Goal: Task Accomplishment & Management: Use online tool/utility

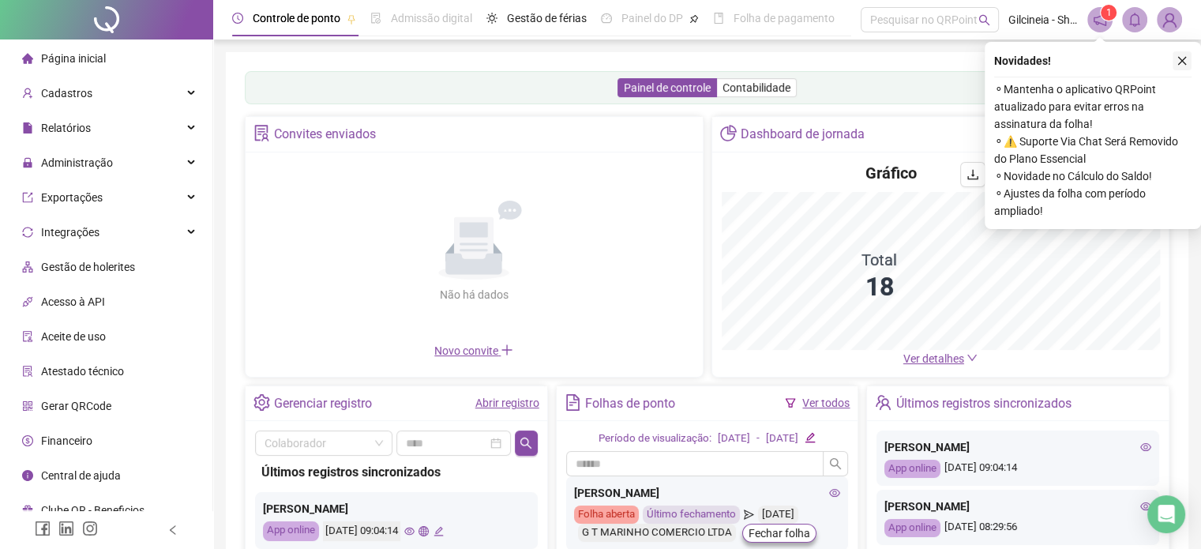
click at [1181, 63] on icon "close" at bounding box center [1181, 60] width 11 height 11
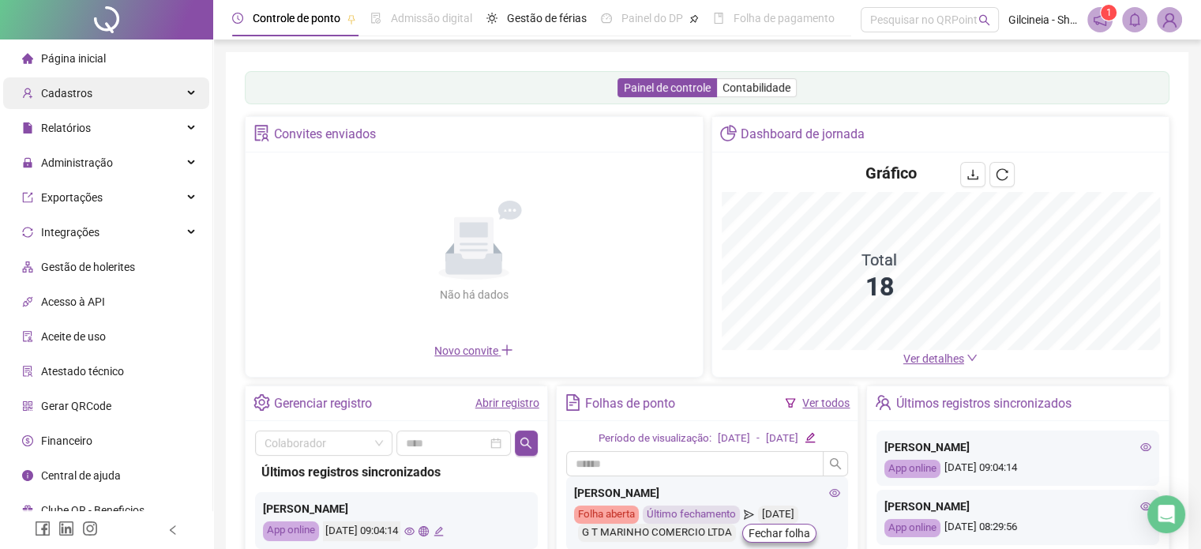
click at [64, 94] on span "Cadastros" at bounding box center [66, 93] width 51 height 13
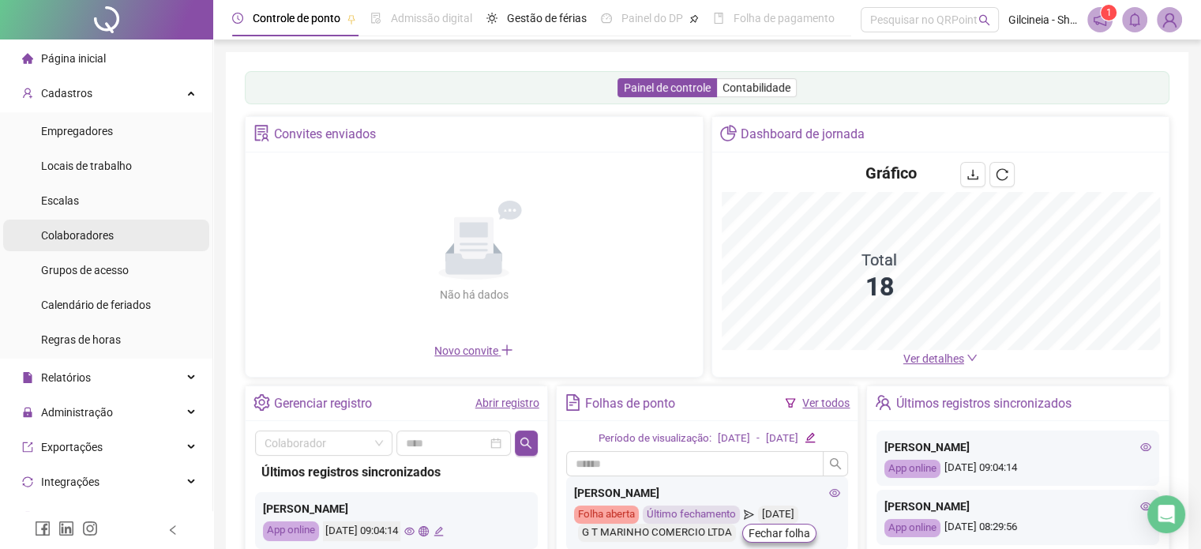
click at [111, 230] on span "Colaboradores" at bounding box center [77, 235] width 73 height 13
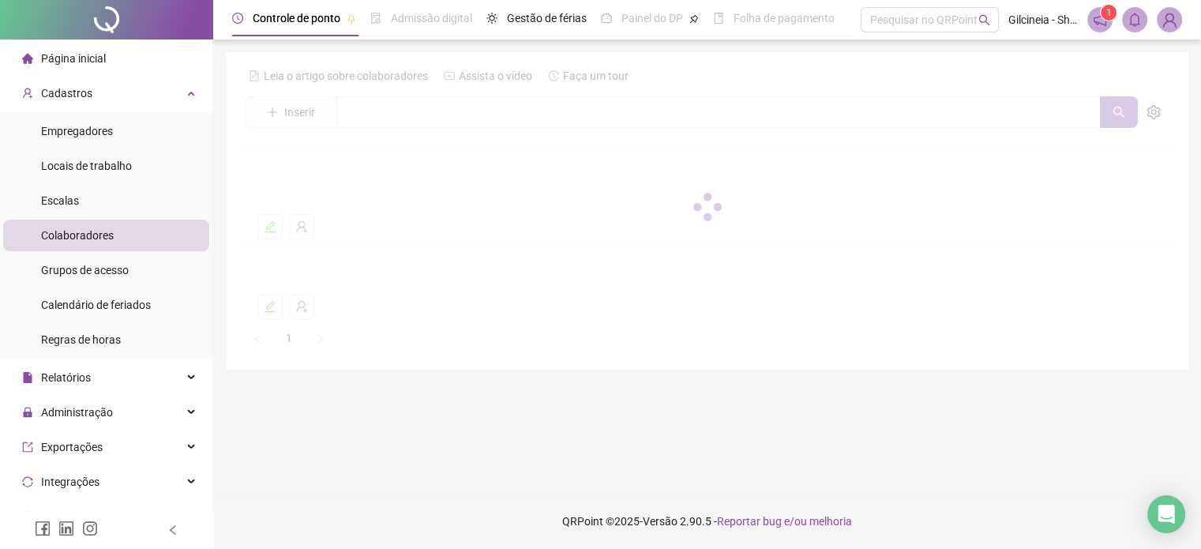
click at [110, 237] on span "Colaboradores" at bounding box center [77, 235] width 73 height 13
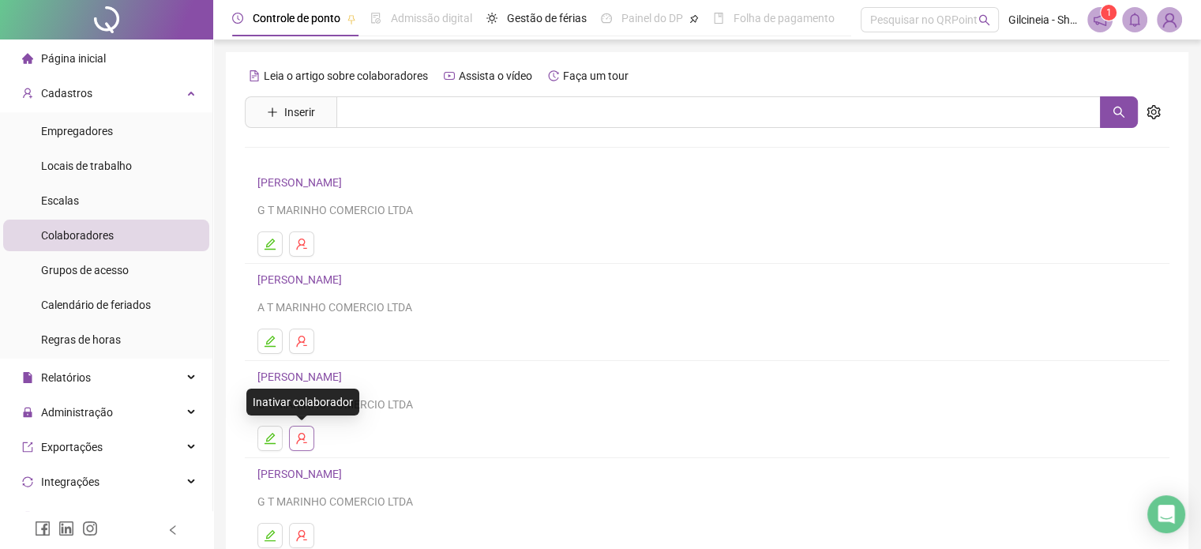
click at [304, 439] on icon "user-delete" at bounding box center [301, 438] width 10 height 11
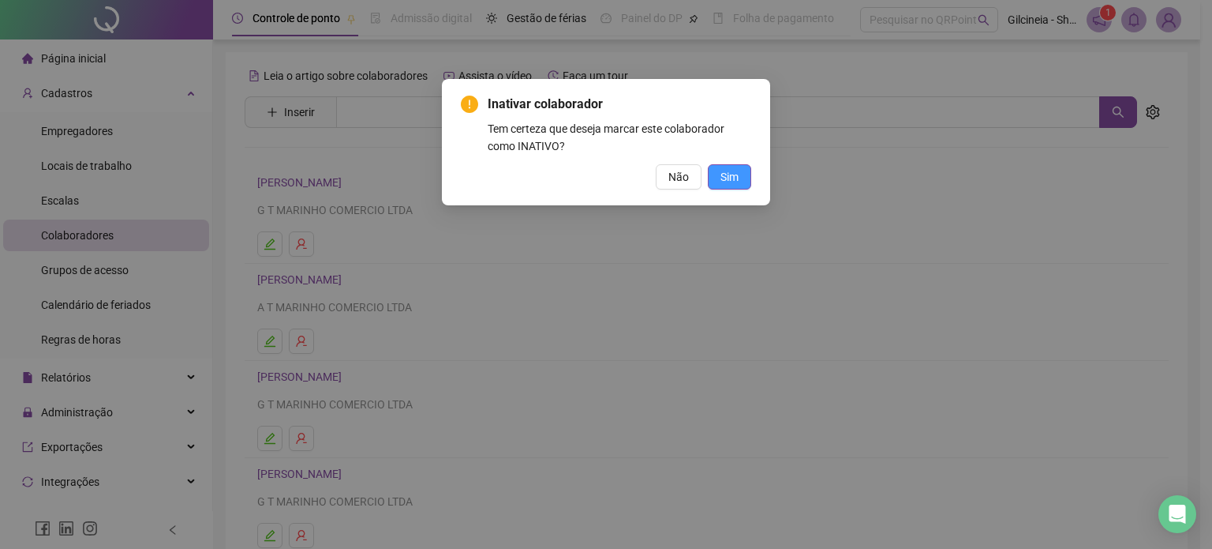
click at [732, 186] on button "Sim" at bounding box center [729, 176] width 43 height 25
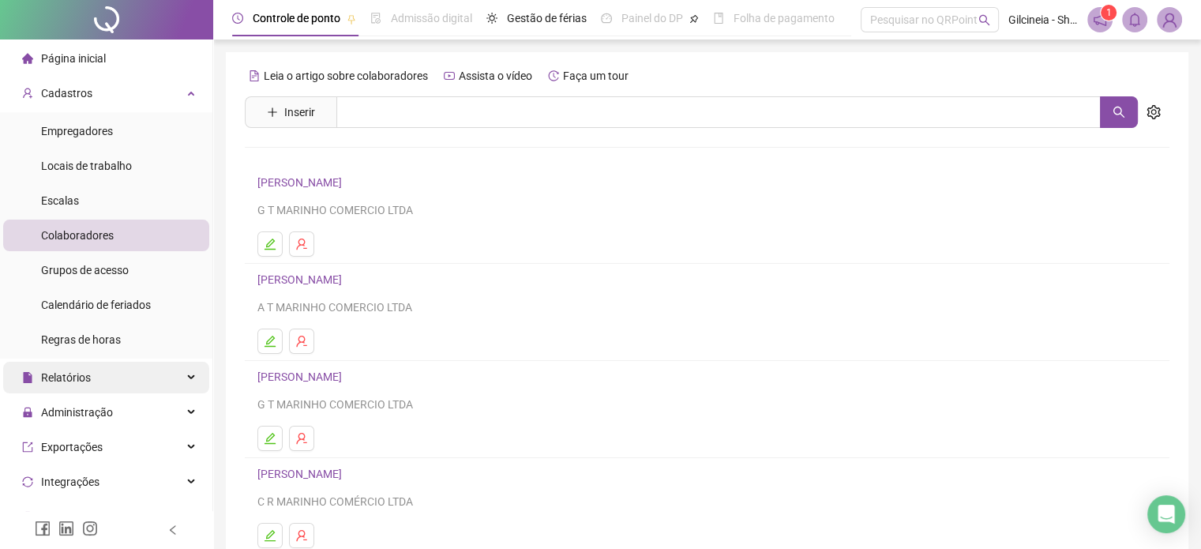
click at [110, 384] on div "Relatórios" at bounding box center [106, 378] width 206 height 32
click at [111, 384] on div "Relatórios" at bounding box center [106, 378] width 206 height 32
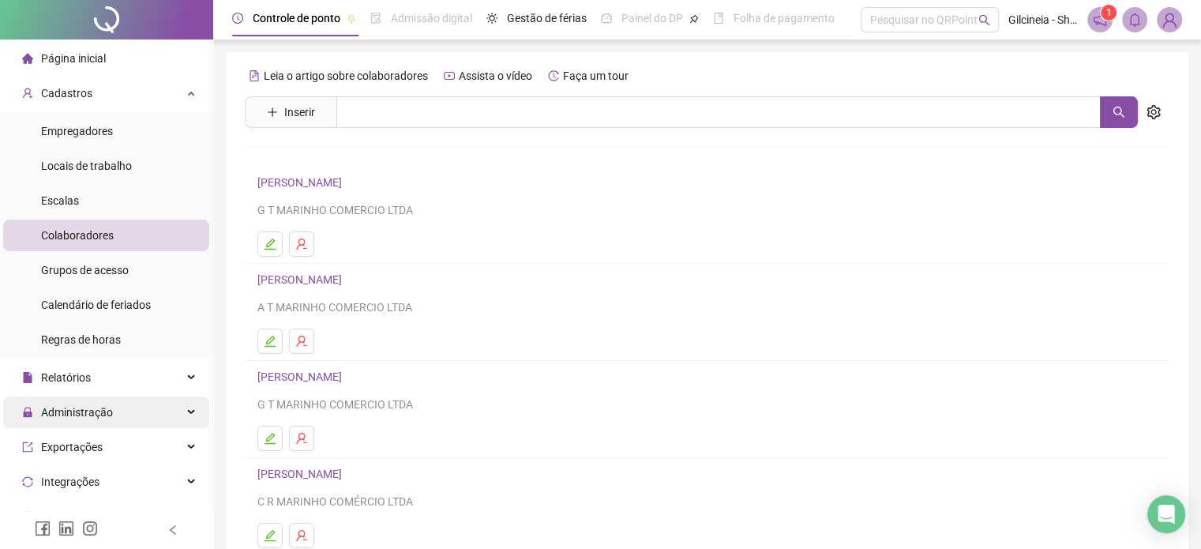
click at [111, 415] on div "Administração" at bounding box center [106, 412] width 206 height 32
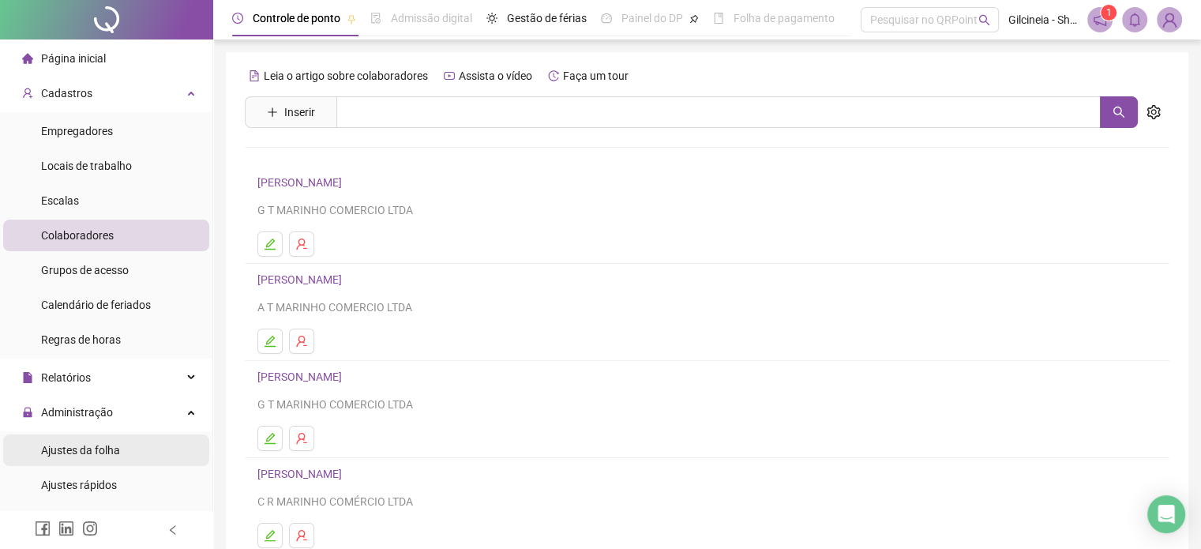
click at [122, 463] on li "Ajustes da folha" at bounding box center [106, 450] width 206 height 32
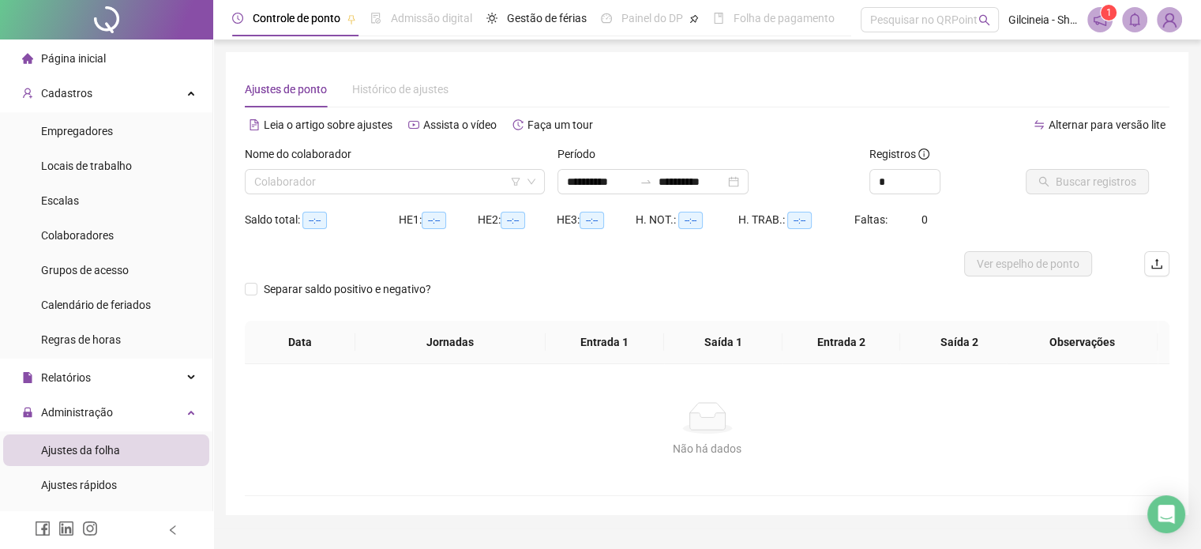
type input "**********"
click at [324, 177] on input "search" at bounding box center [387, 182] width 267 height 24
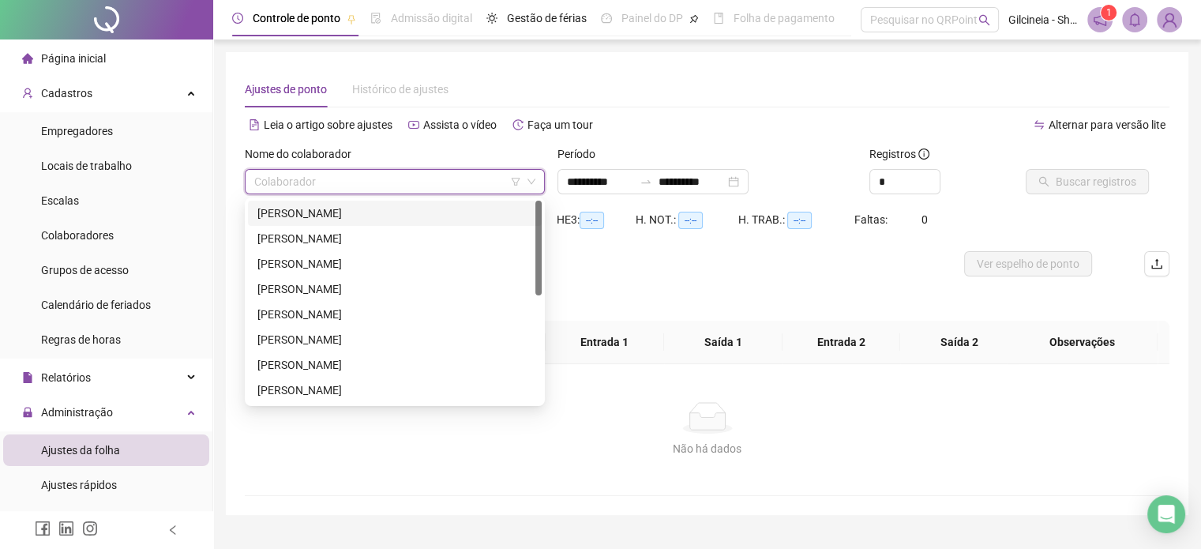
click at [316, 212] on div "[PERSON_NAME]" at bounding box center [394, 212] width 275 height 17
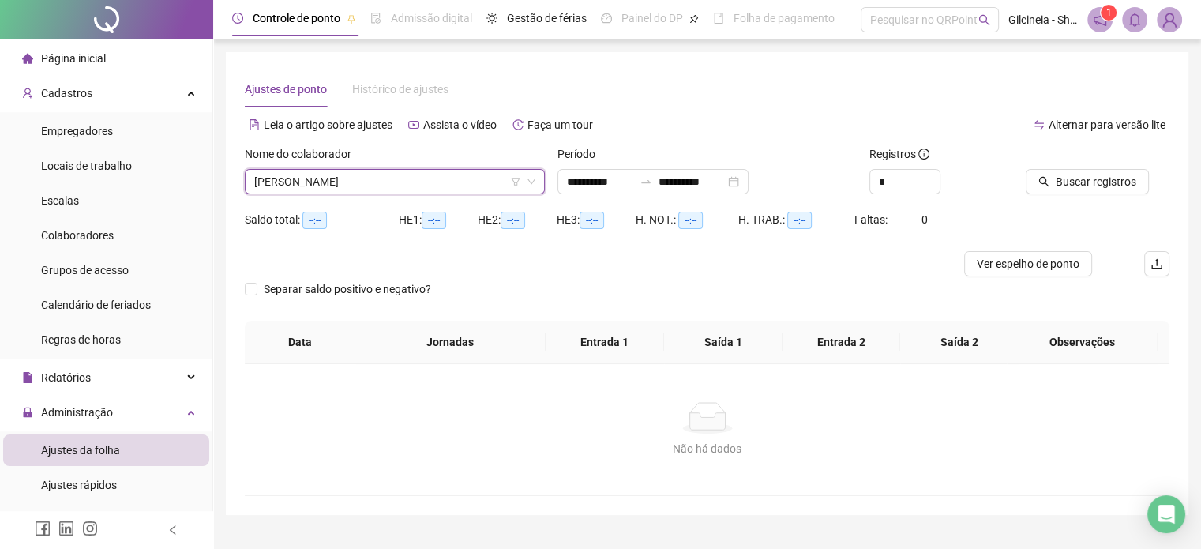
click at [653, 214] on div "H. NOT.: --:--" at bounding box center [686, 220] width 103 height 18
click at [654, 189] on div "**********" at bounding box center [652, 181] width 191 height 25
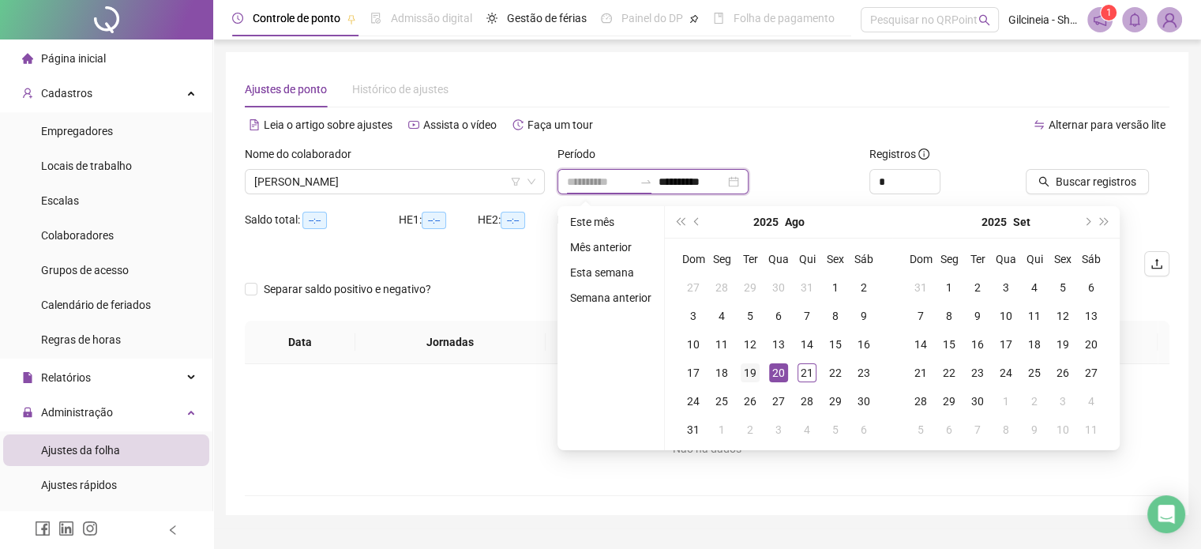
type input "**********"
click at [748, 370] on div "19" at bounding box center [749, 372] width 19 height 19
type input "**********"
click at [799, 369] on div "21" at bounding box center [806, 372] width 19 height 19
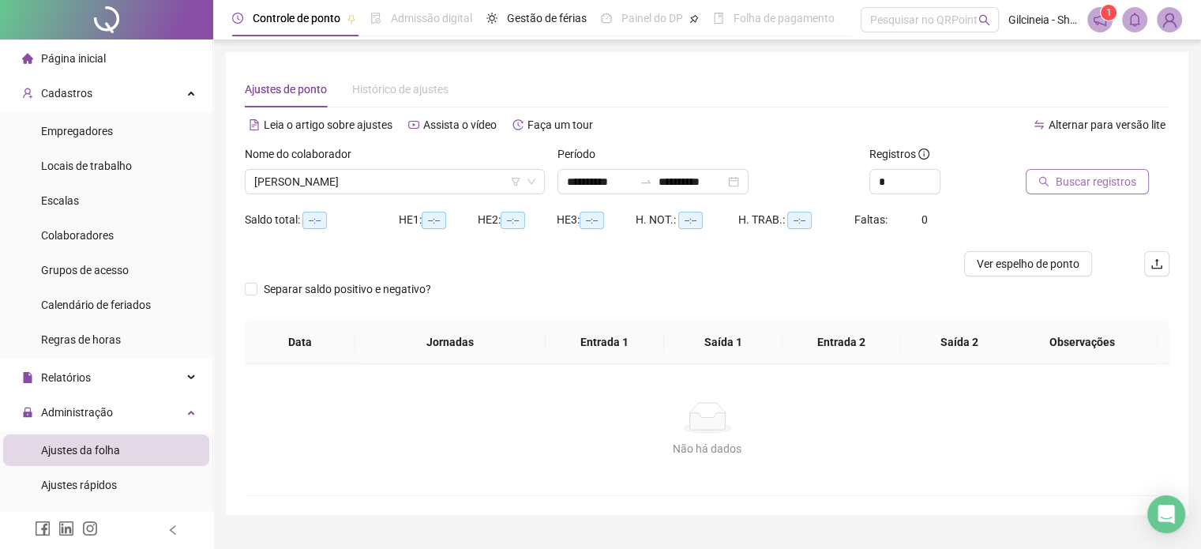
click at [1102, 186] on span "Buscar registros" at bounding box center [1095, 181] width 81 height 17
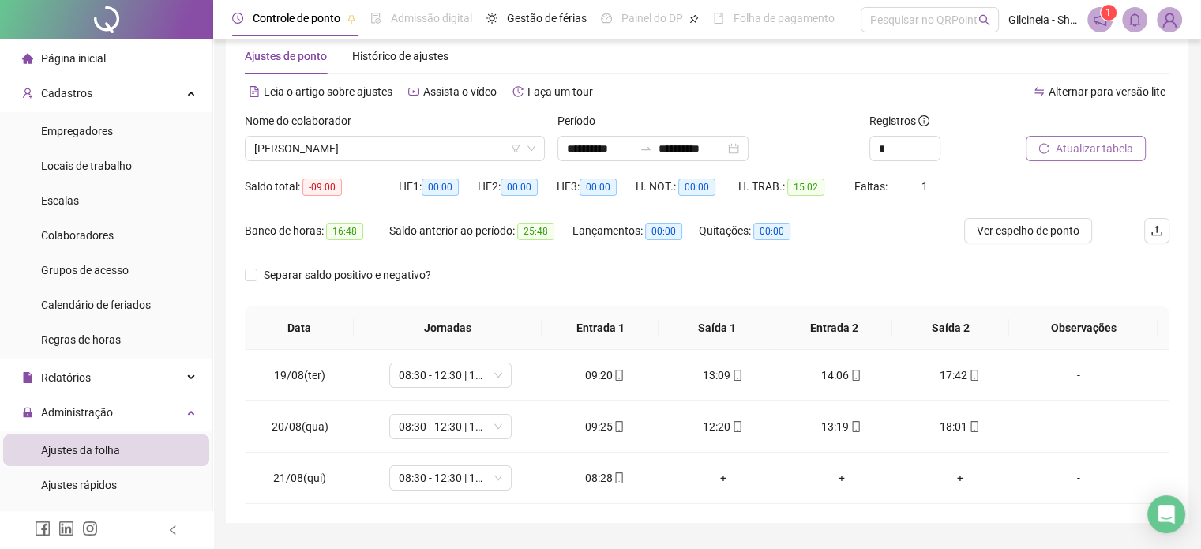
scroll to position [32, 0]
click at [455, 157] on span "[PERSON_NAME]" at bounding box center [394, 150] width 281 height 24
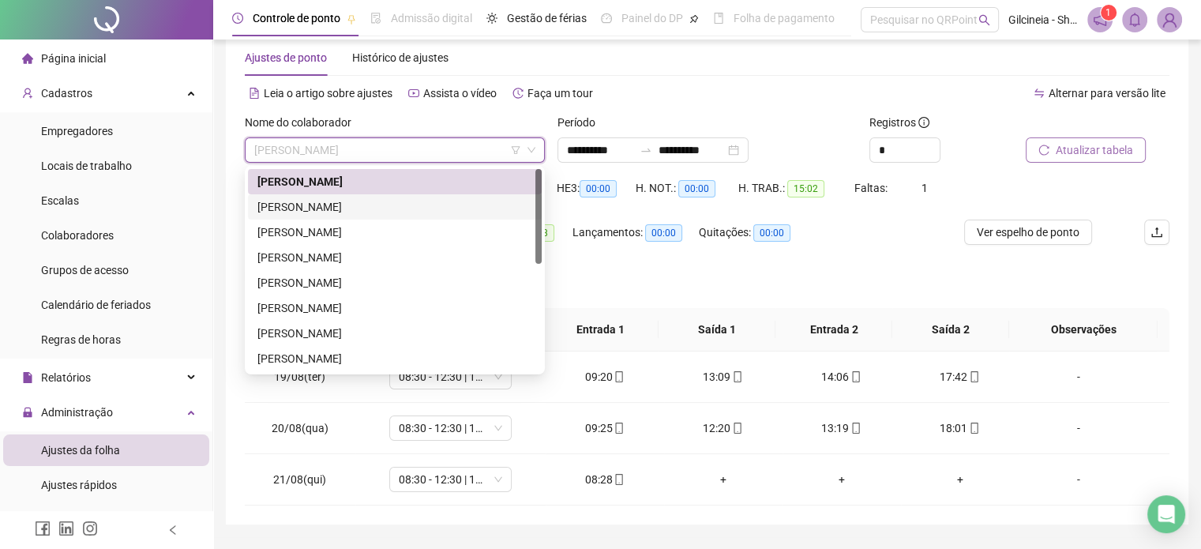
click at [407, 204] on div "[PERSON_NAME]" at bounding box center [394, 206] width 275 height 17
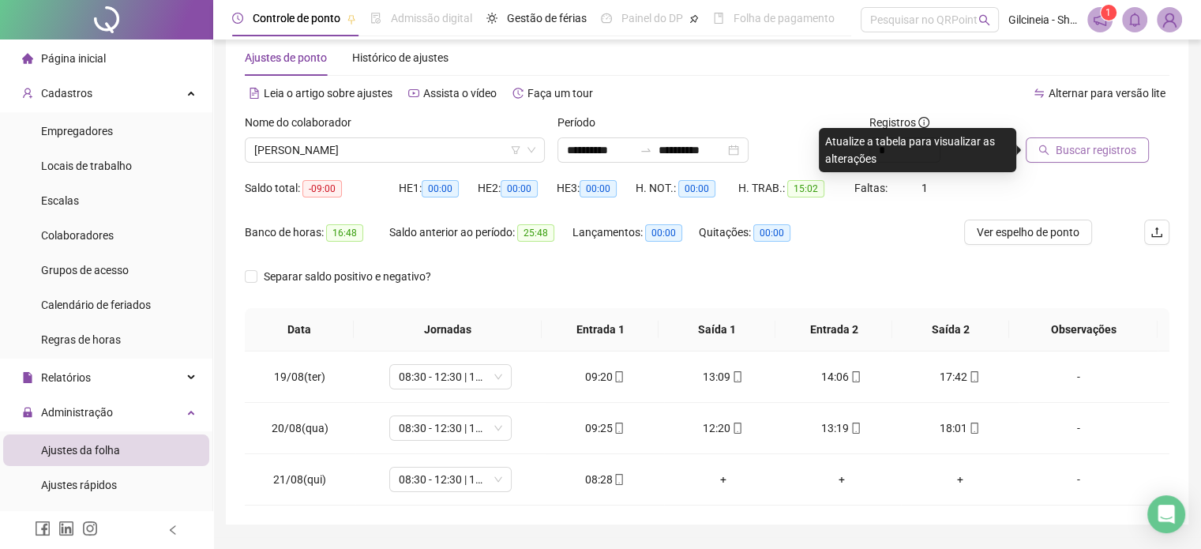
click at [1087, 159] on button "Buscar registros" at bounding box center [1086, 149] width 123 height 25
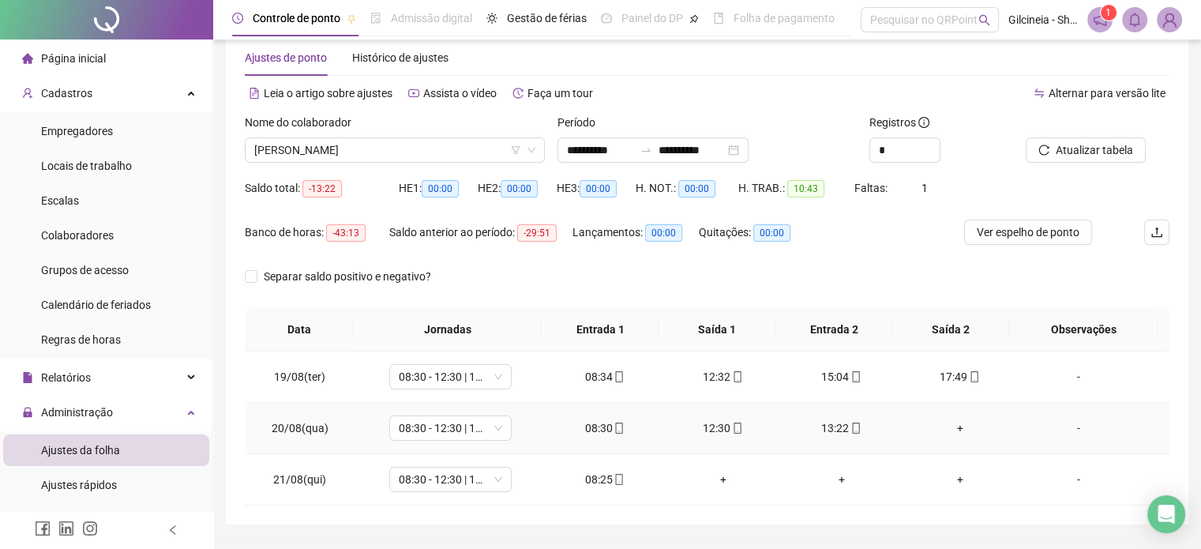
click at [952, 429] on div "+" at bounding box center [959, 427] width 93 height 17
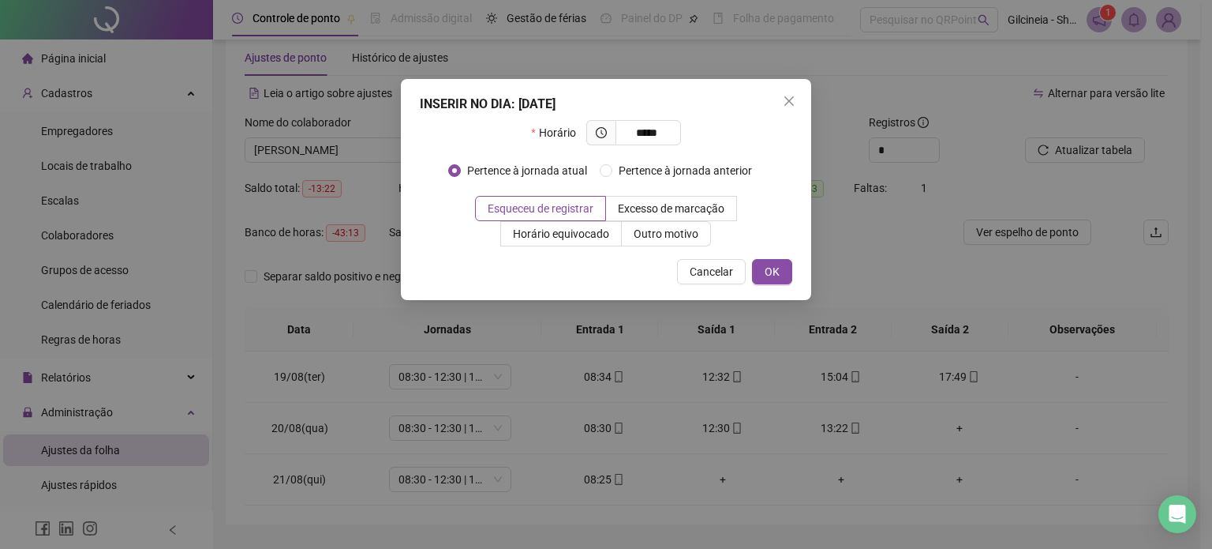
type input "*****"
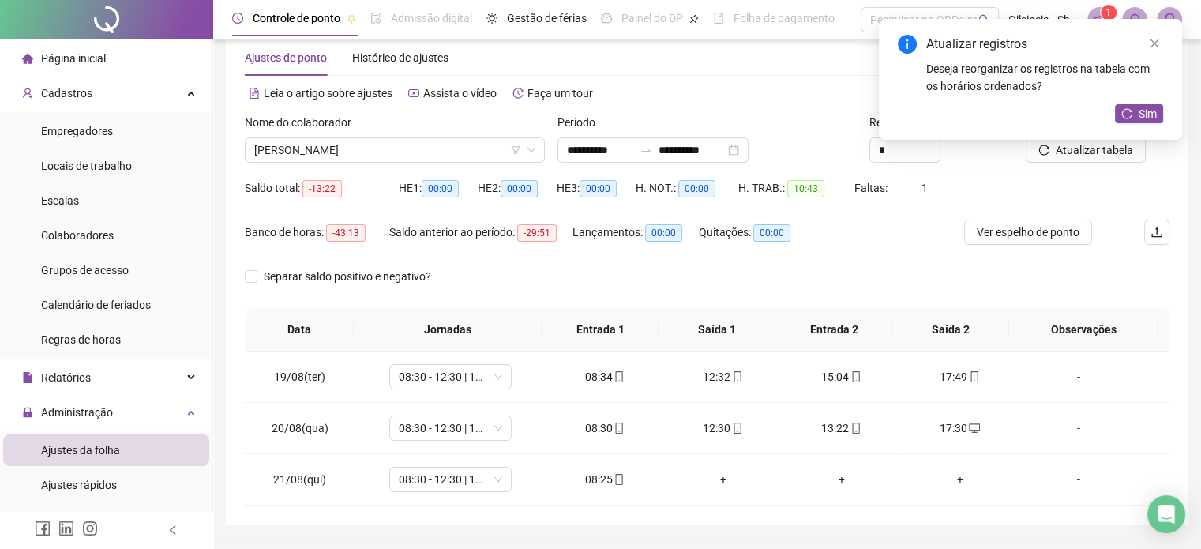
click at [1159, 132] on div "Atualizar registros Deseja reorganizar os registros na tabela com os horários o…" at bounding box center [1030, 79] width 303 height 121
click at [1152, 112] on span "Sim" at bounding box center [1147, 113] width 18 height 17
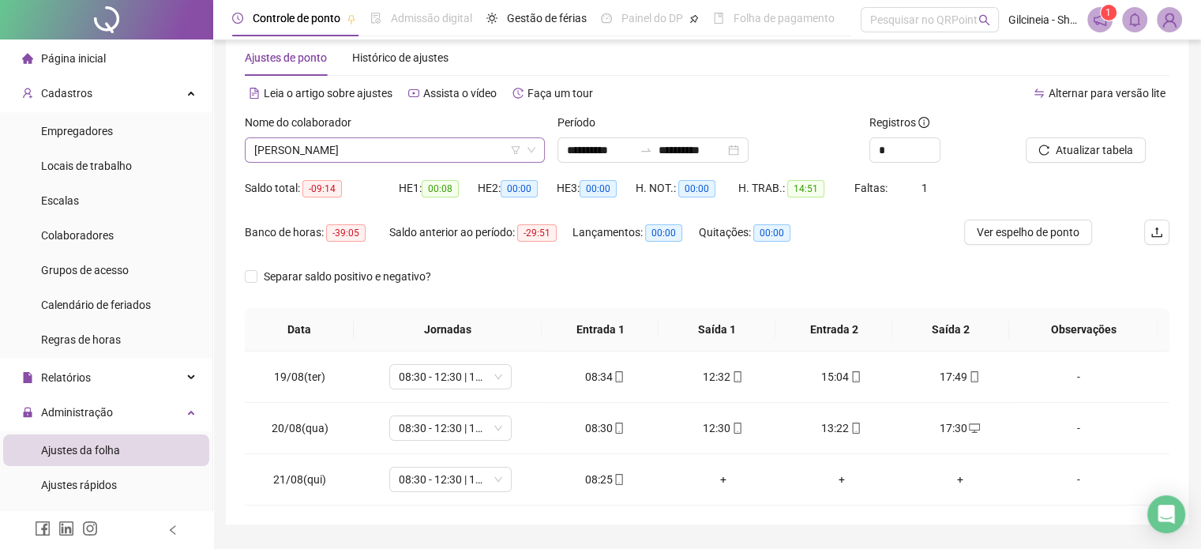
click at [440, 155] on span "[PERSON_NAME]" at bounding box center [394, 150] width 281 height 24
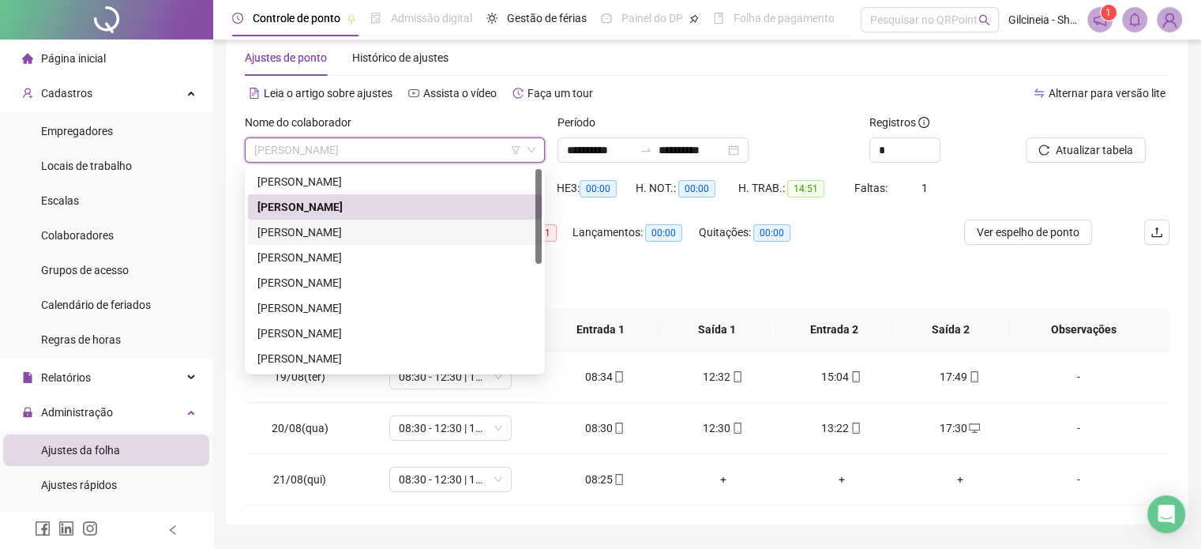
click at [431, 236] on div "[PERSON_NAME]" at bounding box center [394, 231] width 275 height 17
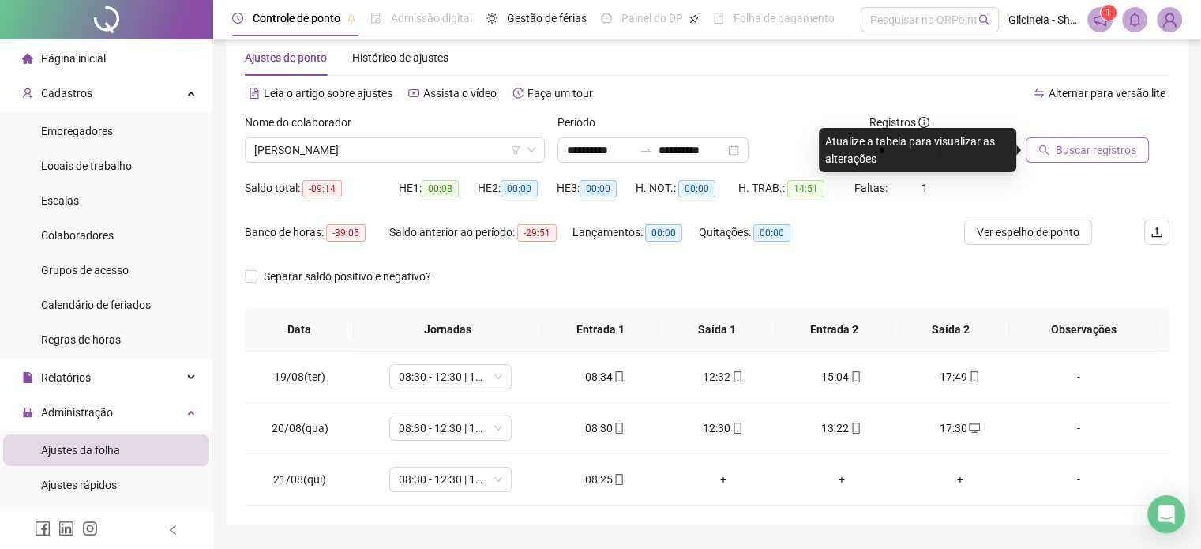
click at [1107, 159] on button "Buscar registros" at bounding box center [1086, 149] width 123 height 25
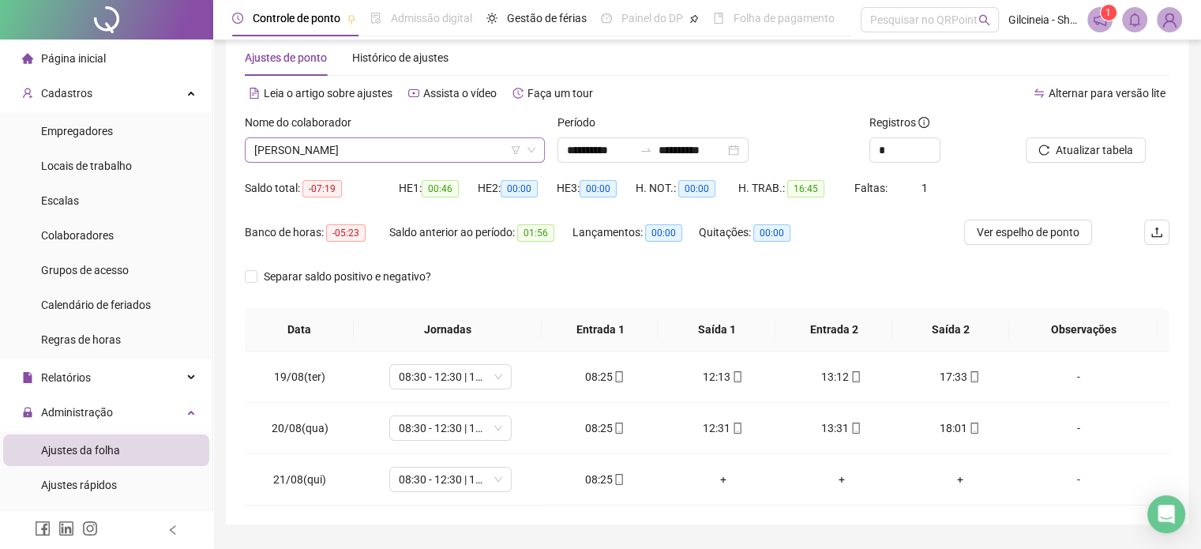
click at [406, 156] on span "[PERSON_NAME]" at bounding box center [394, 150] width 281 height 24
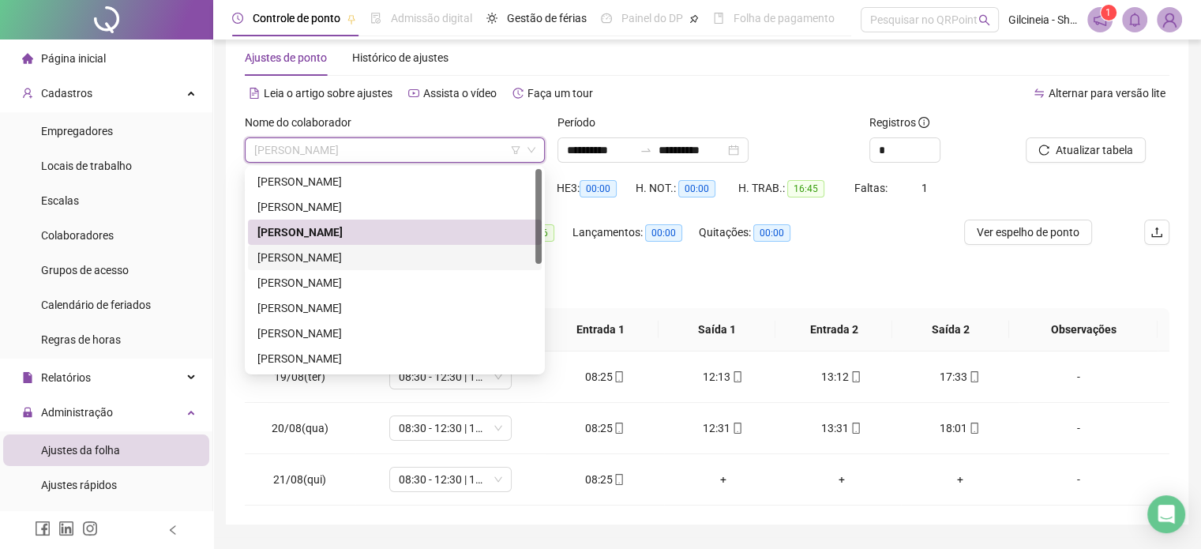
click at [393, 252] on div "[PERSON_NAME]" at bounding box center [394, 257] width 275 height 17
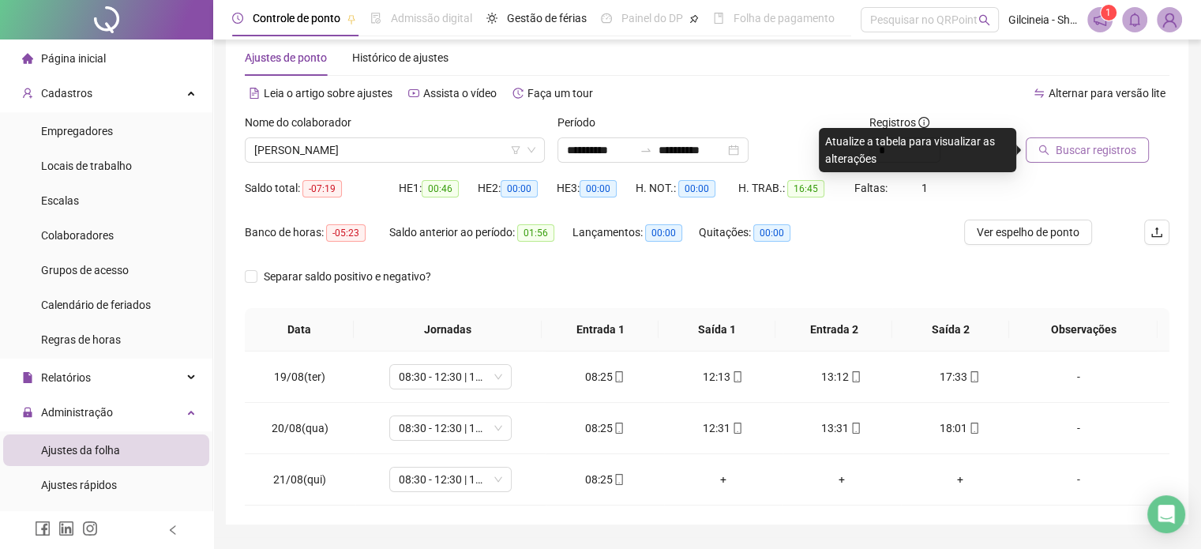
click at [1063, 154] on span "Buscar registros" at bounding box center [1095, 149] width 81 height 17
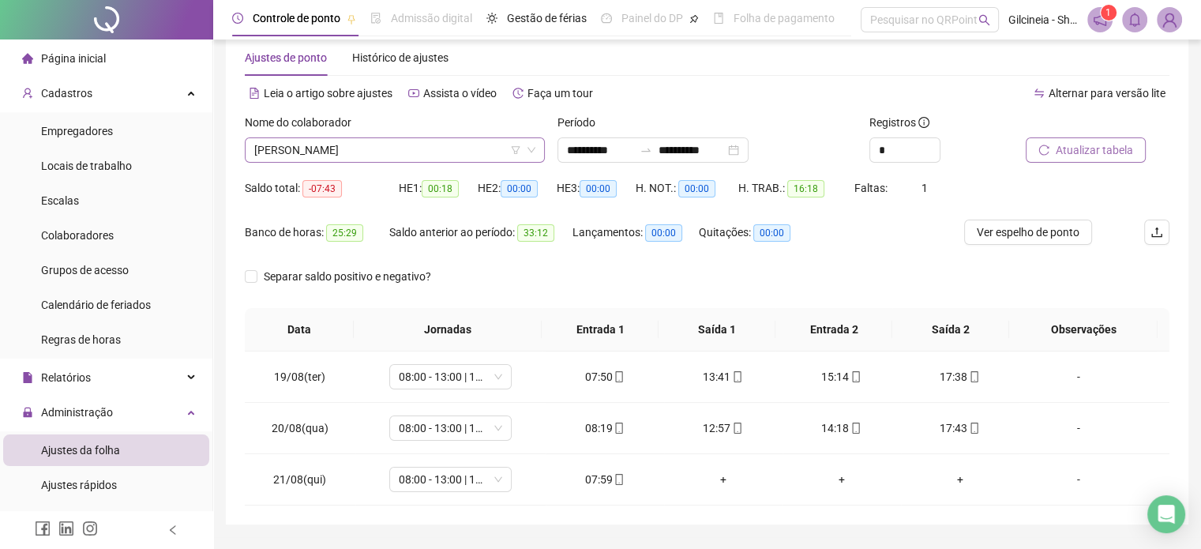
click at [432, 154] on span "[PERSON_NAME]" at bounding box center [394, 150] width 281 height 24
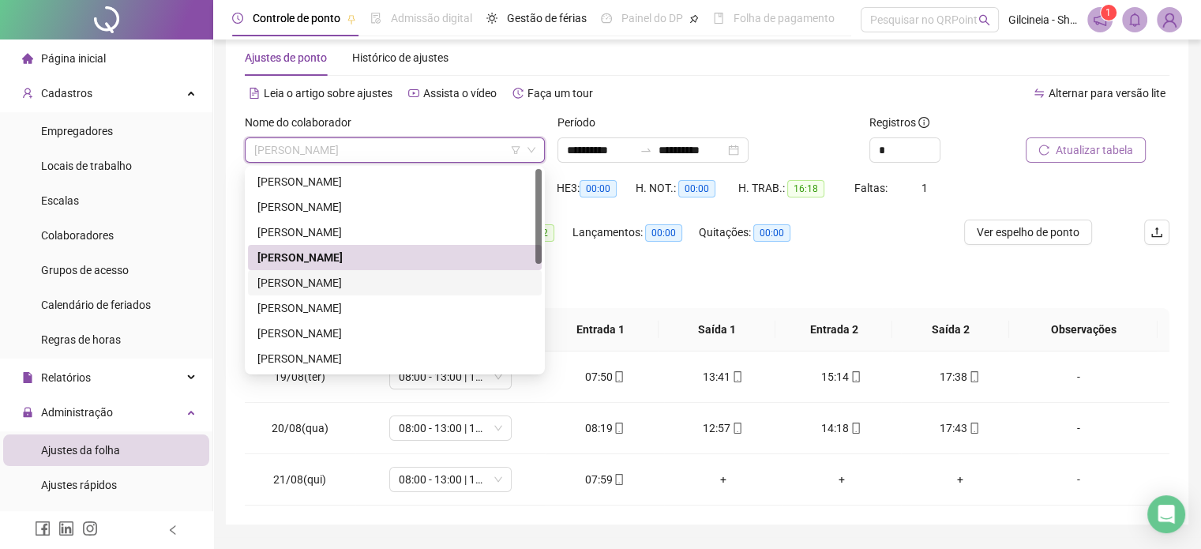
click at [384, 282] on div "[PERSON_NAME]" at bounding box center [394, 282] width 275 height 17
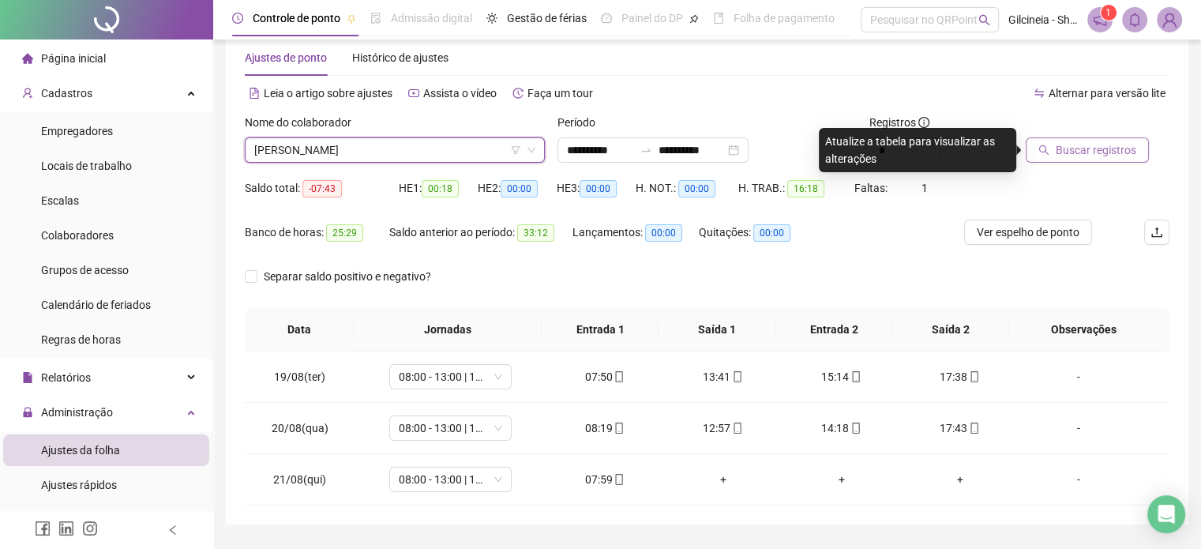
click at [1109, 160] on button "Buscar registros" at bounding box center [1086, 149] width 123 height 25
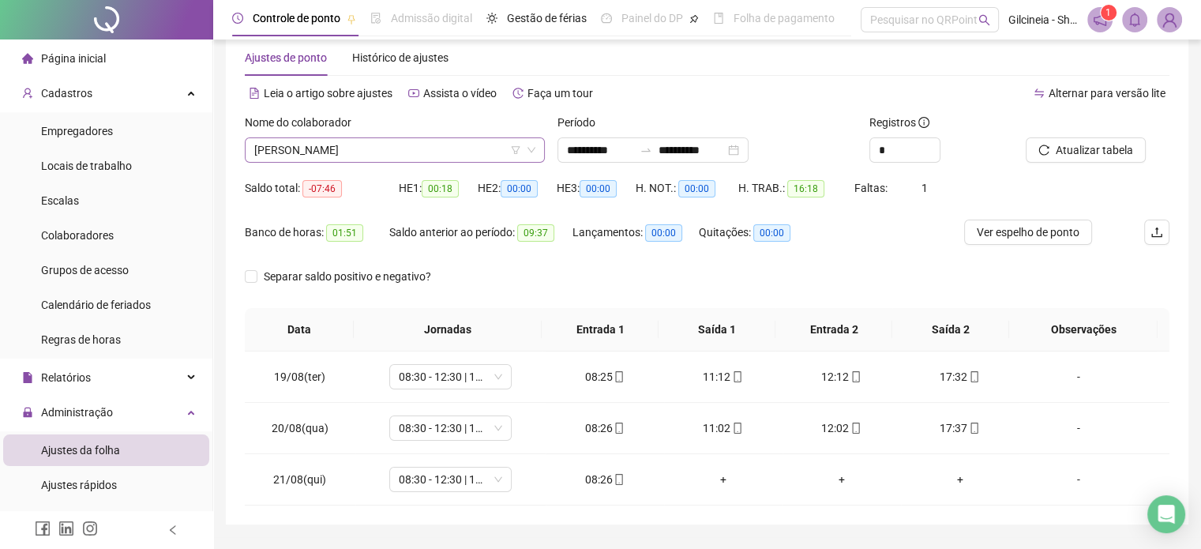
click at [439, 144] on span "[PERSON_NAME]" at bounding box center [394, 150] width 281 height 24
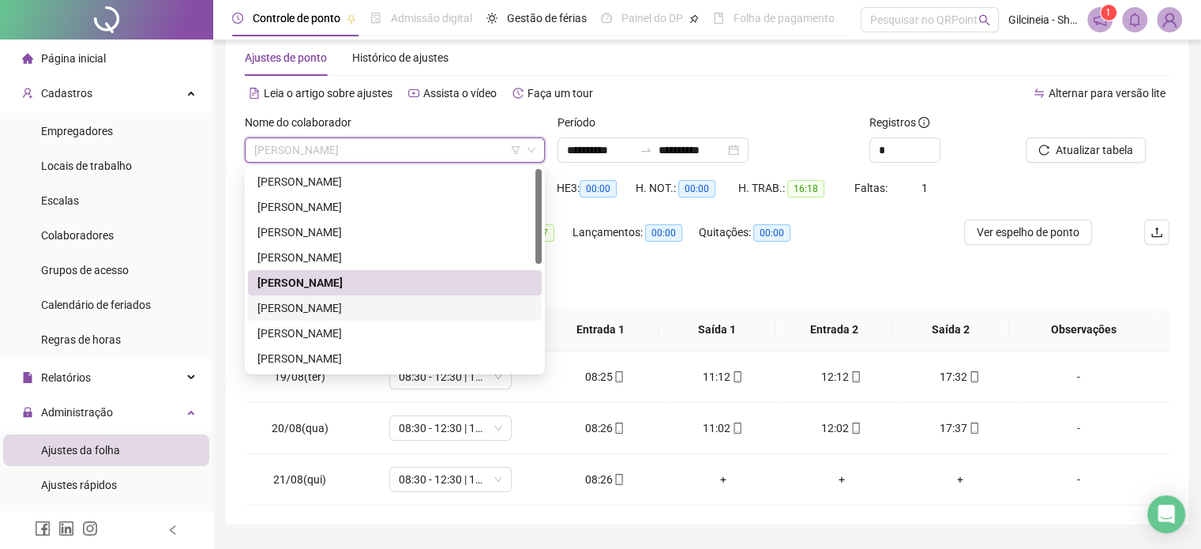
click at [399, 308] on div "[PERSON_NAME]" at bounding box center [394, 307] width 275 height 17
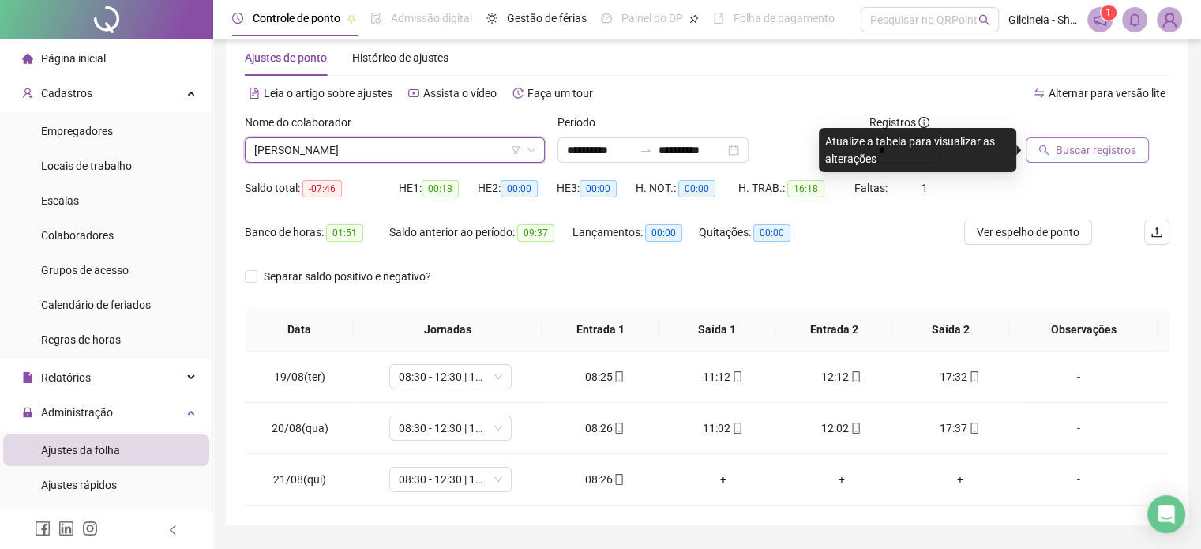
click at [1124, 161] on button "Buscar registros" at bounding box center [1086, 149] width 123 height 25
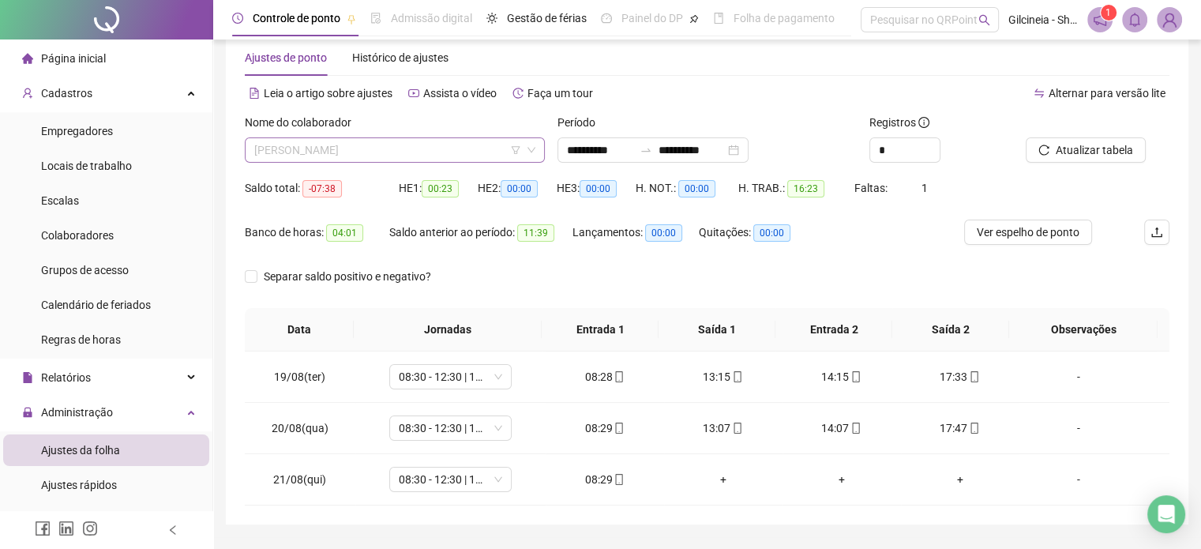
click at [420, 160] on span "[PERSON_NAME]" at bounding box center [394, 150] width 281 height 24
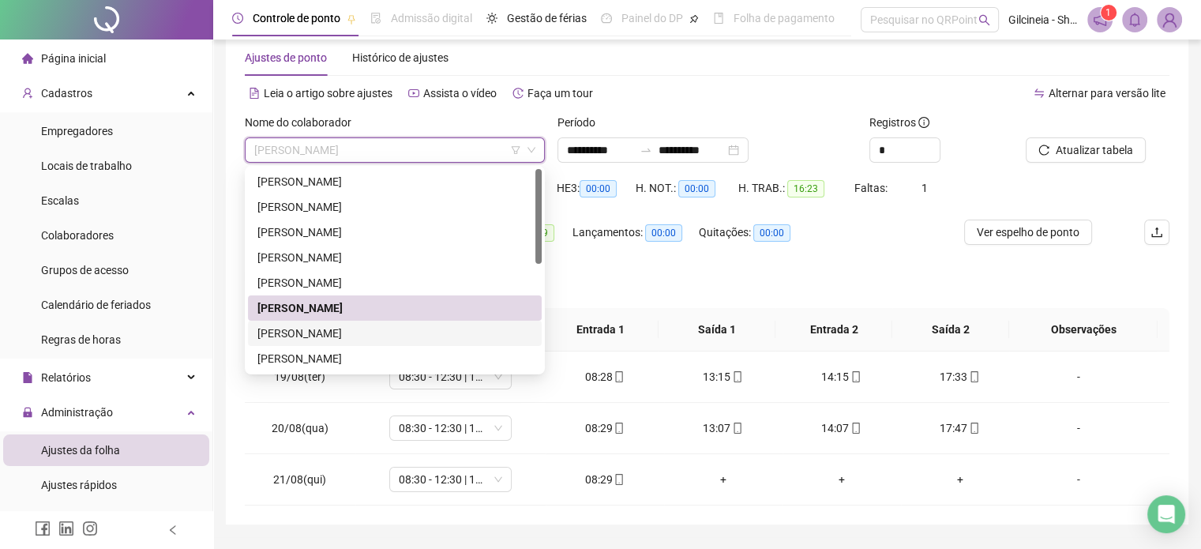
click at [368, 335] on div "[PERSON_NAME]" at bounding box center [394, 332] width 275 height 17
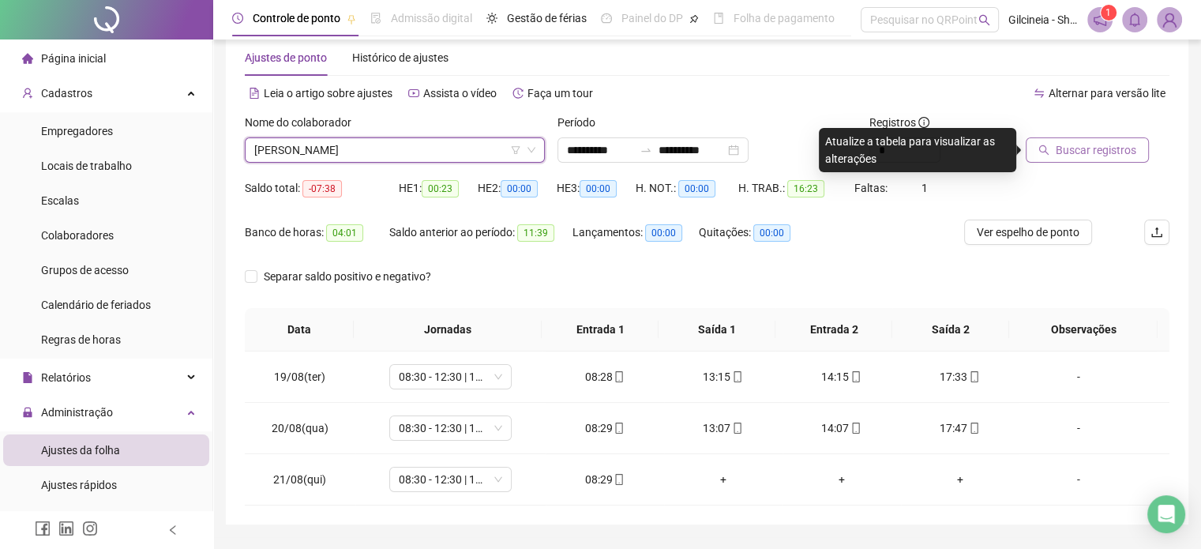
click at [1055, 148] on span "Buscar registros" at bounding box center [1095, 149] width 81 height 17
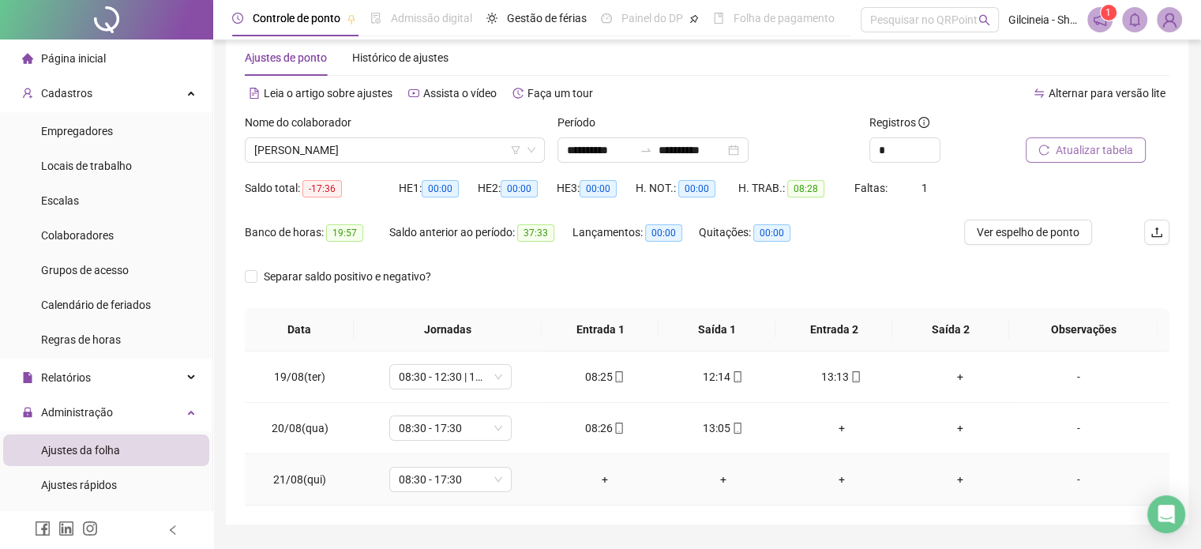
click at [604, 479] on div "+" at bounding box center [604, 478] width 93 height 17
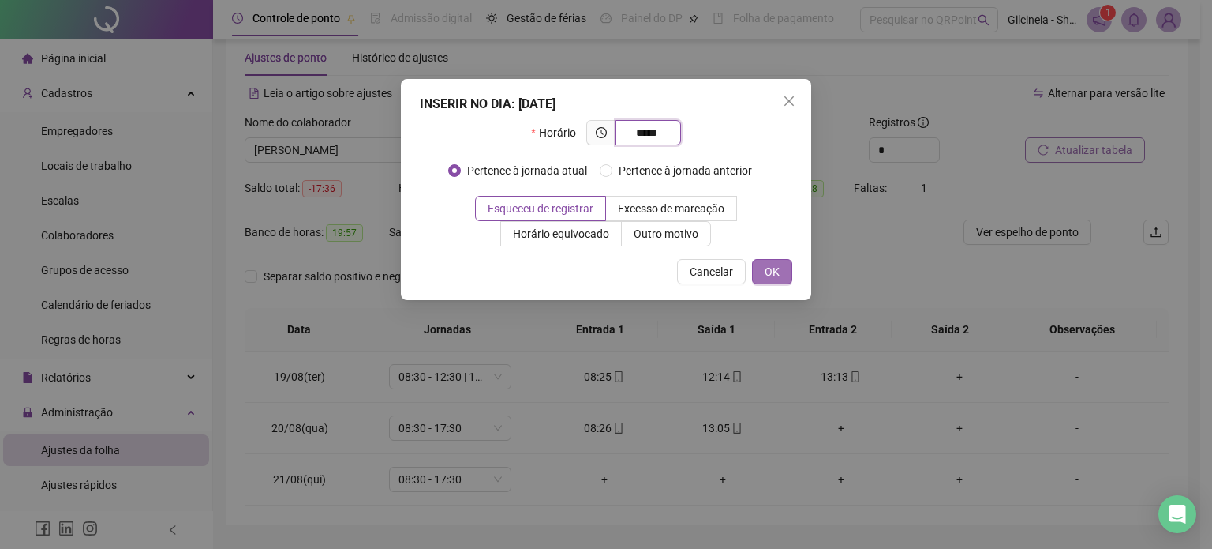
type input "*****"
click at [767, 264] on span "OK" at bounding box center [772, 271] width 15 height 17
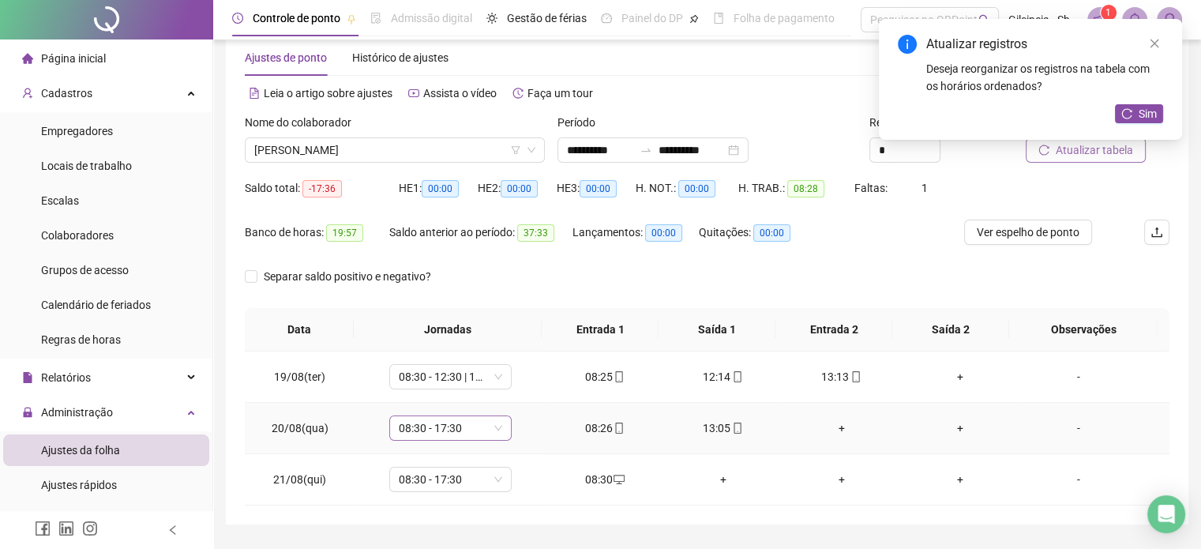
click at [475, 431] on span "08:30 - 17:30" at bounding box center [450, 428] width 103 height 24
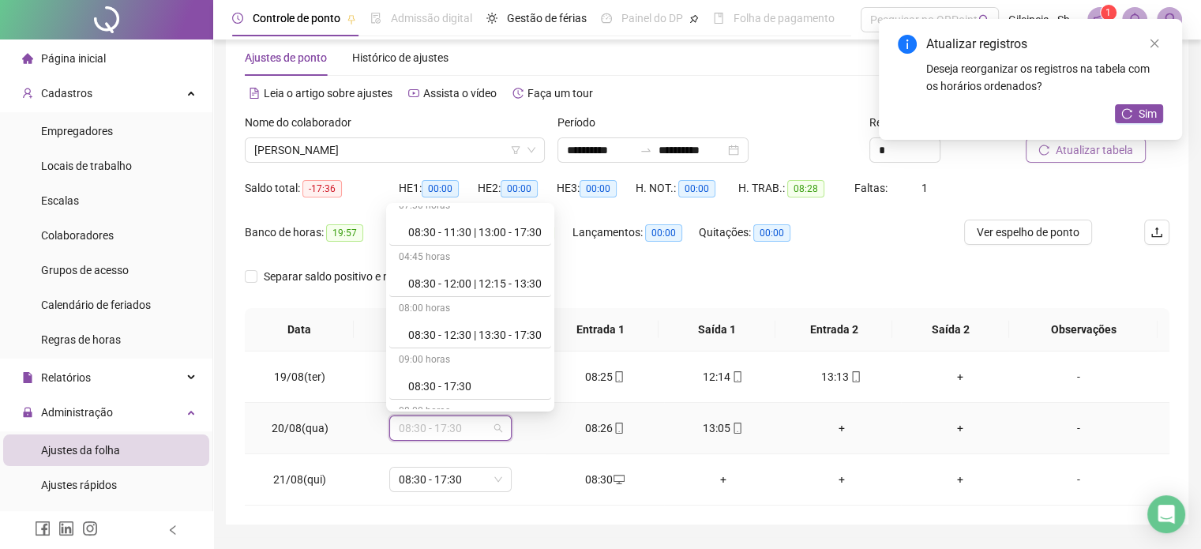
scroll to position [505, 0]
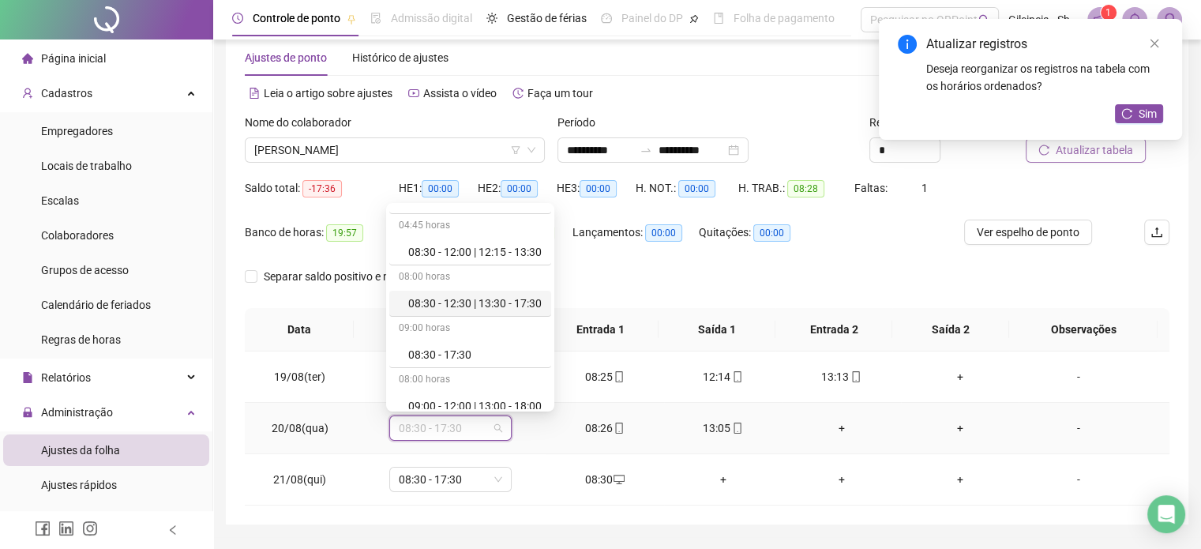
click at [500, 294] on div "08:30 - 12:30 | 13:30 - 17:30" at bounding box center [474, 302] width 133 height 17
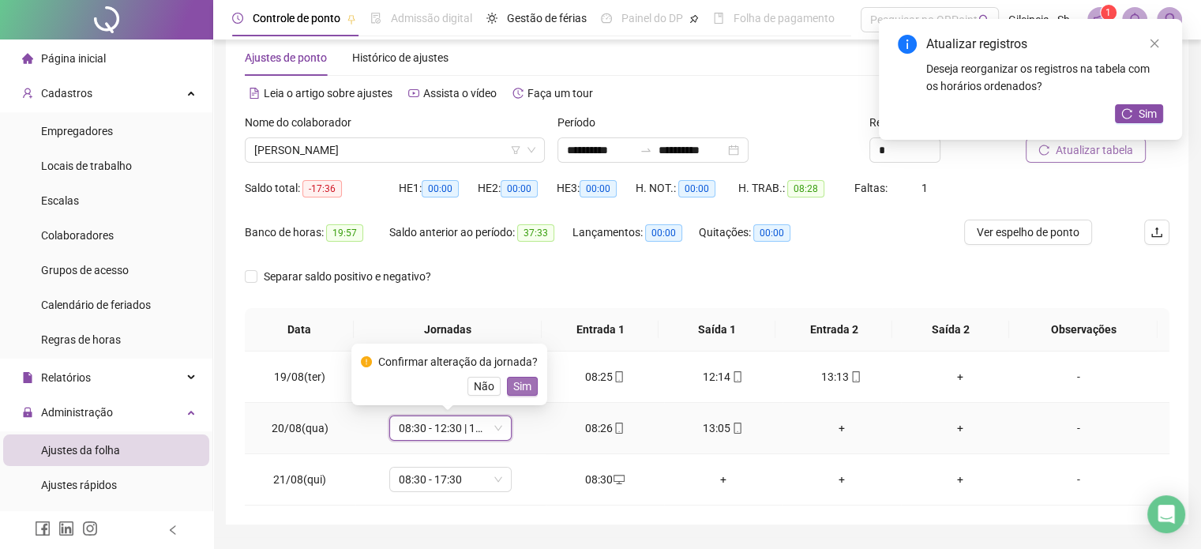
click at [527, 378] on span "Sim" at bounding box center [522, 385] width 18 height 17
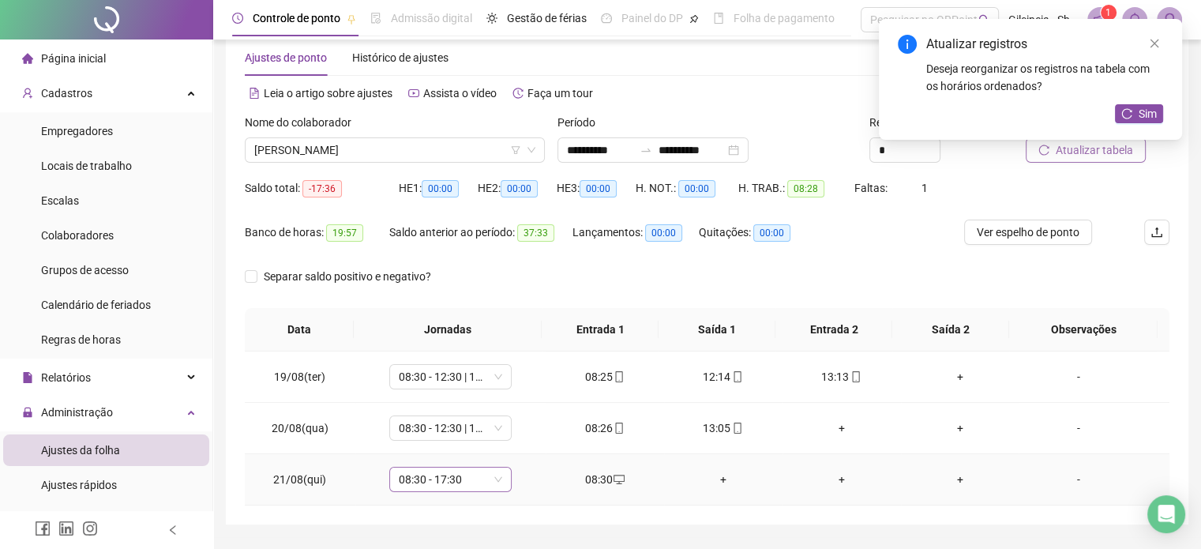
click at [485, 478] on span "08:30 - 17:30" at bounding box center [450, 479] width 103 height 24
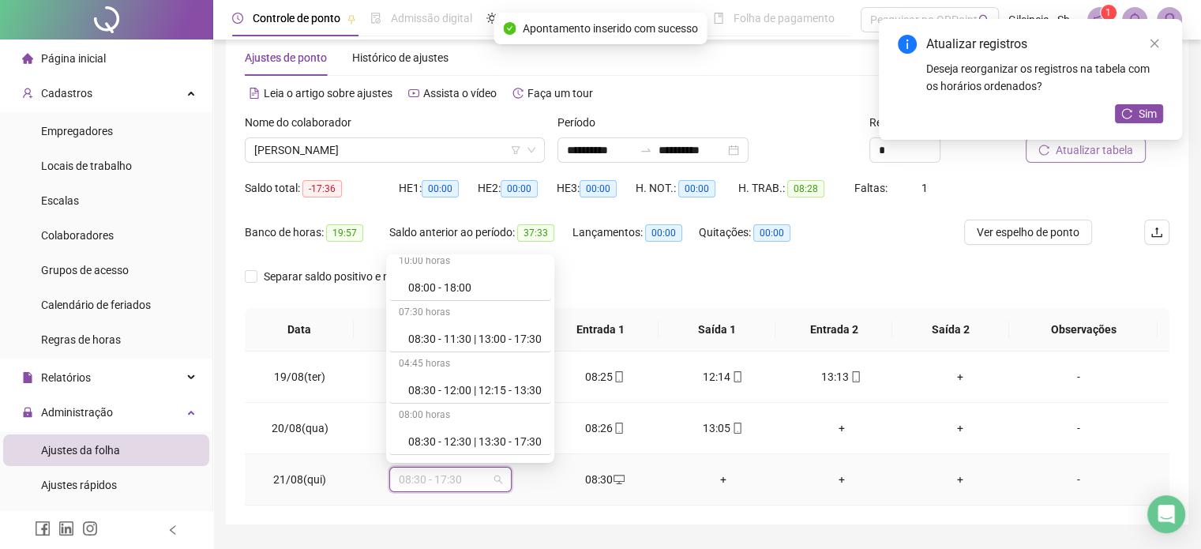
scroll to position [442, 0]
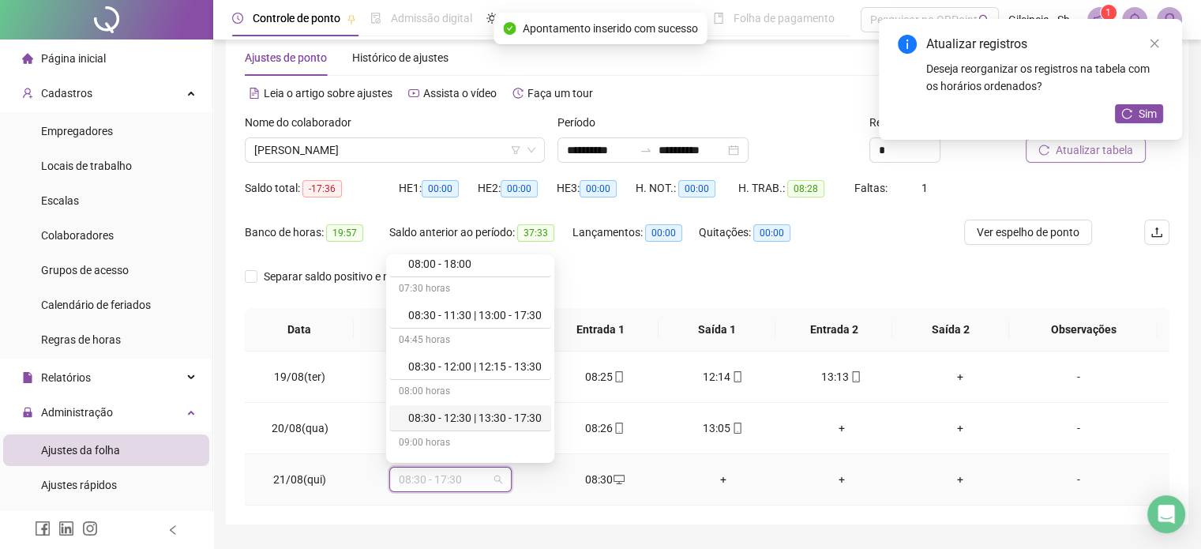
click at [521, 420] on div "08:30 - 12:30 | 13:30 - 17:30" at bounding box center [474, 417] width 133 height 17
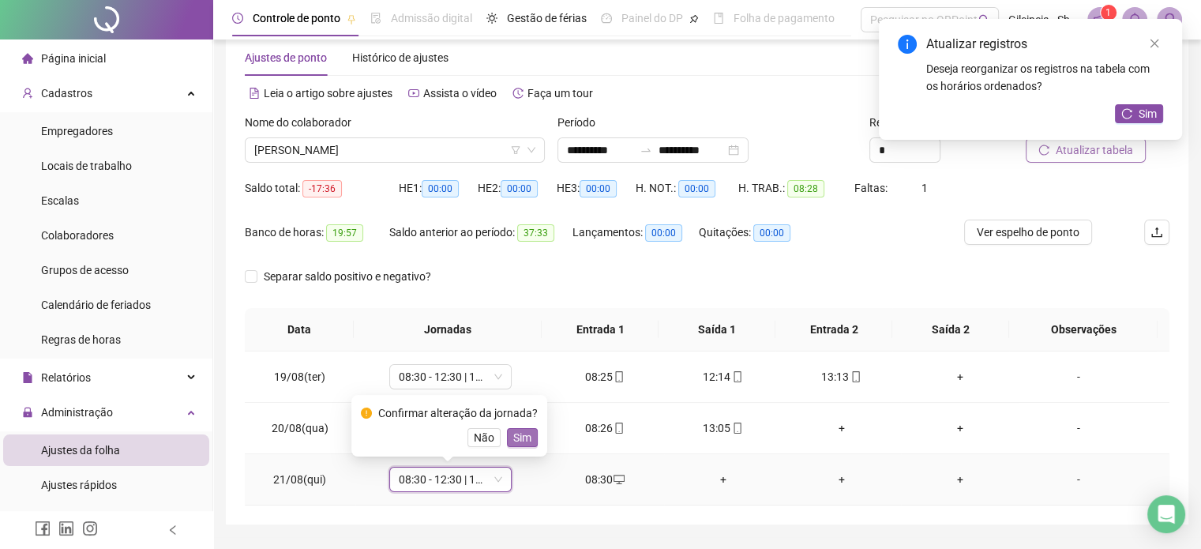
click at [526, 437] on span "Sim" at bounding box center [522, 437] width 18 height 17
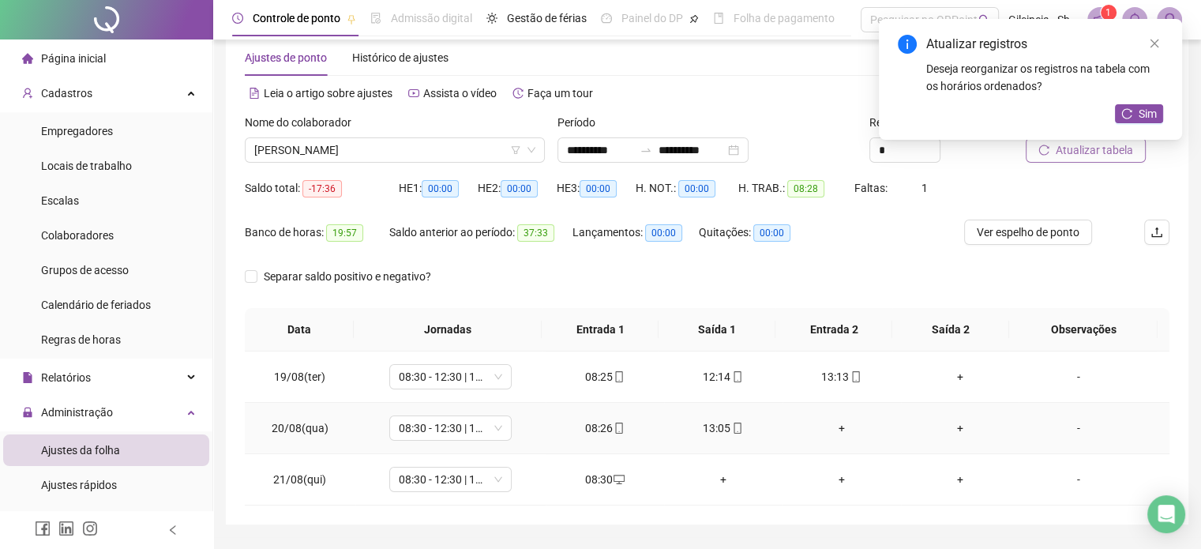
click at [829, 434] on div "+" at bounding box center [841, 427] width 93 height 17
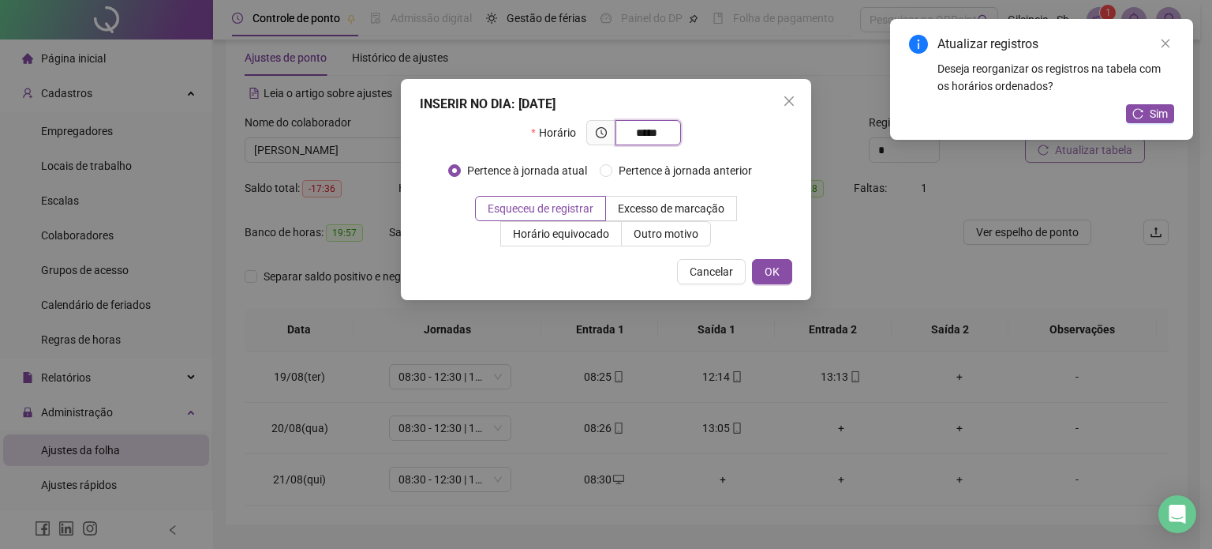
type input "*****"
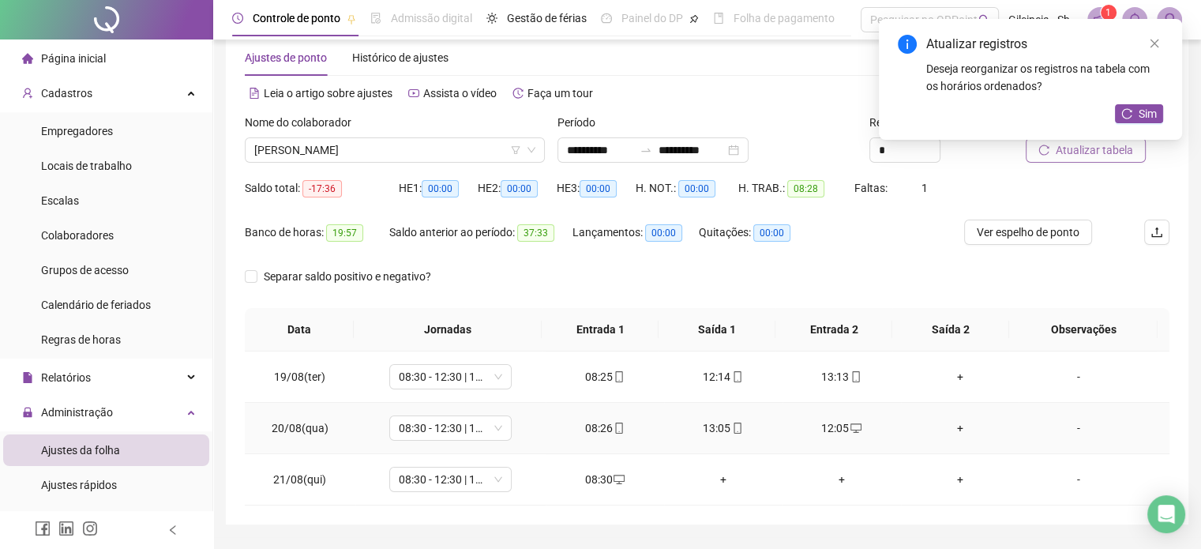
click at [945, 424] on div "+" at bounding box center [959, 427] width 93 height 17
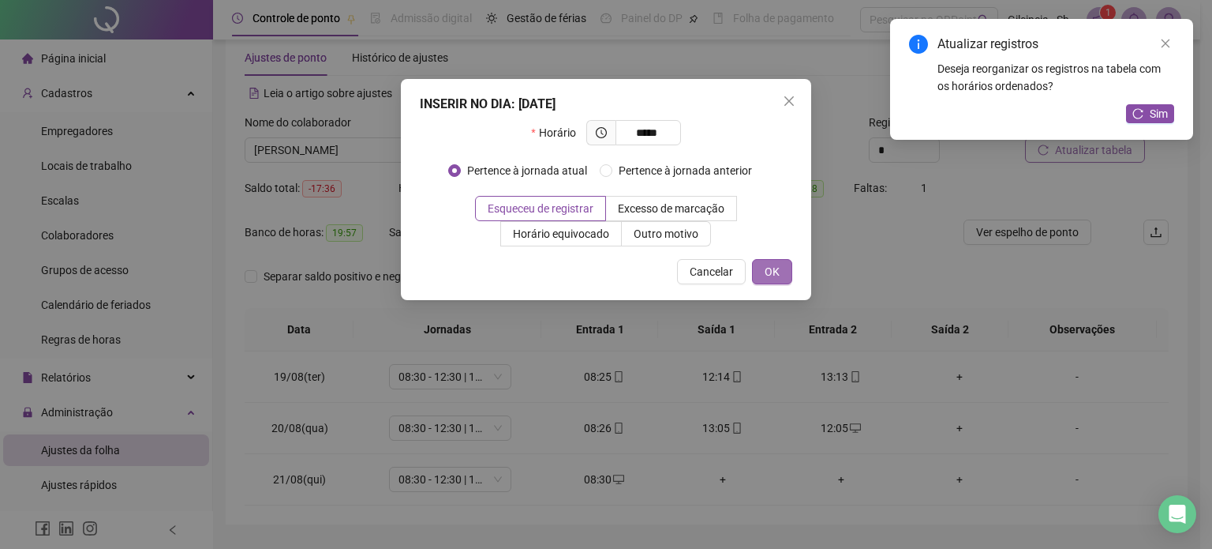
type input "*****"
click at [779, 270] on span "OK" at bounding box center [772, 271] width 15 height 17
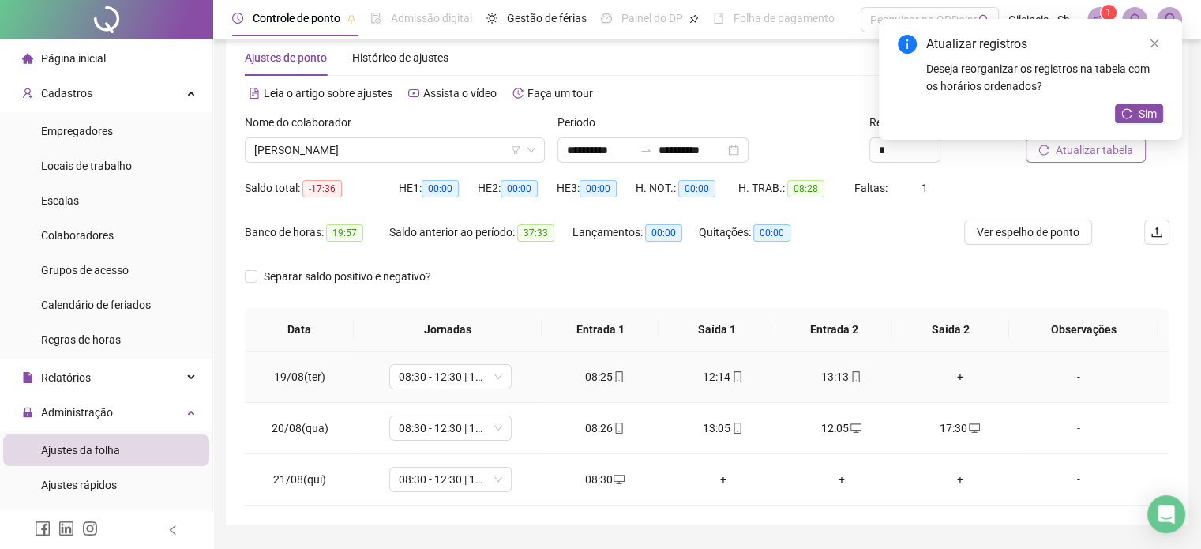
click at [953, 378] on div "+" at bounding box center [959, 376] width 93 height 17
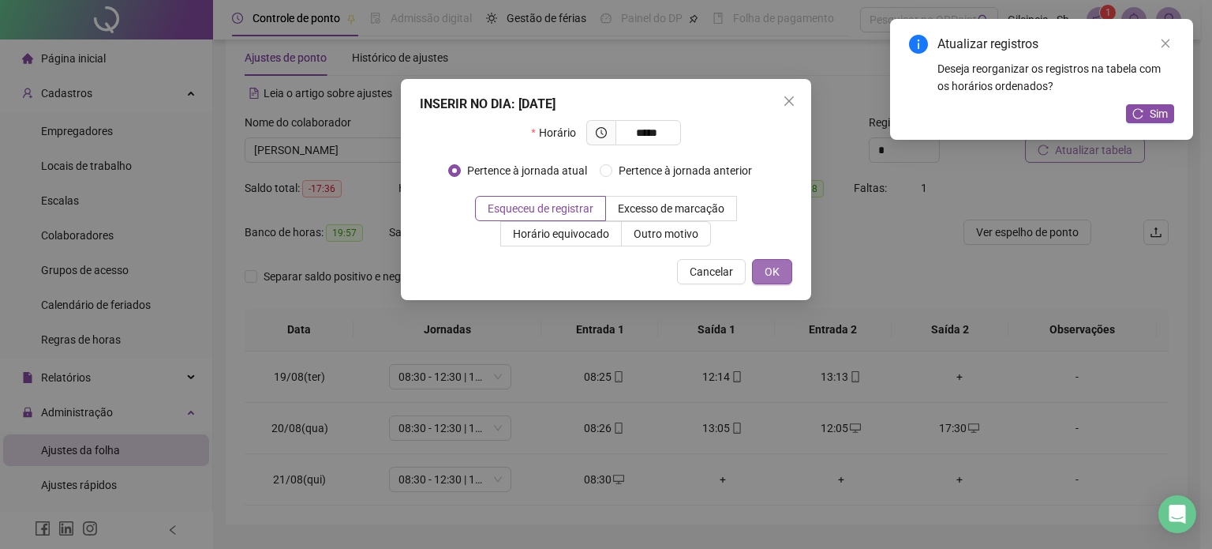
type input "*****"
click at [768, 277] on span "OK" at bounding box center [772, 271] width 15 height 17
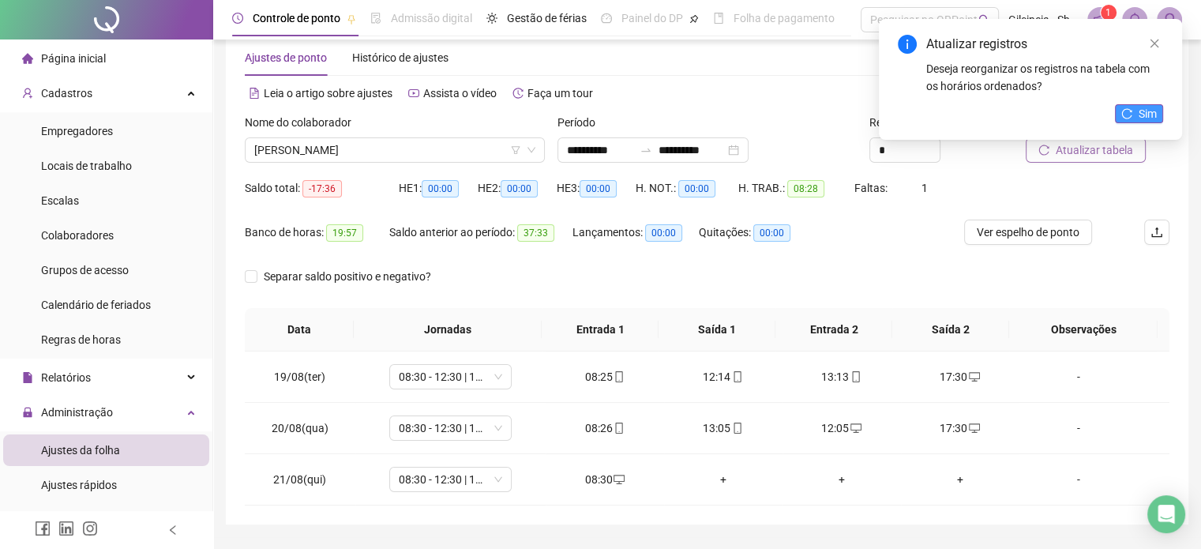
click at [1150, 115] on span "Sim" at bounding box center [1147, 113] width 18 height 17
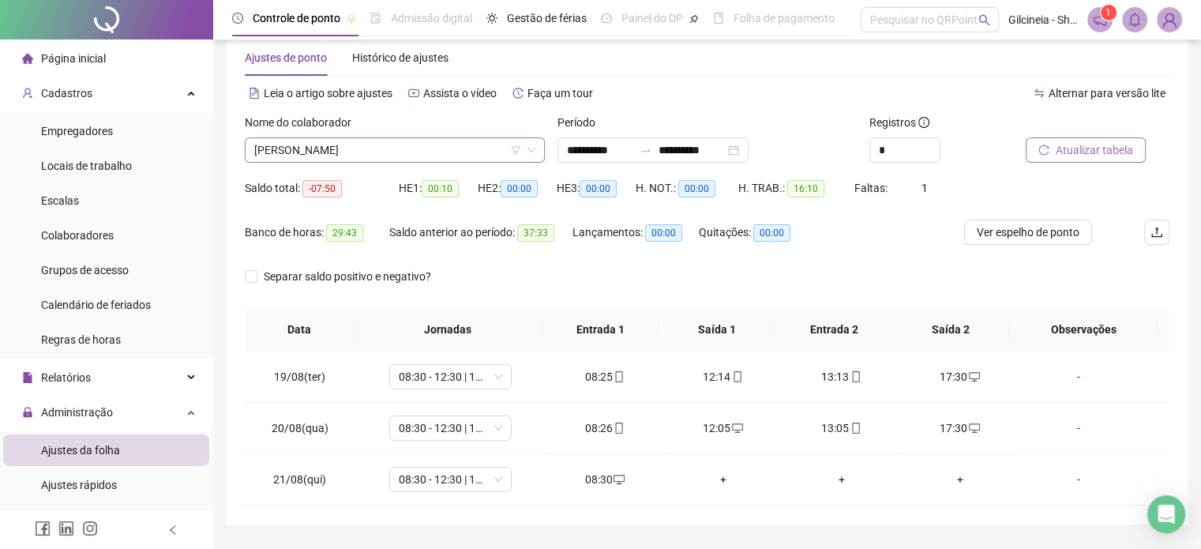
click at [376, 150] on span "[PERSON_NAME]" at bounding box center [394, 150] width 281 height 24
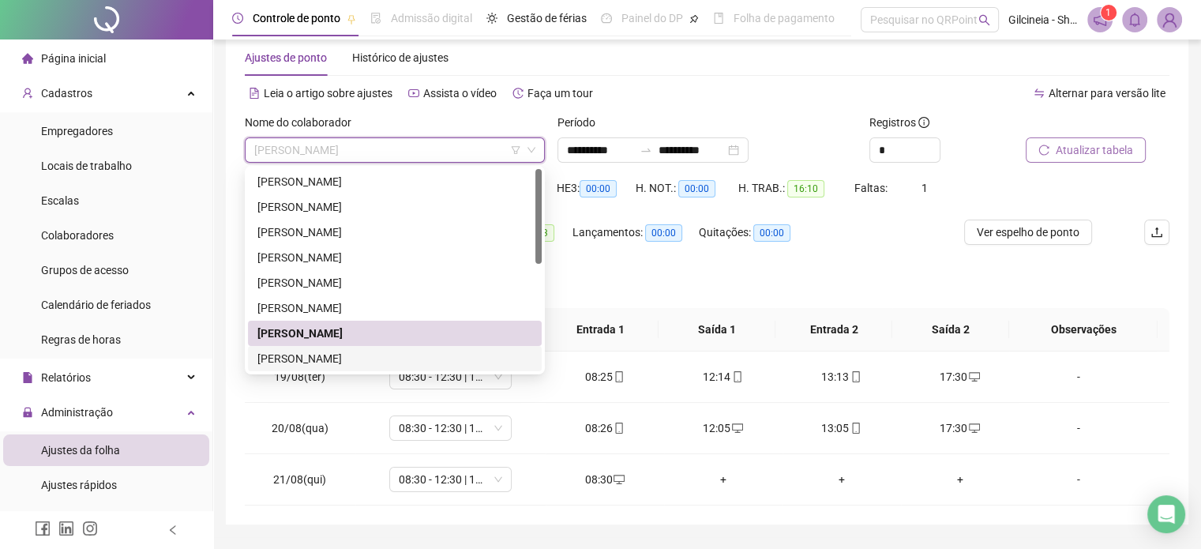
click at [363, 353] on div "[PERSON_NAME]" at bounding box center [394, 358] width 275 height 17
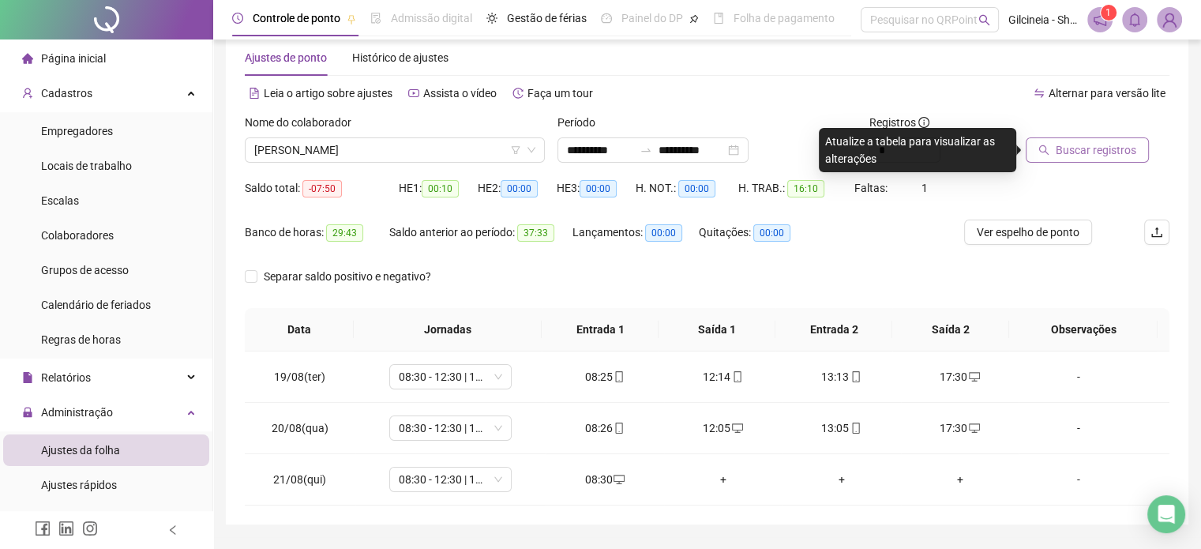
click at [1127, 151] on span "Buscar registros" at bounding box center [1095, 149] width 81 height 17
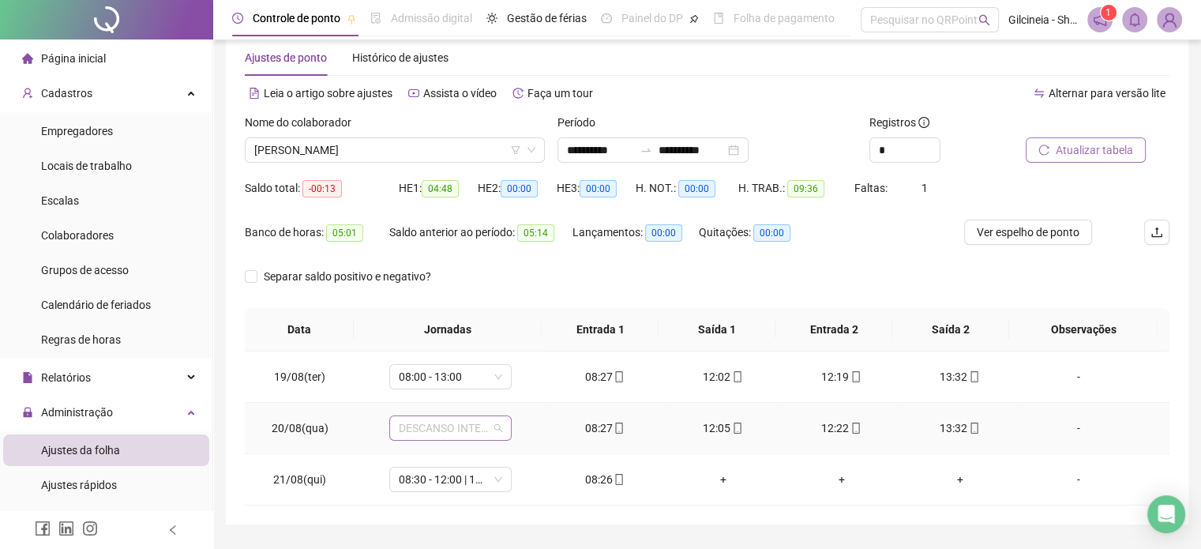
click at [480, 425] on span "DESCANSO INTER-JORNADA" at bounding box center [450, 428] width 103 height 24
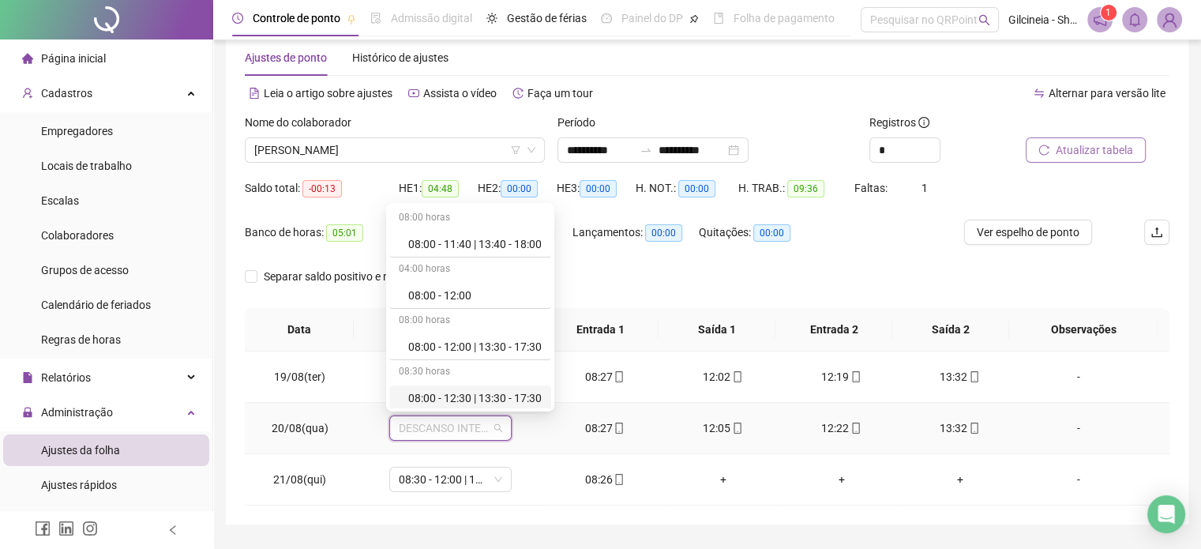
click at [554, 410] on div "08:00 horas 08:00 - 11:40 | 13:40 - 18:00 04:00 horas 08:00 - 12:00 08:00 horas…" at bounding box center [470, 307] width 168 height 208
click at [497, 345] on div "08:30 - 12:00 | 12:15 - 13:30" at bounding box center [474, 346] width 133 height 17
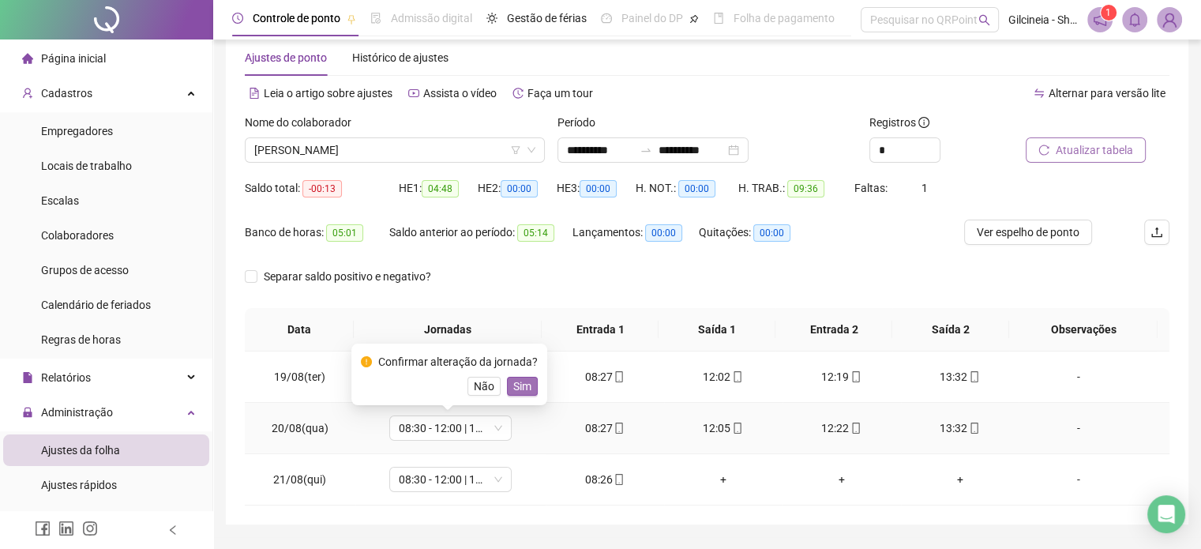
click at [524, 394] on span "Sim" at bounding box center [522, 385] width 18 height 17
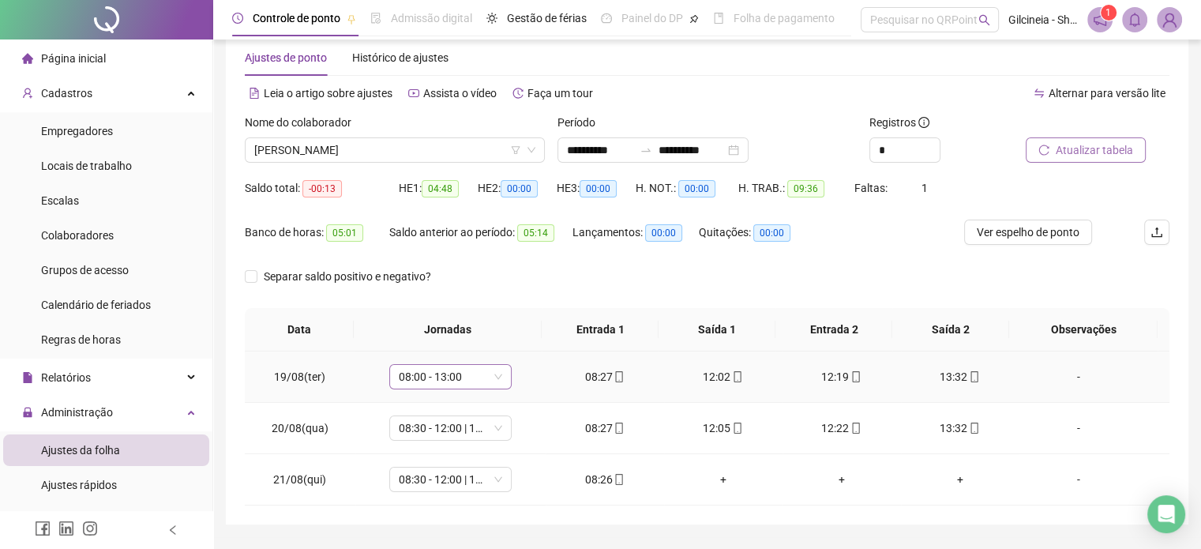
click at [483, 379] on span "08:00 - 13:00" at bounding box center [450, 377] width 103 height 24
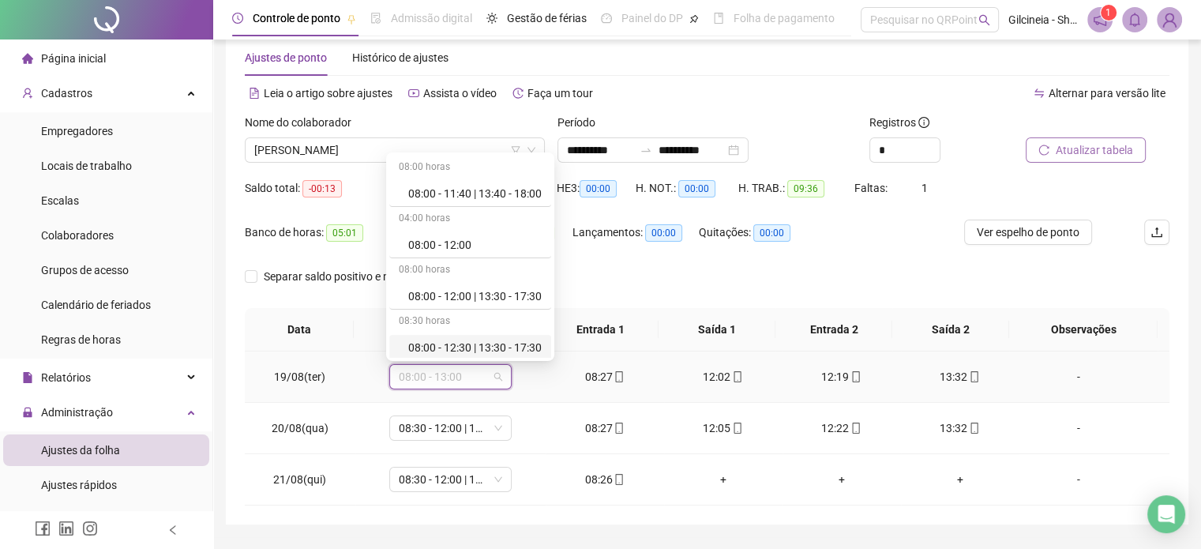
click at [551, 349] on div "08:00 horas 08:00 - 11:40 | 13:40 - 18:00 04:00 horas 08:00 - 12:00 08:00 horas…" at bounding box center [470, 257] width 162 height 202
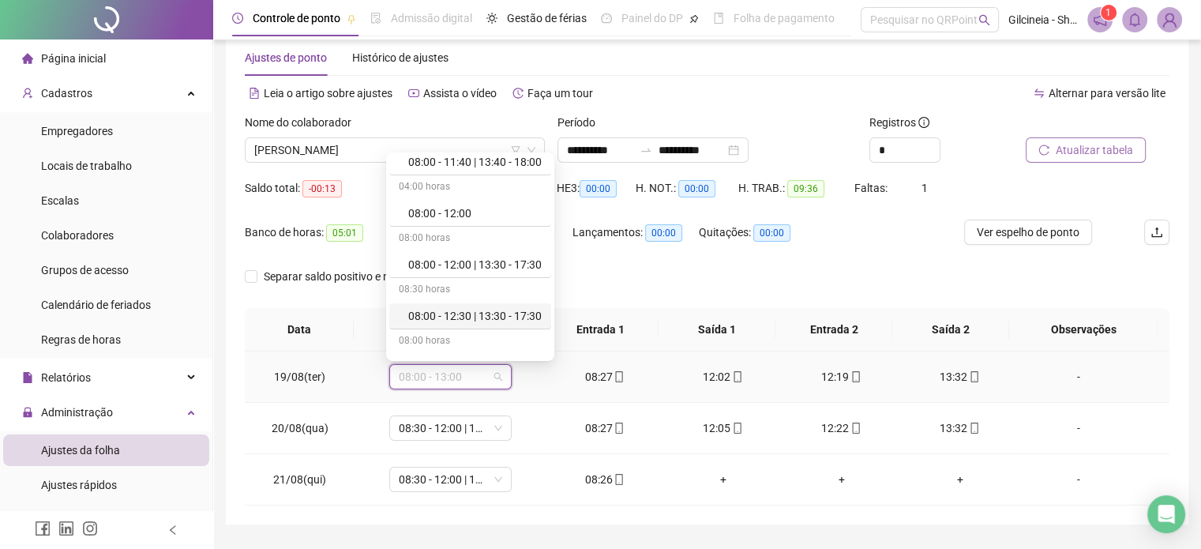
click at [551, 349] on div "08:00 horas 08:00 - 11:40 | 13:40 - 18:00 04:00 horas 08:00 - 12:00 08:00 horas…" at bounding box center [470, 257] width 162 height 202
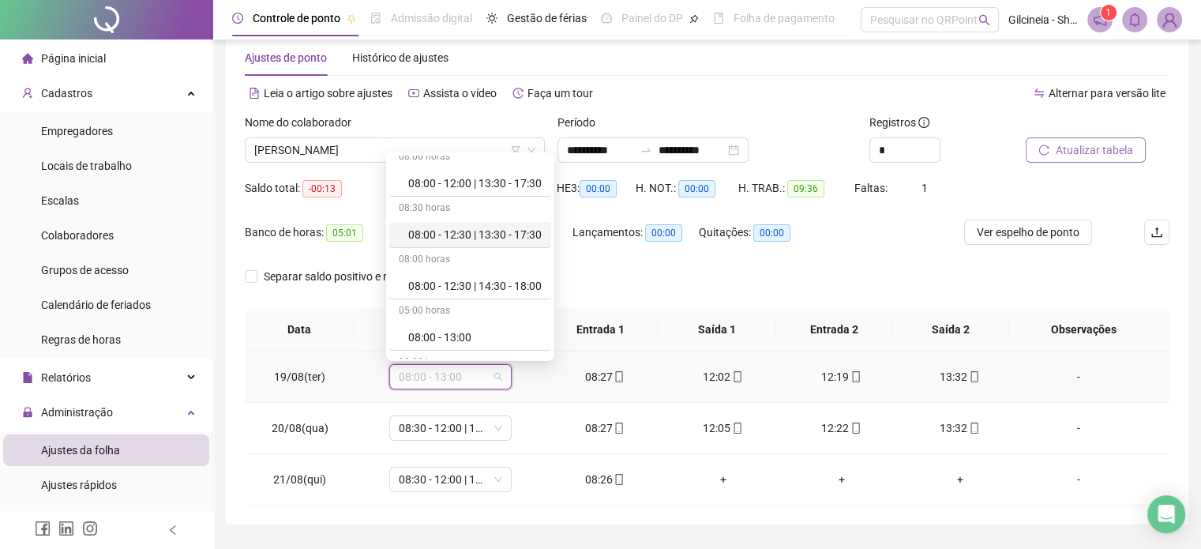
click at [551, 349] on div "08:00 horas 08:00 - 11:40 | 13:40 - 18:00 04:00 horas 08:00 - 12:00 08:00 horas…" at bounding box center [470, 257] width 162 height 202
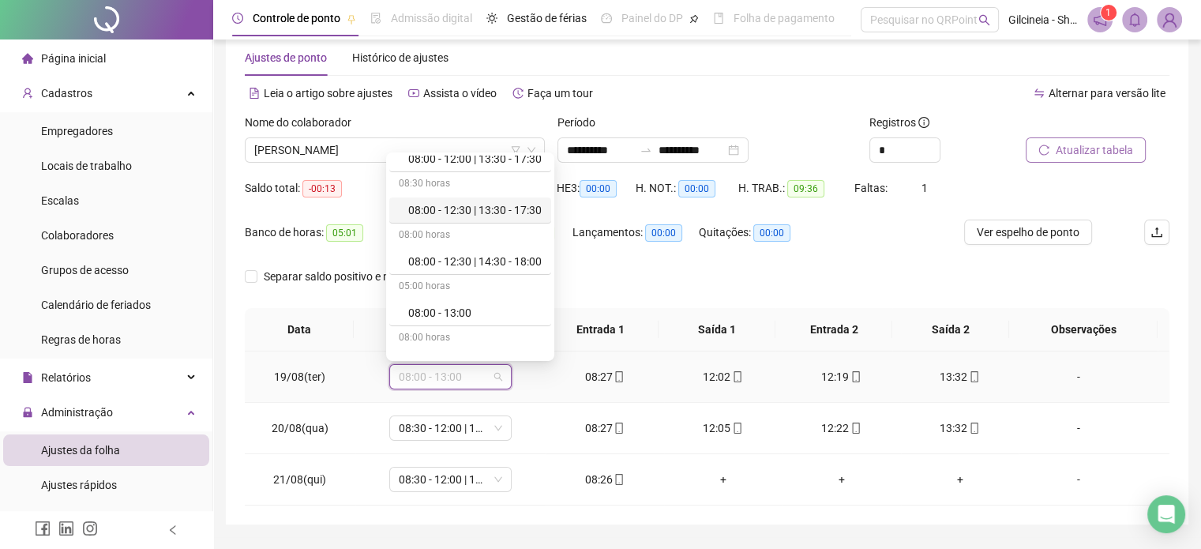
click at [551, 349] on div "08:00 horas" at bounding box center [470, 338] width 162 height 25
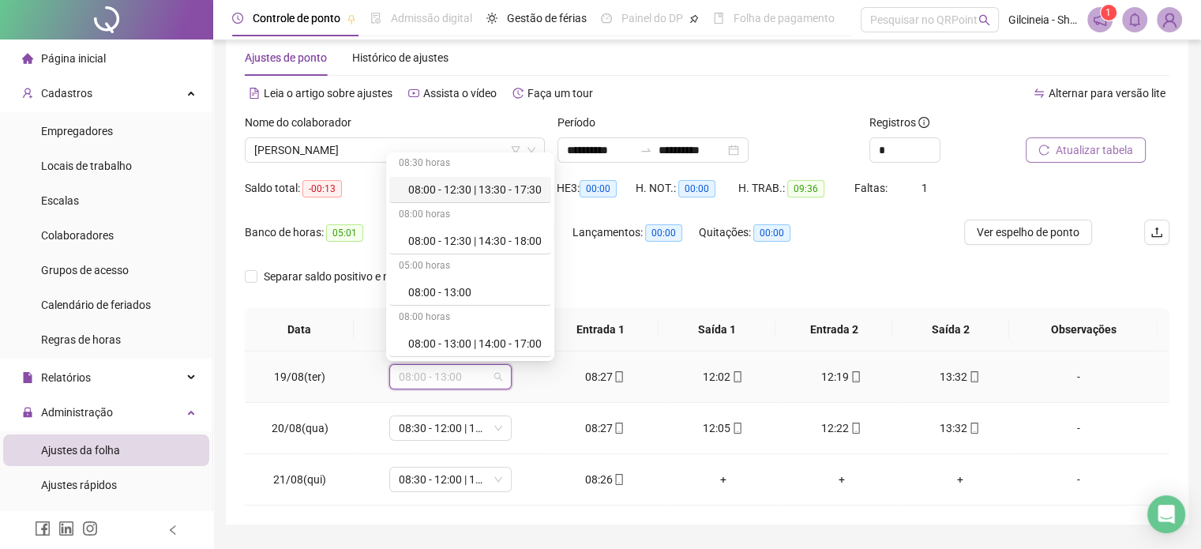
click at [551, 349] on div "08:00 horas 08:00 - 11:40 | 13:40 - 18:00 04:00 horas 08:00 - 12:00 08:00 horas…" at bounding box center [470, 511] width 162 height 1026
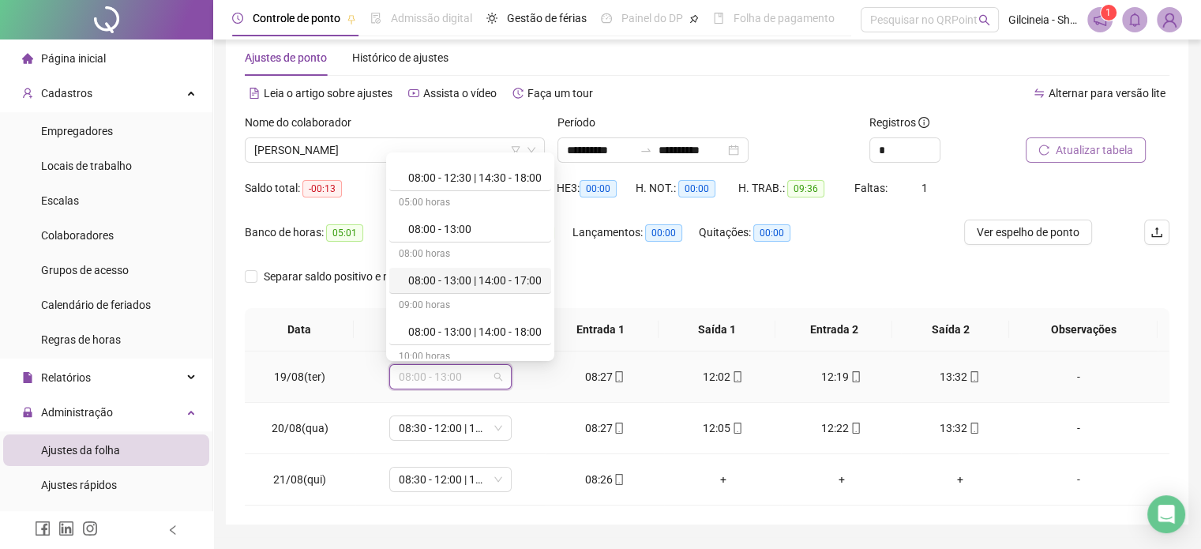
click at [551, 349] on div "10:00 horas" at bounding box center [470, 357] width 162 height 25
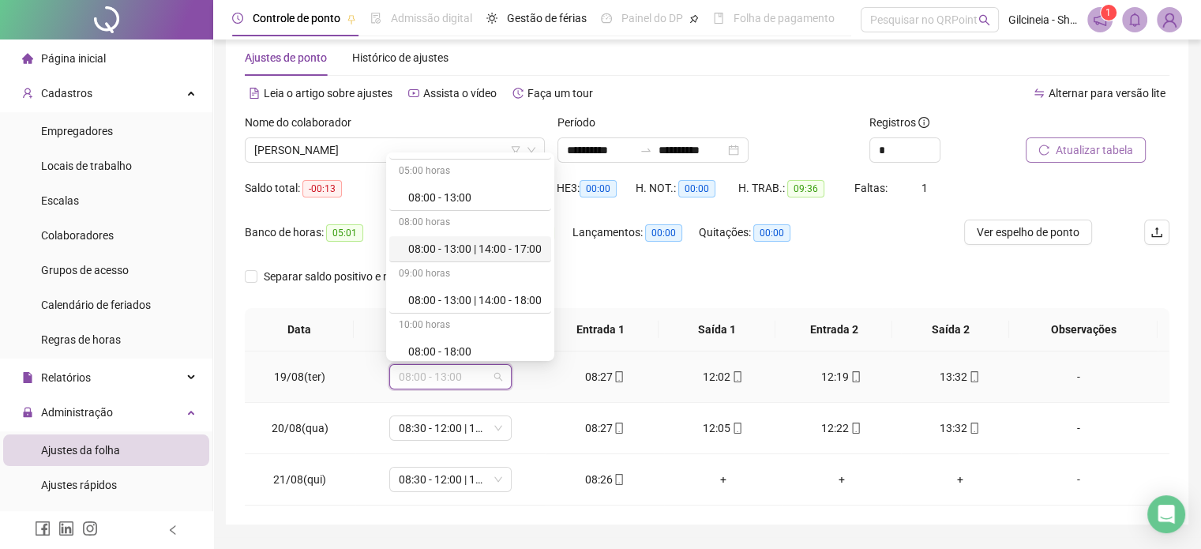
click at [551, 349] on div "08:00 horas 08:00 - 11:40 | 13:40 - 18:00 04:00 horas 08:00 - 12:00 08:00 horas…" at bounding box center [470, 257] width 162 height 202
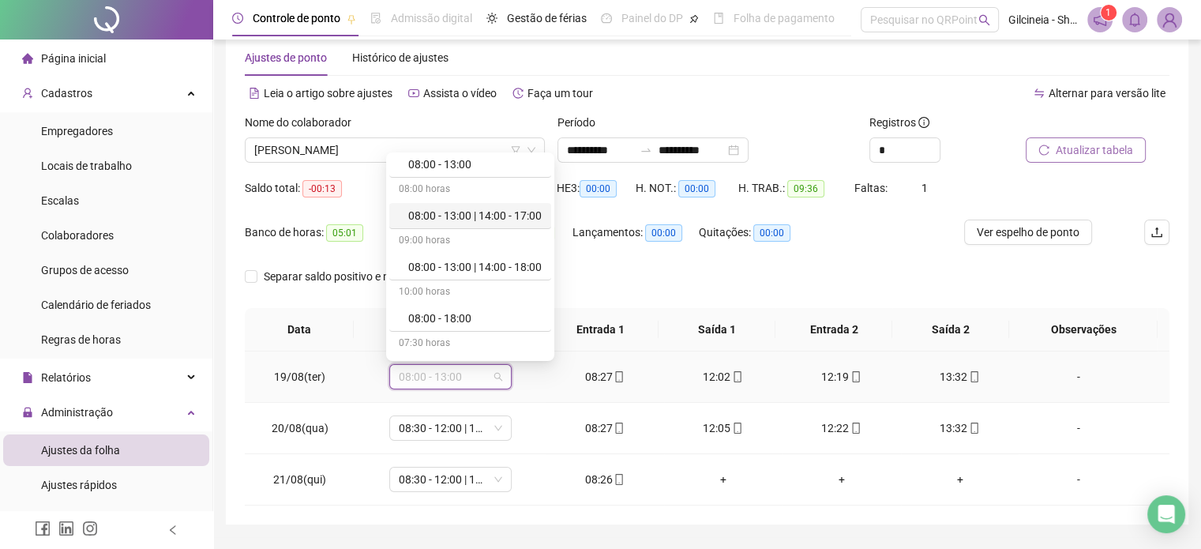
click at [551, 349] on div "08:00 horas 08:00 - 11:40 | 13:40 - 18:00 04:00 horas 08:00 - 12:00 08:00 horas…" at bounding box center [470, 383] width 162 height 1026
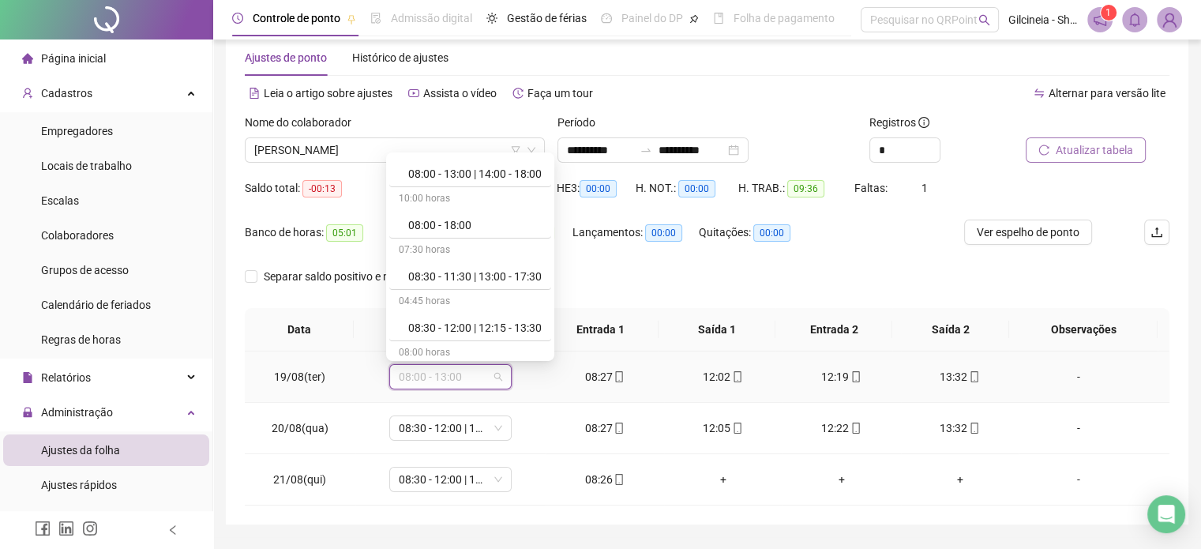
click at [551, 349] on div "08:00 horas" at bounding box center [470, 353] width 162 height 25
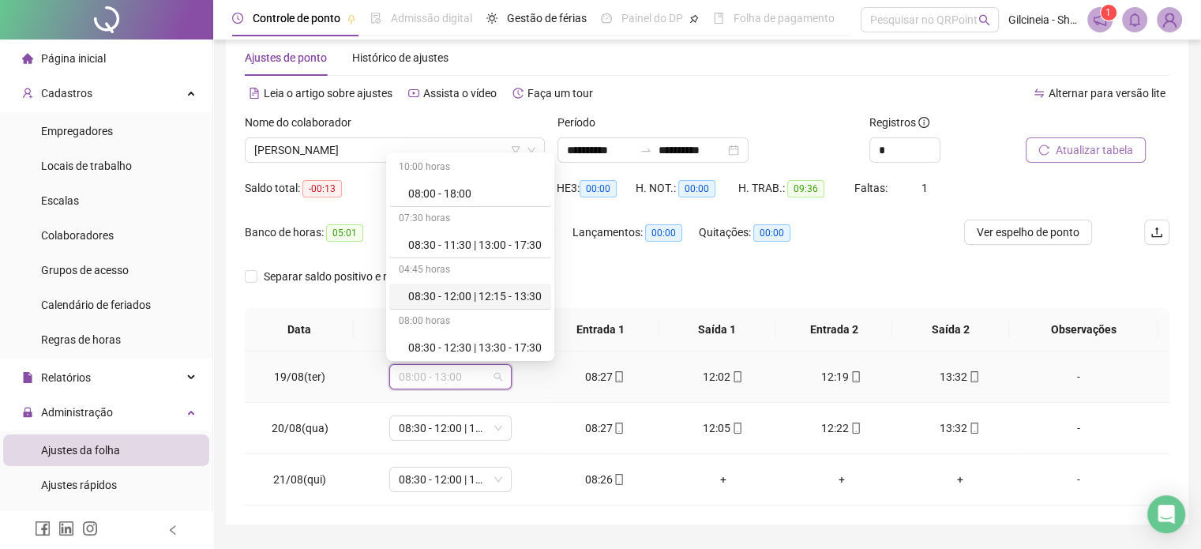
click at [517, 298] on div "08:30 - 12:00 | 12:15 - 13:30" at bounding box center [474, 295] width 133 height 17
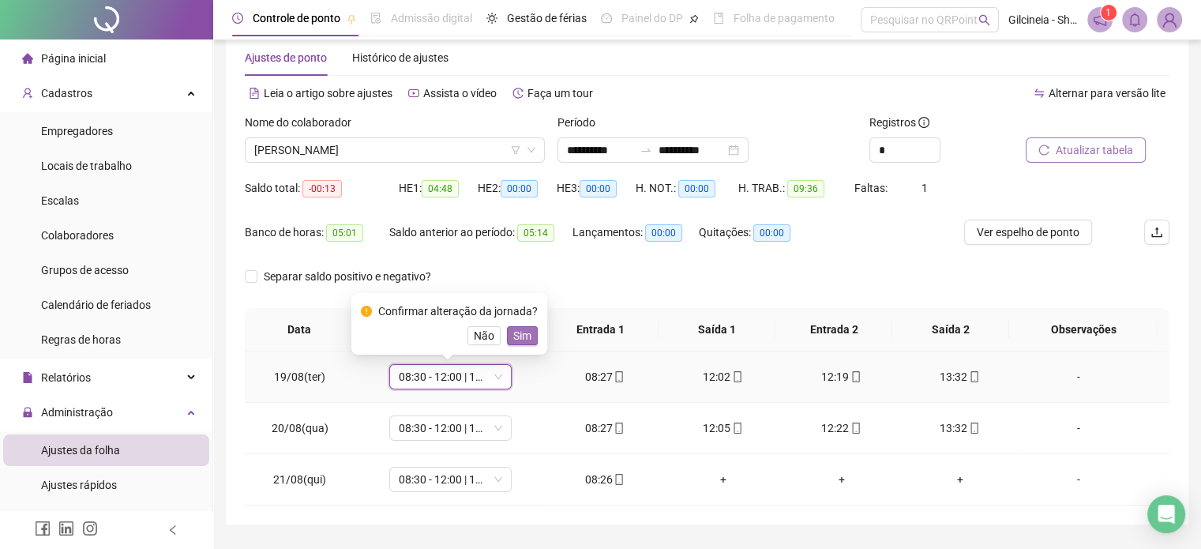
click at [530, 336] on button "Sim" at bounding box center [522, 335] width 31 height 19
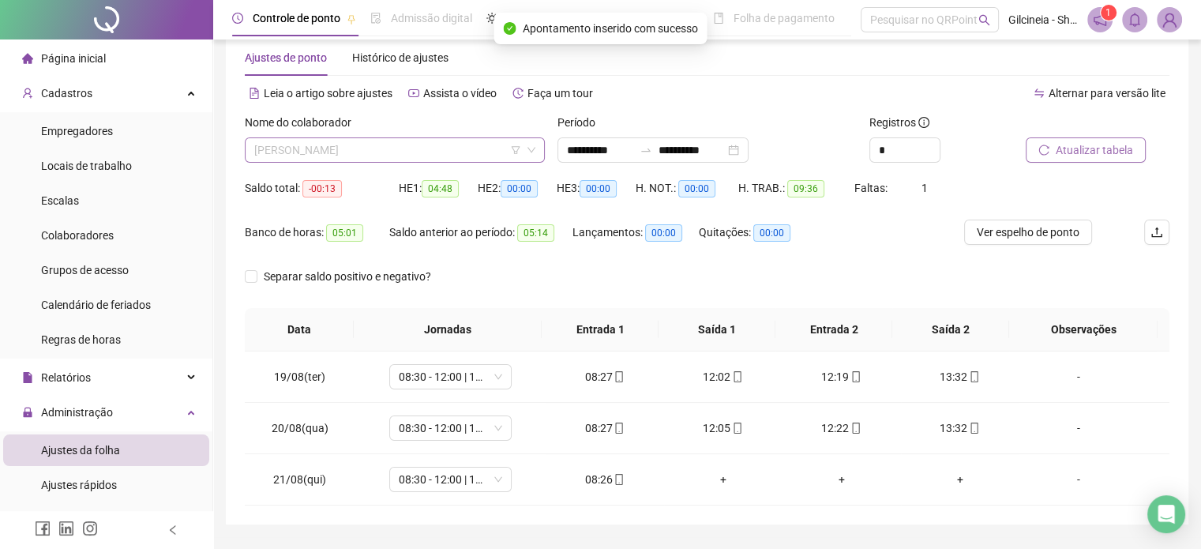
click at [457, 149] on span "[PERSON_NAME]" at bounding box center [394, 150] width 281 height 24
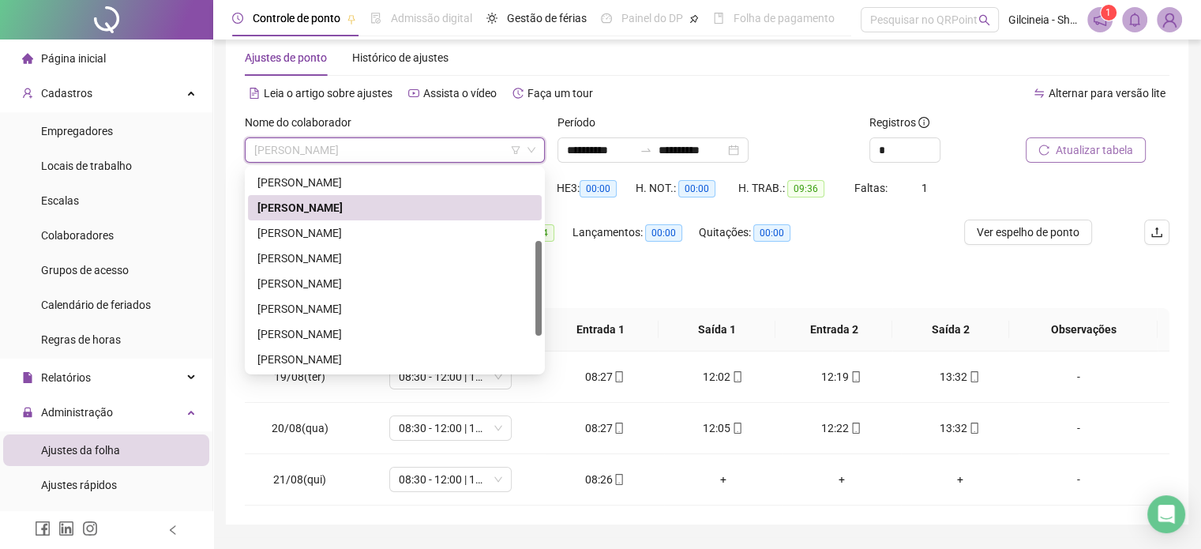
drag, startPoint x: 537, startPoint y: 201, endPoint x: 543, endPoint y: 273, distance: 72.1
click at [543, 273] on div "279596 260817 261381 [PERSON_NAME] [PERSON_NAME]" at bounding box center [395, 270] width 300 height 208
click at [392, 242] on div "[PERSON_NAME]" at bounding box center [395, 231] width 294 height 25
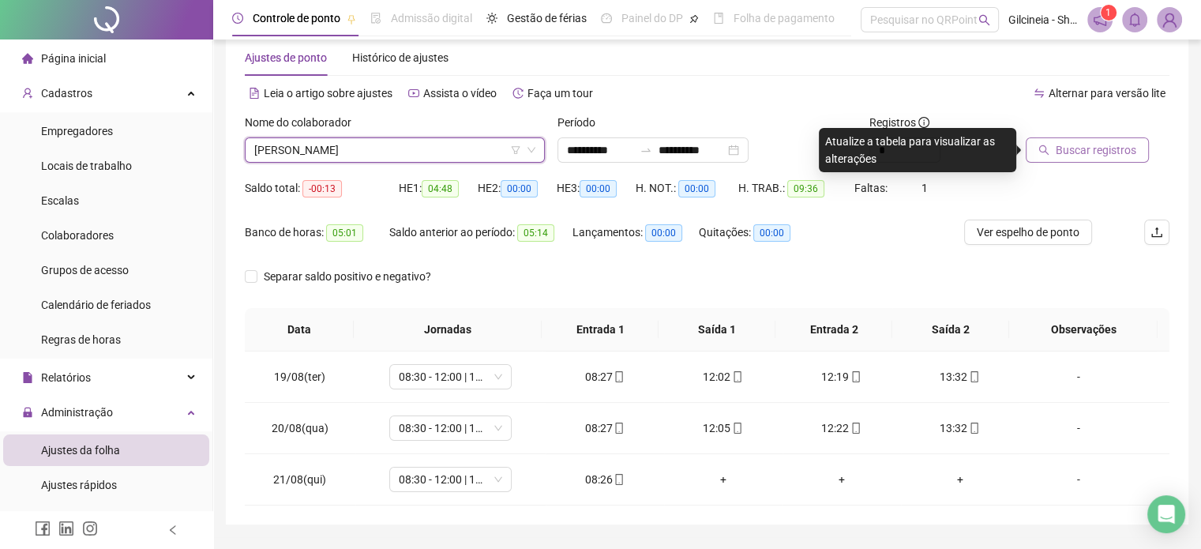
click at [1044, 151] on icon "search" at bounding box center [1044, 150] width 10 height 10
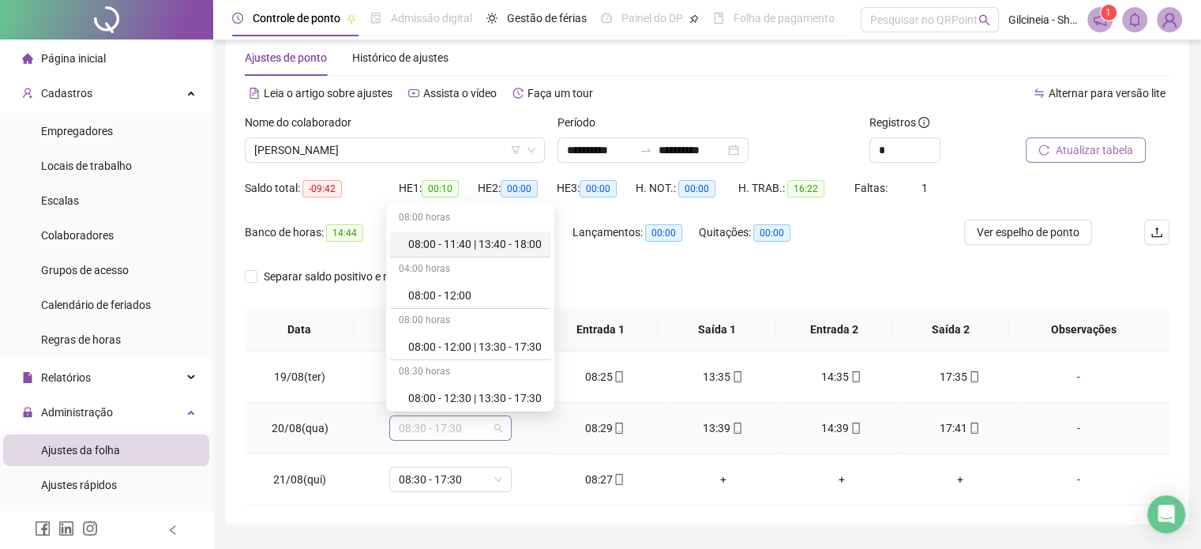
click at [470, 432] on span "08:30 - 17:30" at bounding box center [450, 428] width 103 height 24
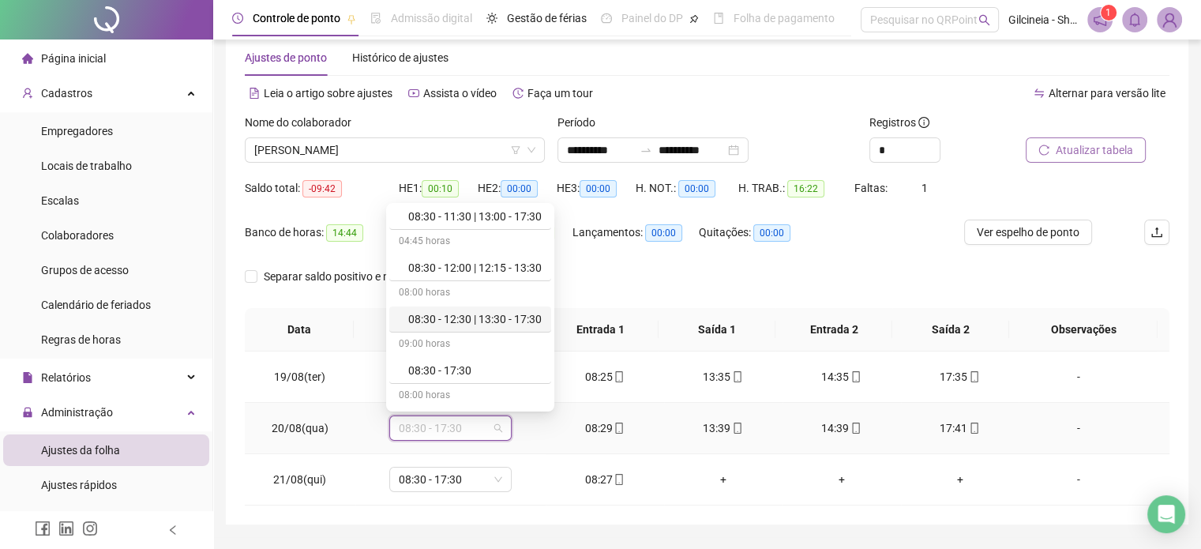
click at [507, 324] on div "08:30 - 12:30 | 13:30 - 17:30" at bounding box center [474, 318] width 133 height 17
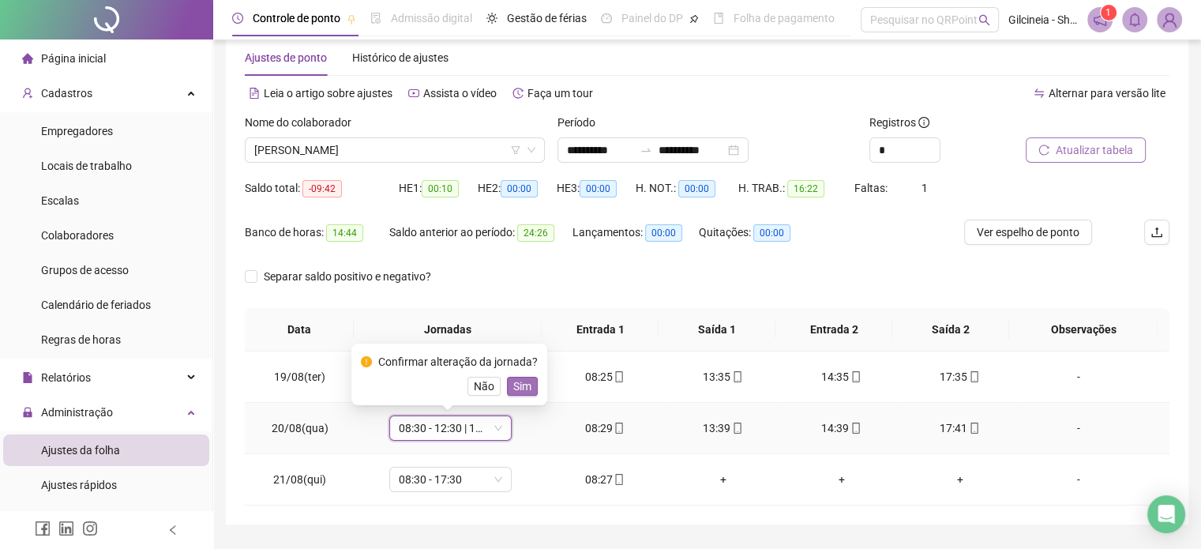
click at [517, 389] on span "Sim" at bounding box center [522, 385] width 18 height 17
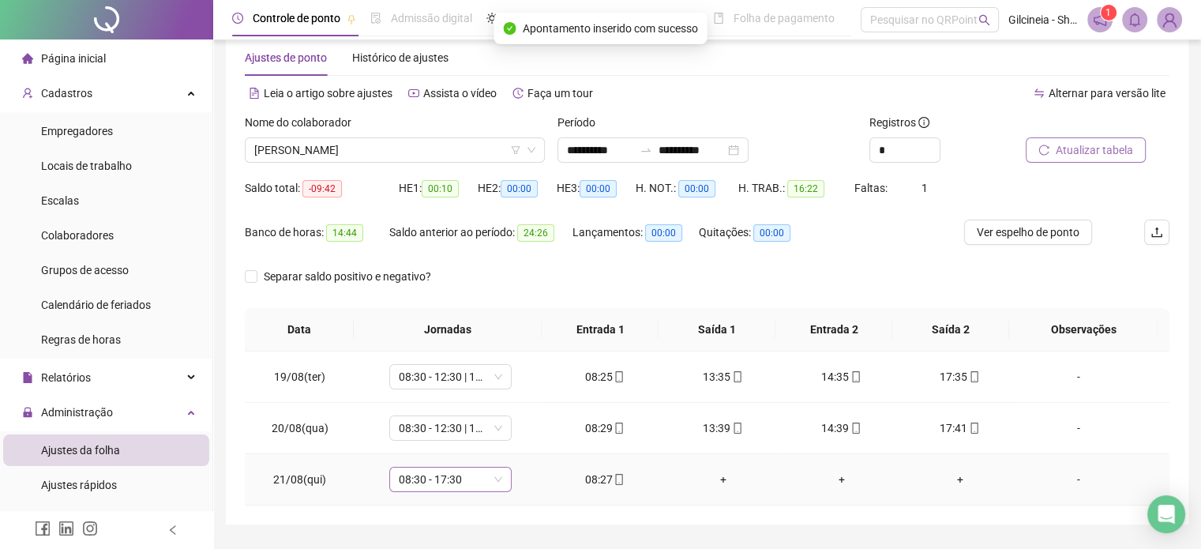
click at [478, 479] on span "08:30 - 17:30" at bounding box center [450, 479] width 103 height 24
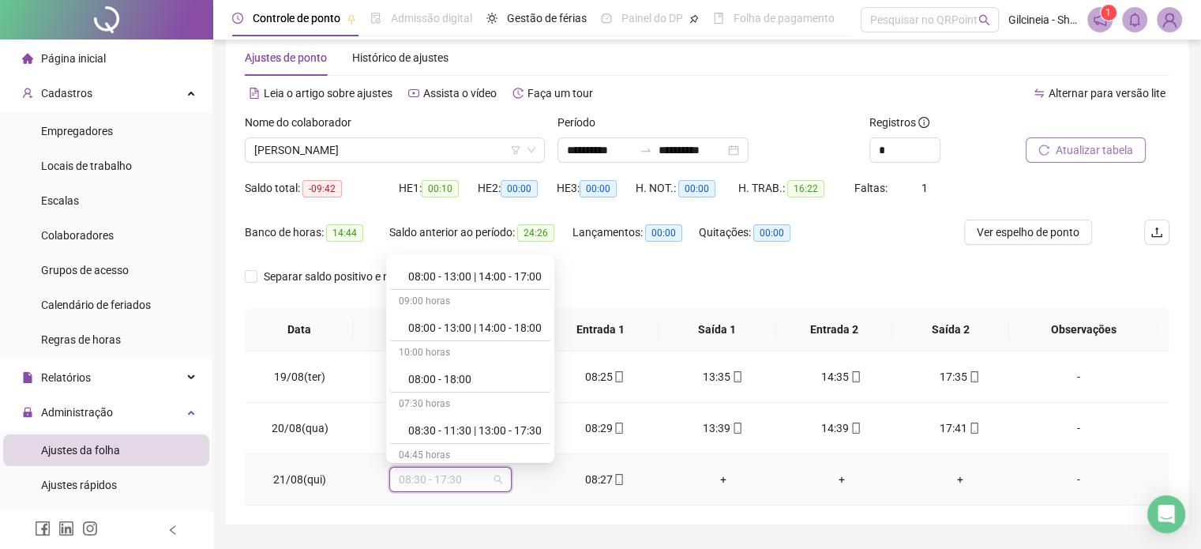
scroll to position [336, 0]
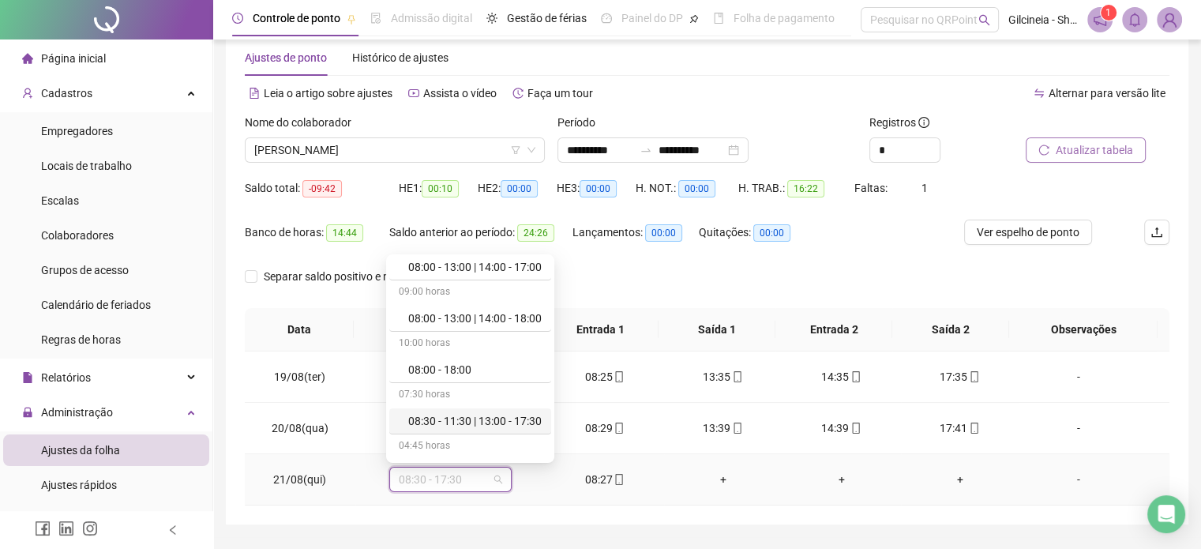
click at [508, 414] on div "08:30 - 11:30 | 13:00 - 17:30" at bounding box center [474, 420] width 133 height 17
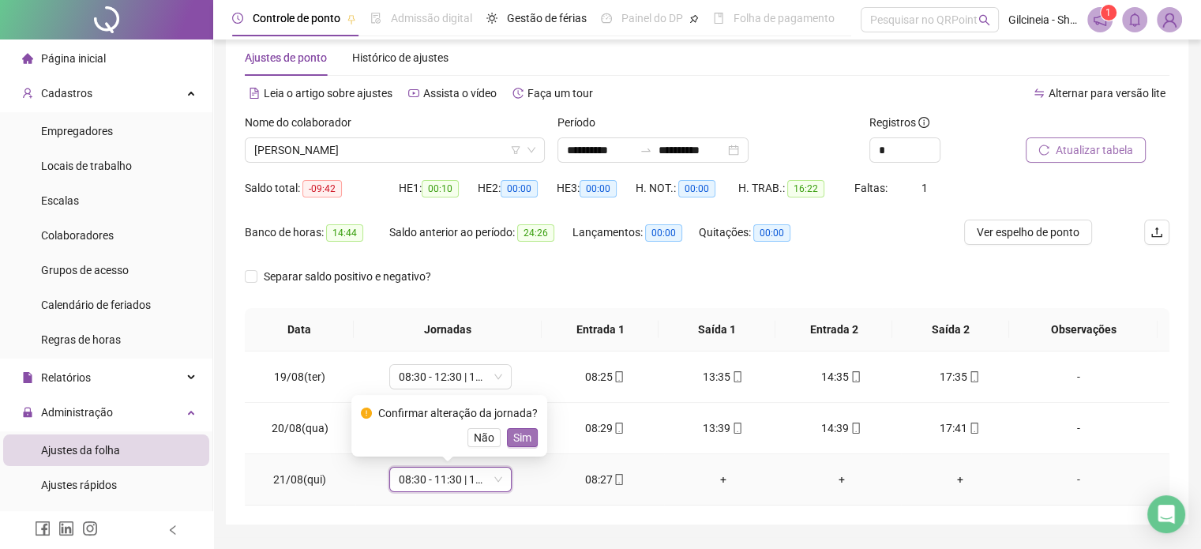
click at [513, 443] on span "Sim" at bounding box center [522, 437] width 18 height 17
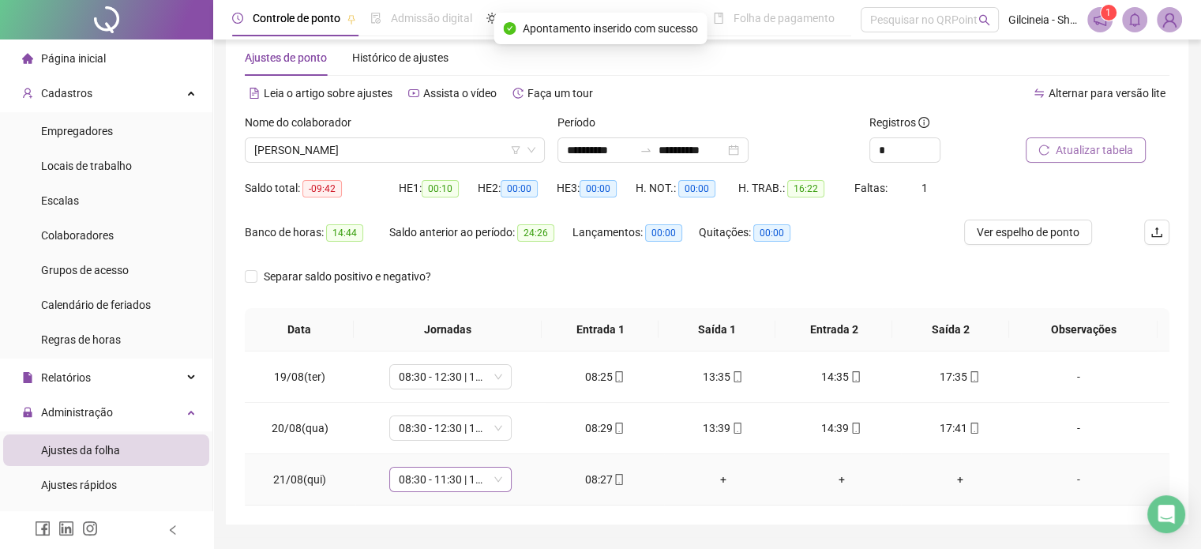
click at [458, 477] on span "08:30 - 11:30 | 13:00 - 17:30" at bounding box center [450, 479] width 103 height 24
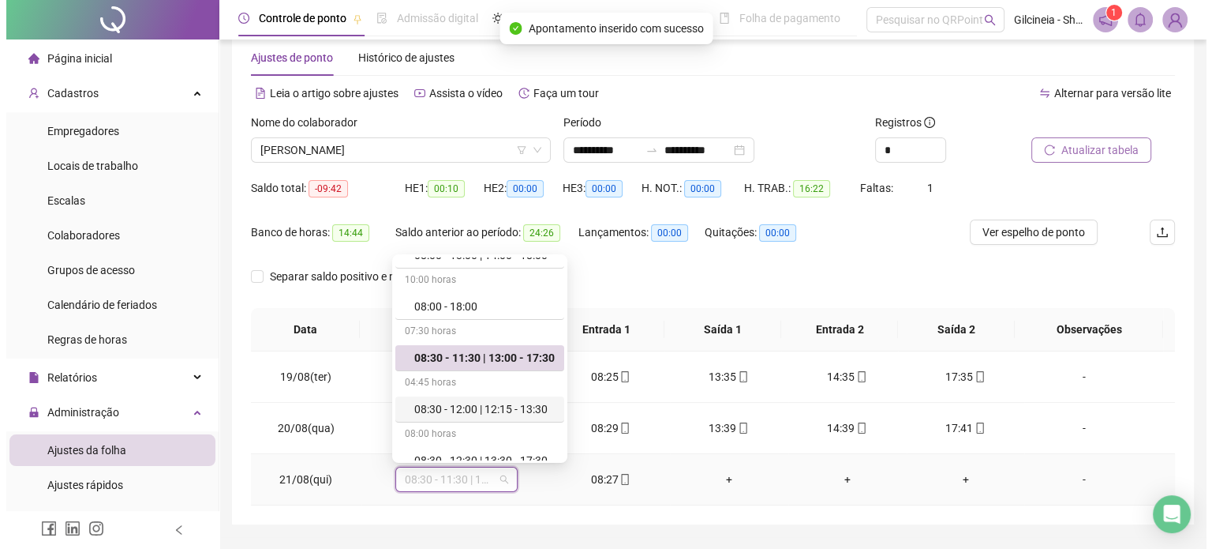
scroll to position [431, 0]
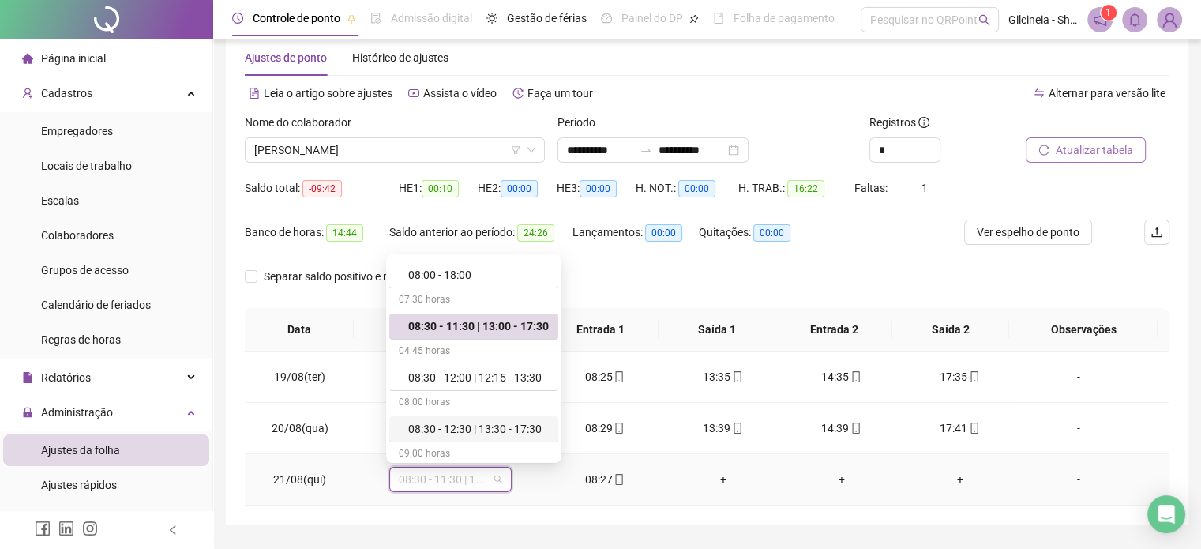
click at [499, 423] on div "08:30 - 12:30 | 13:30 - 17:30" at bounding box center [478, 428] width 141 height 17
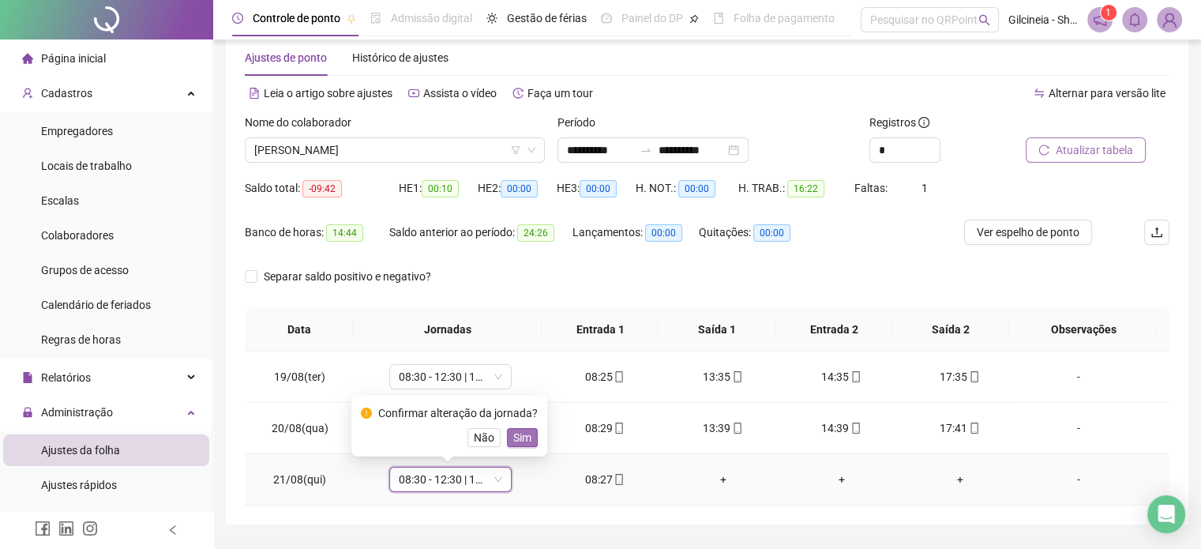
click at [519, 441] on span "Sim" at bounding box center [522, 437] width 18 height 17
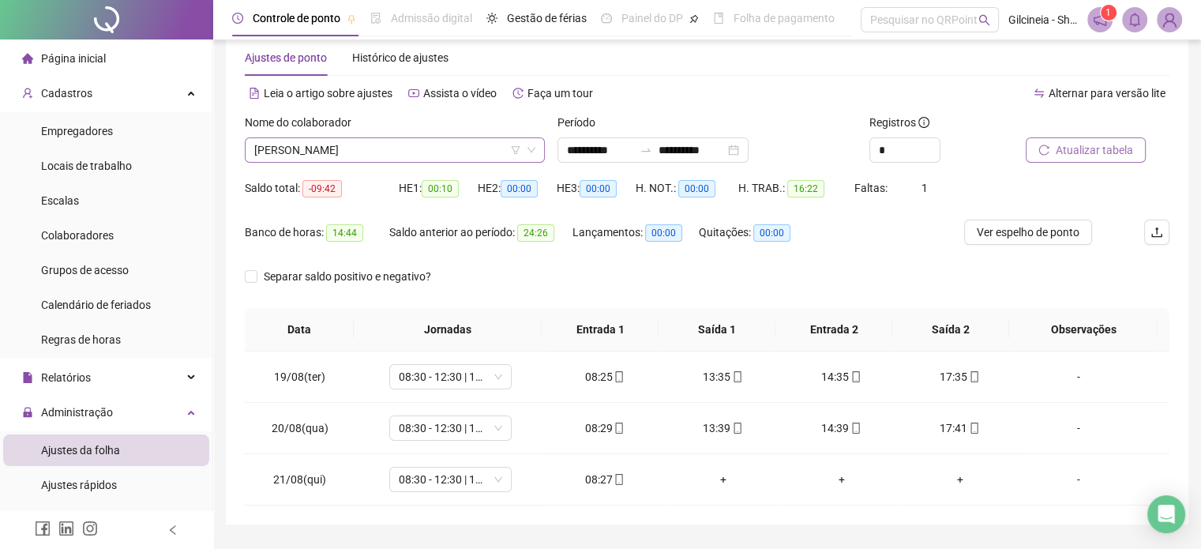
click at [461, 143] on span "[PERSON_NAME]" at bounding box center [394, 150] width 281 height 24
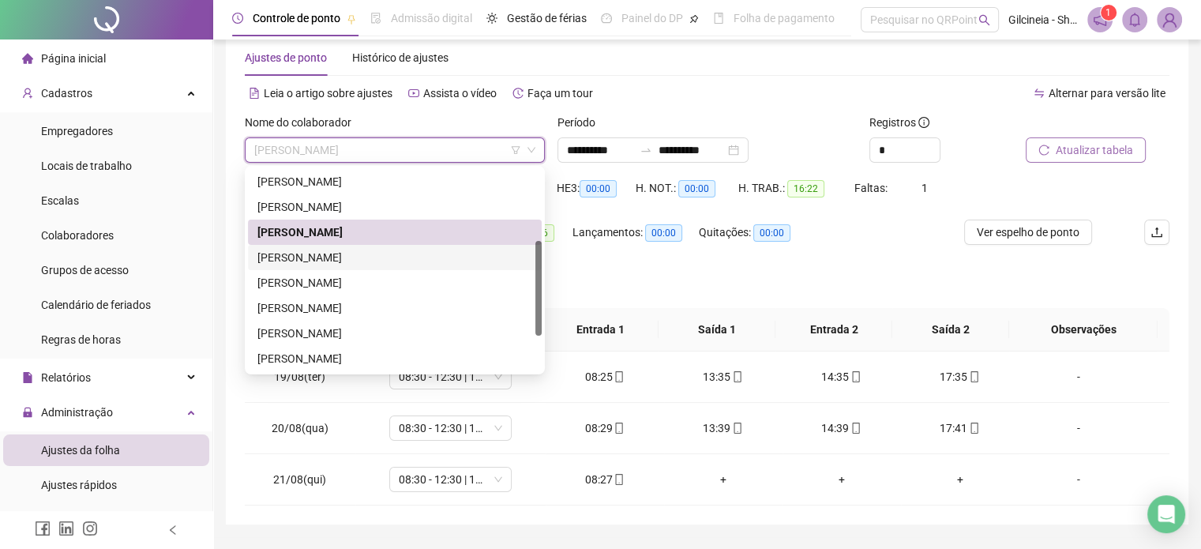
click at [442, 255] on div "[PERSON_NAME]" at bounding box center [394, 257] width 275 height 17
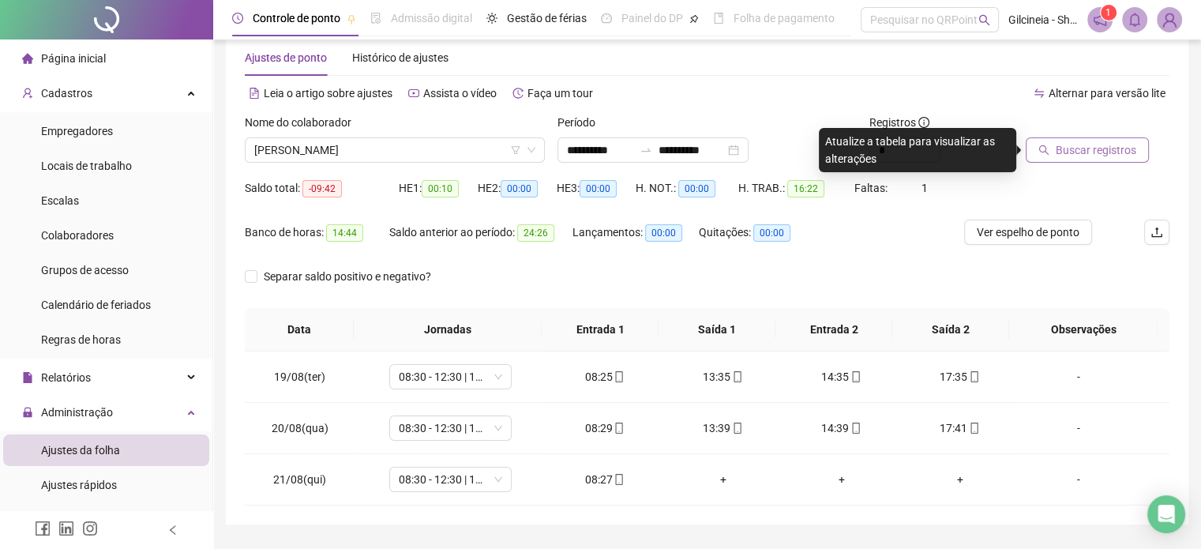
click at [1103, 155] on span "Buscar registros" at bounding box center [1095, 149] width 81 height 17
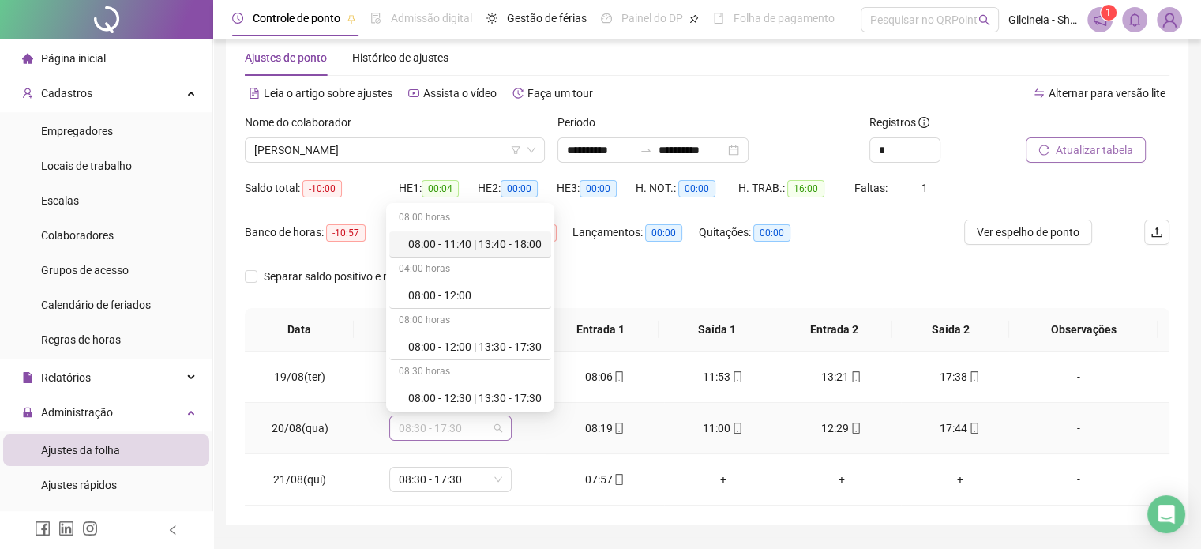
click at [481, 430] on span "08:30 - 17:30" at bounding box center [450, 428] width 103 height 24
click at [503, 355] on div "08:00 - 12:00 | 13:30 - 17:30" at bounding box center [470, 347] width 162 height 26
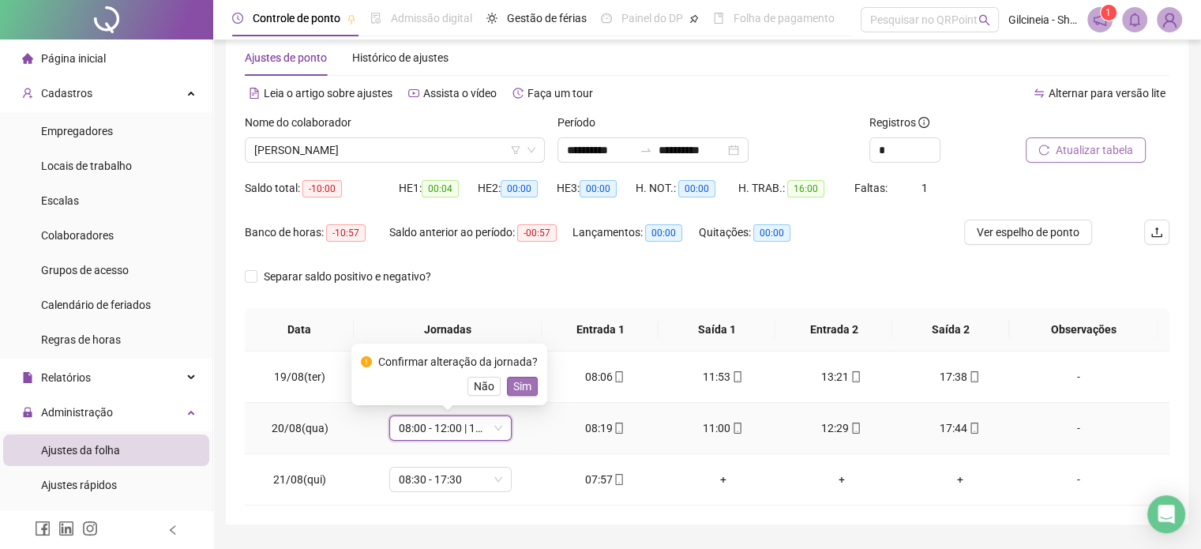
click at [523, 385] on span "Sim" at bounding box center [522, 385] width 18 height 17
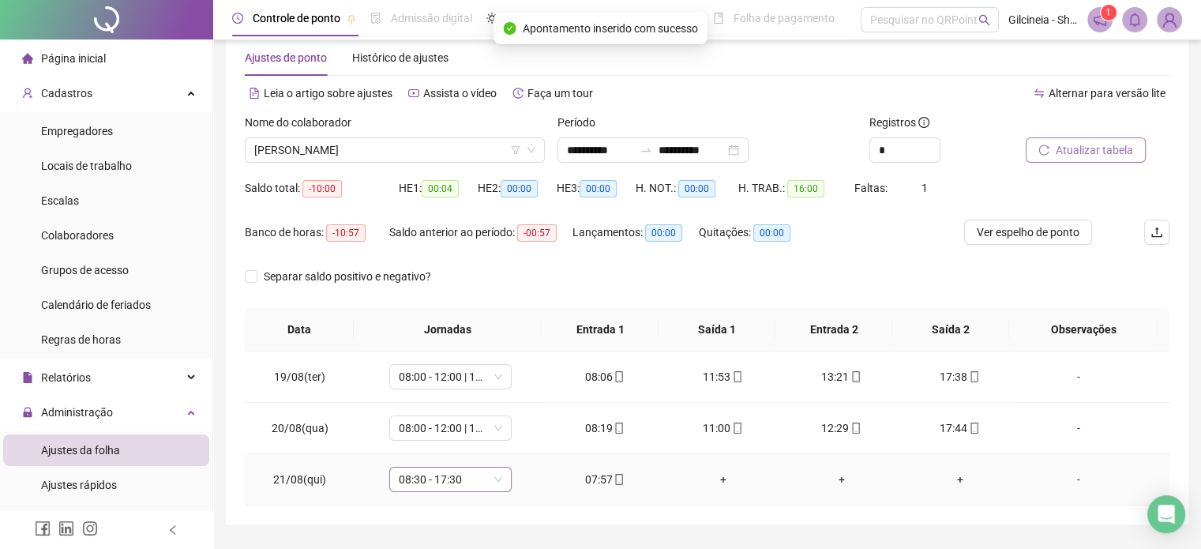
click at [480, 484] on span "08:30 - 17:30" at bounding box center [450, 479] width 103 height 24
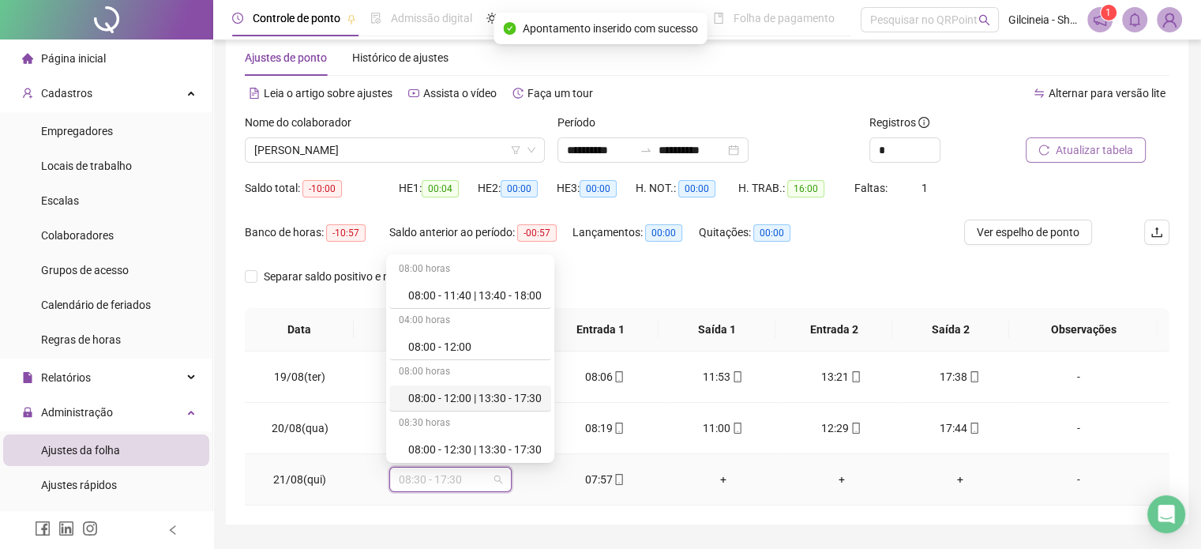
click at [500, 419] on div "08:30 horas" at bounding box center [470, 423] width 162 height 25
click at [502, 395] on div "08:00 - 12:00 | 13:30 - 17:30" at bounding box center [474, 397] width 133 height 17
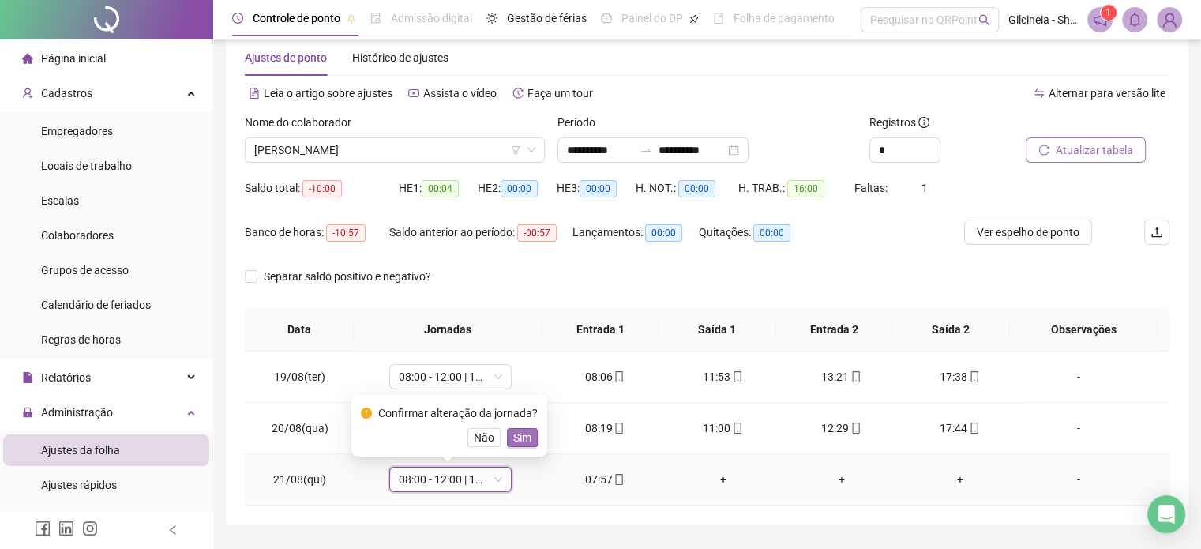
click at [524, 440] on span "Sim" at bounding box center [522, 437] width 18 height 17
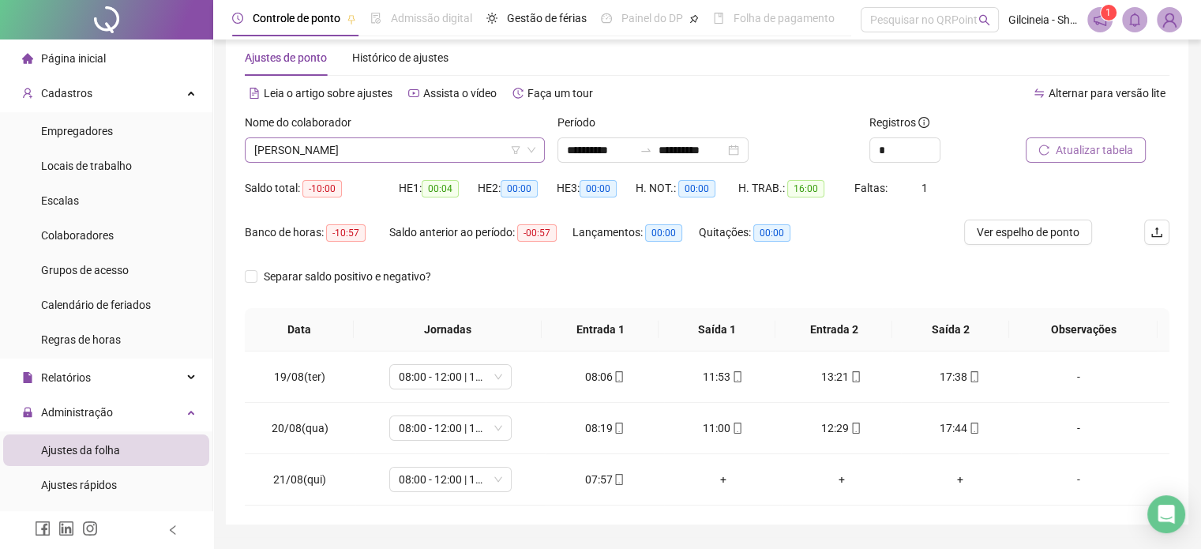
click at [444, 145] on span "[PERSON_NAME]" at bounding box center [394, 150] width 281 height 24
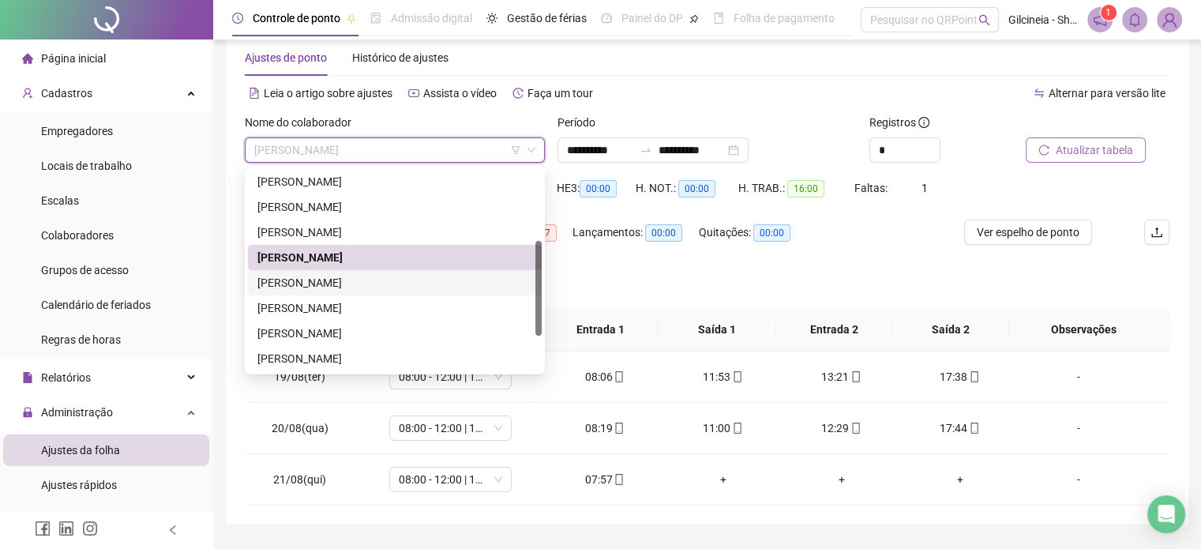
click at [388, 289] on div "[PERSON_NAME]" at bounding box center [394, 282] width 275 height 17
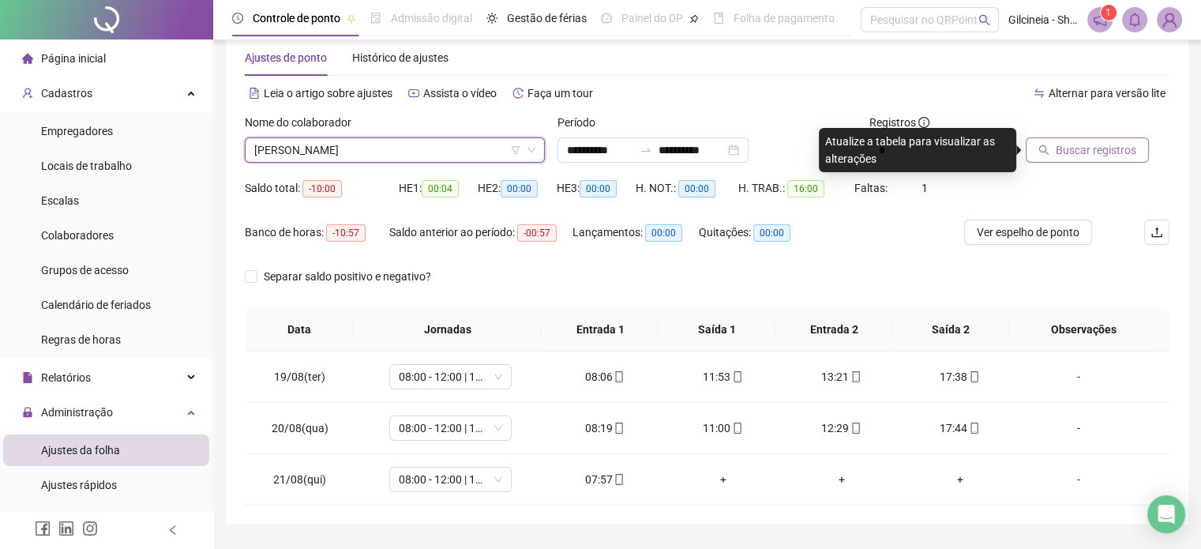
click at [1118, 150] on span "Buscar registros" at bounding box center [1095, 149] width 81 height 17
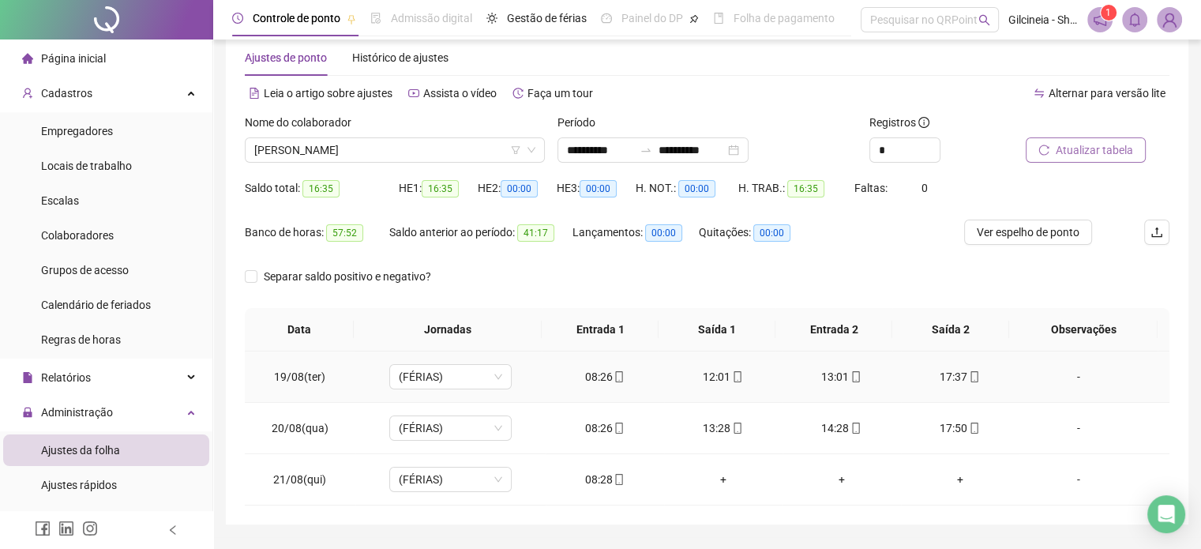
click at [600, 373] on div "08:26" at bounding box center [604, 376] width 93 height 17
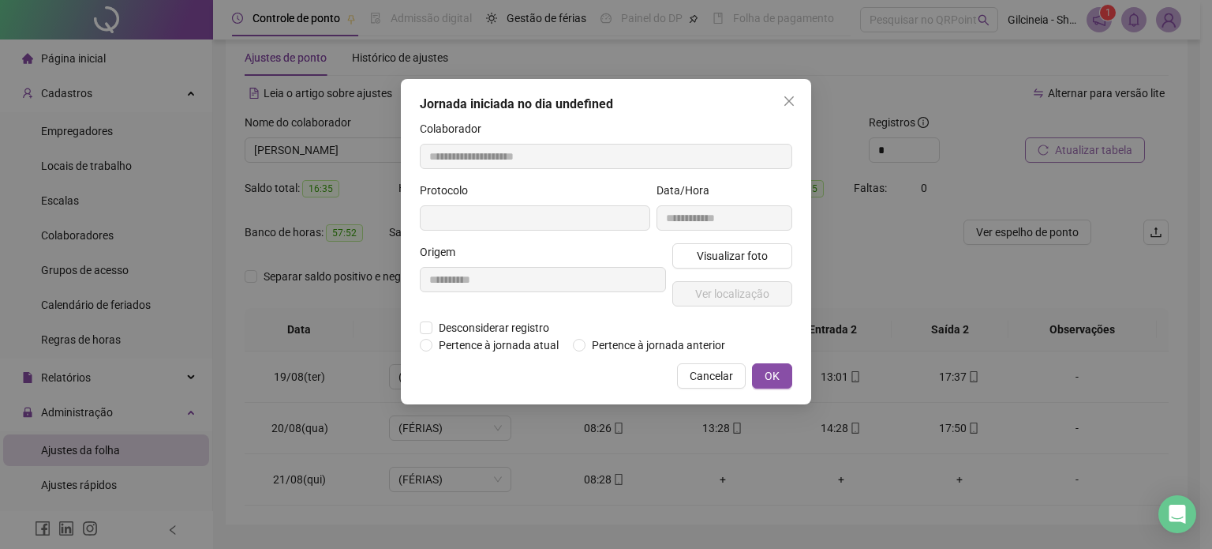
type input "**********"
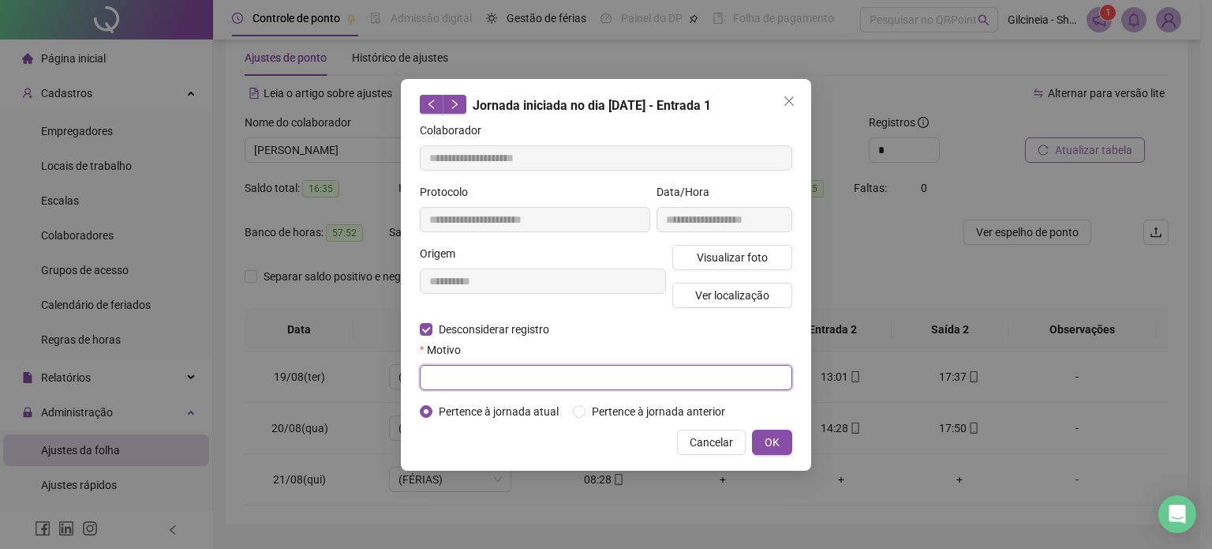
click at [452, 372] on input "text" at bounding box center [606, 377] width 373 height 25
type input "****"
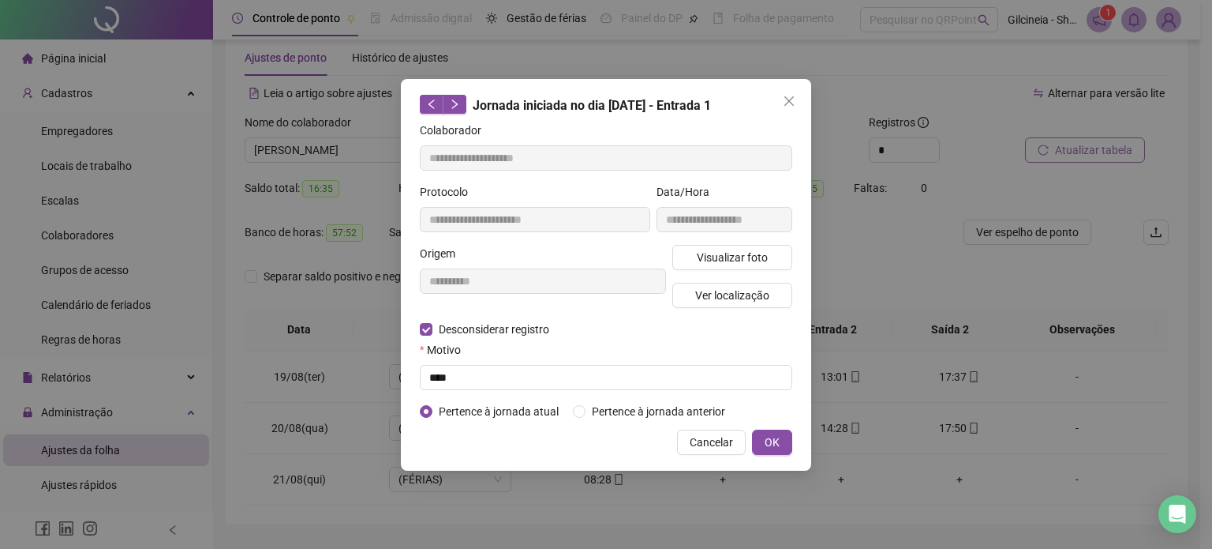
click at [779, 459] on div "**********" at bounding box center [606, 275] width 410 height 392
click at [779, 450] on span "OK" at bounding box center [772, 441] width 15 height 17
click at [779, 444] on span "OK" at bounding box center [772, 441] width 15 height 17
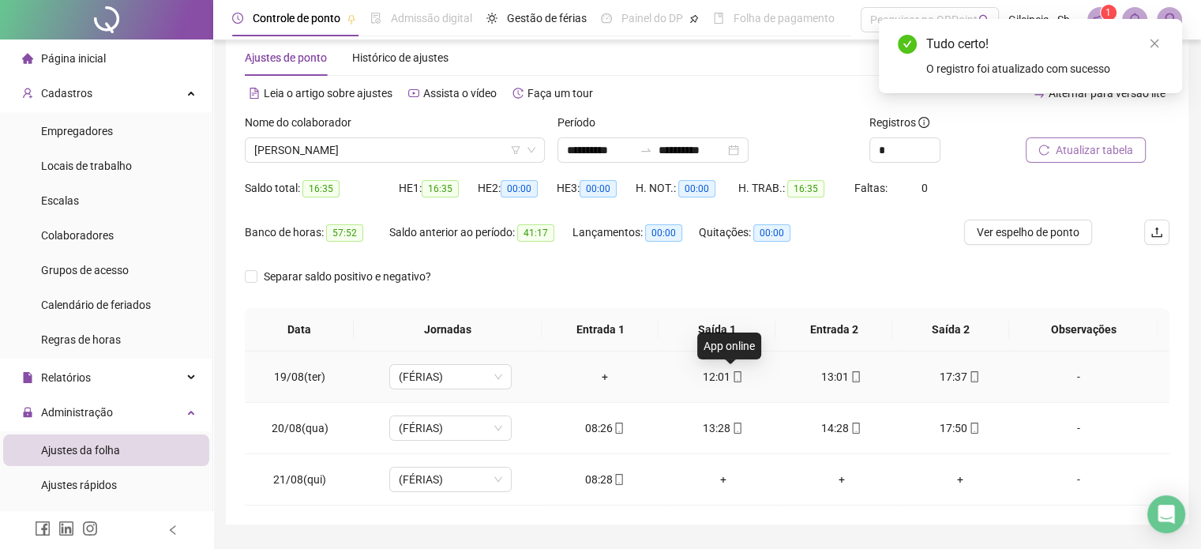
click at [734, 375] on icon "mobile" at bounding box center [737, 376] width 7 height 11
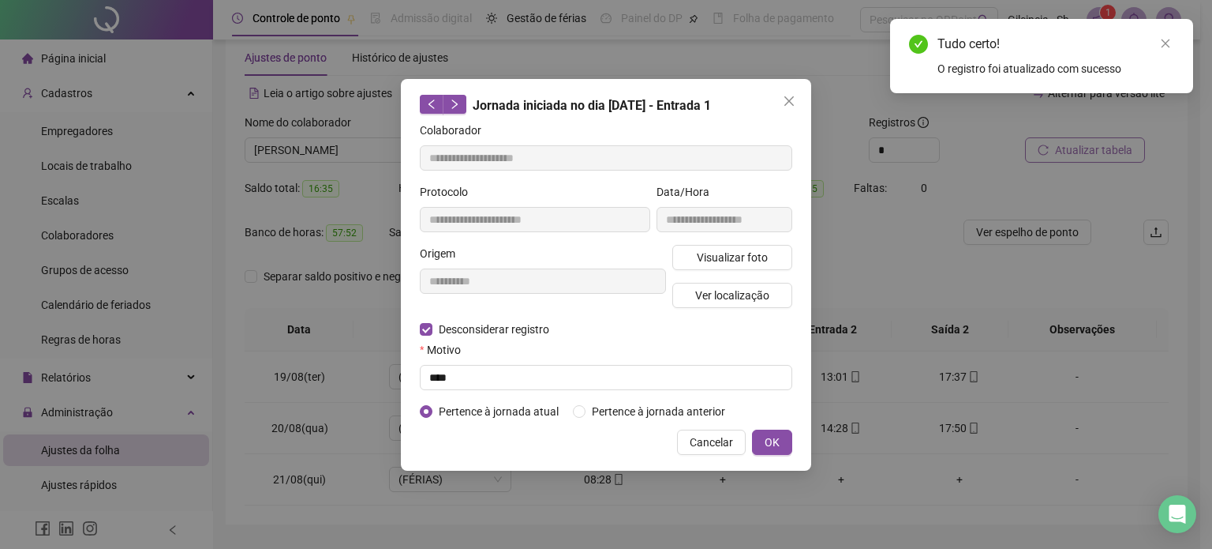
type input "**********"
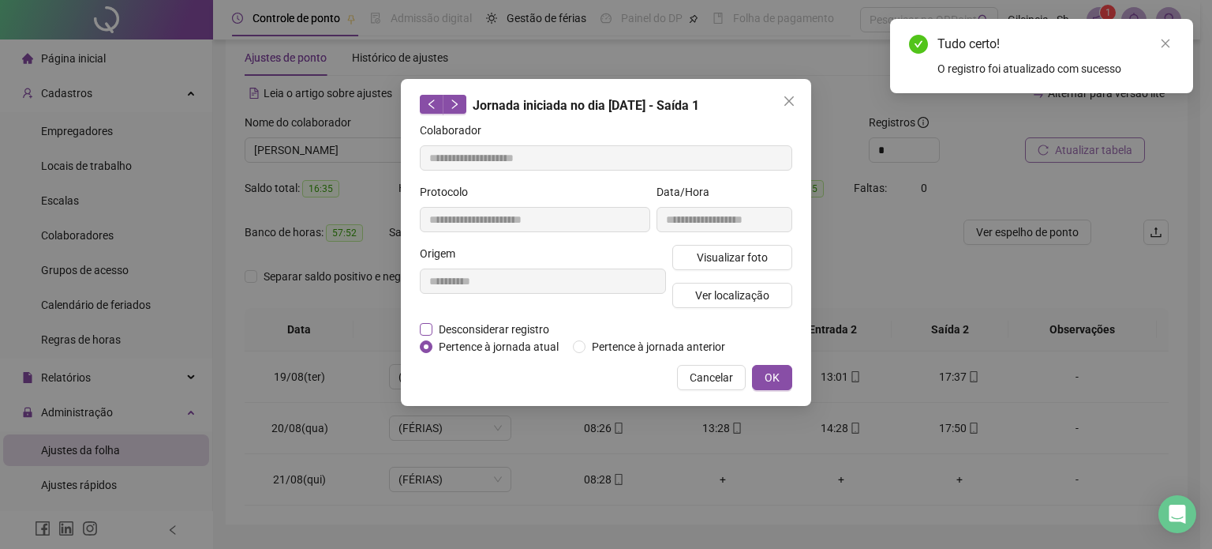
click at [433, 326] on span "Desconsiderar registro" at bounding box center [494, 328] width 123 height 17
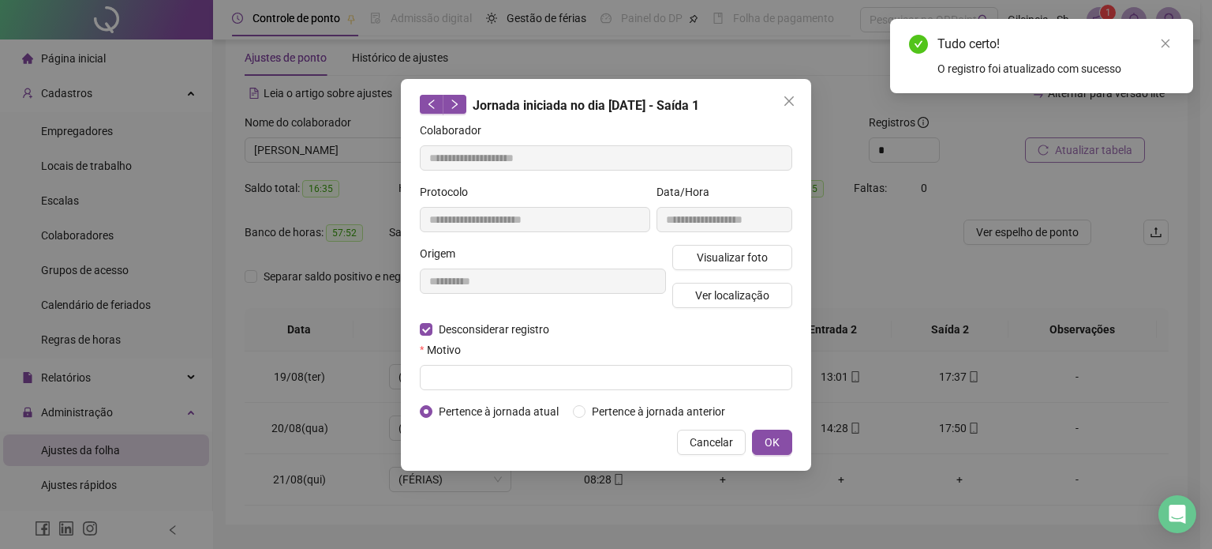
click at [463, 390] on form "**********" at bounding box center [606, 271] width 373 height 298
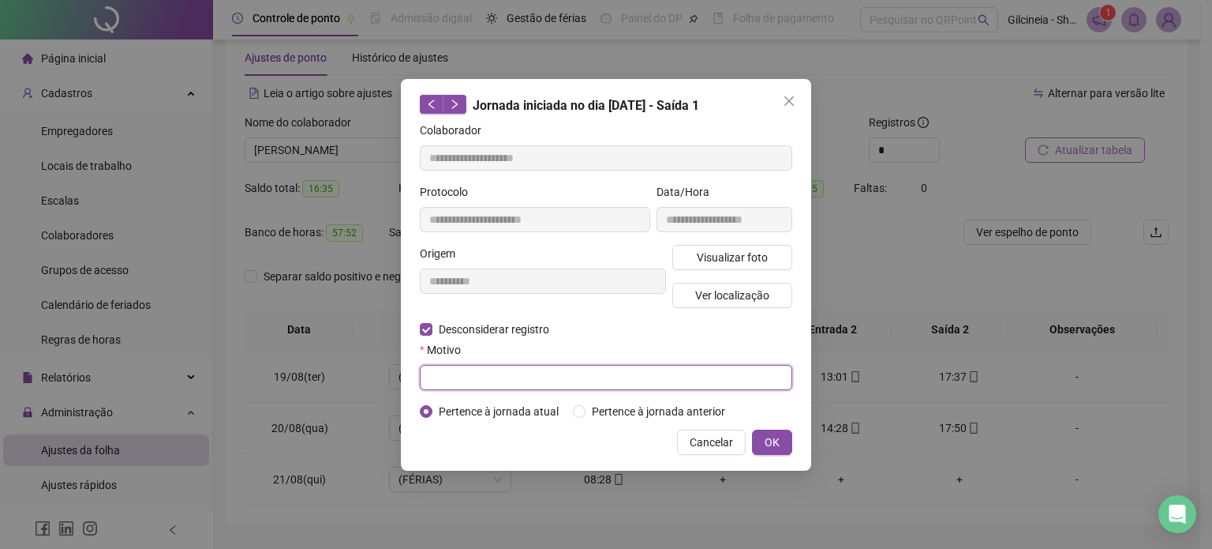
click at [466, 380] on input "text" at bounding box center [606, 377] width 373 height 25
type input "****"
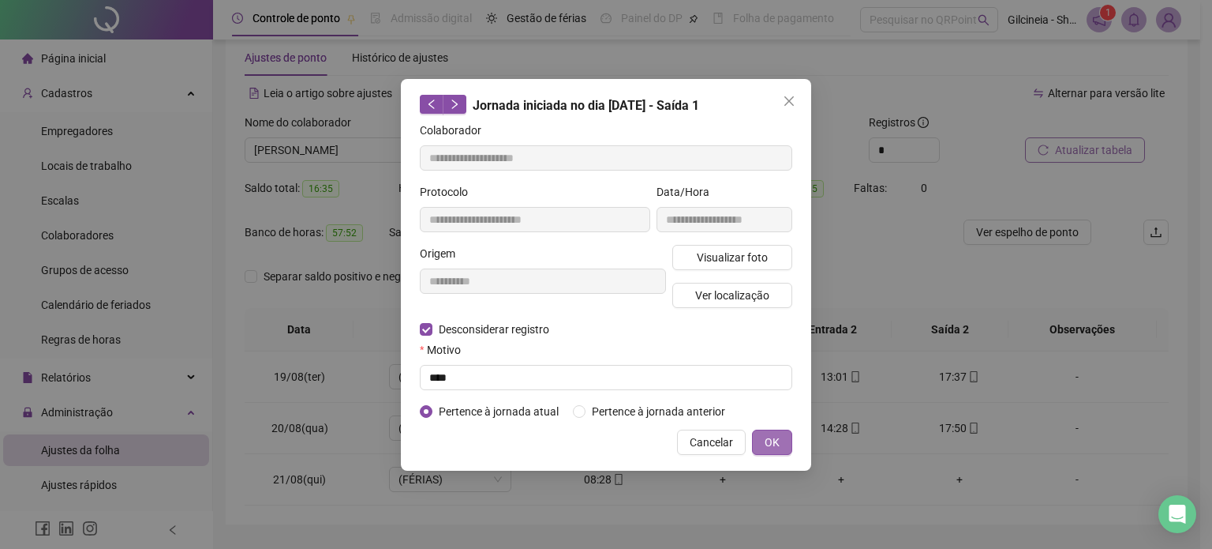
click at [766, 454] on button "OK" at bounding box center [772, 441] width 40 height 25
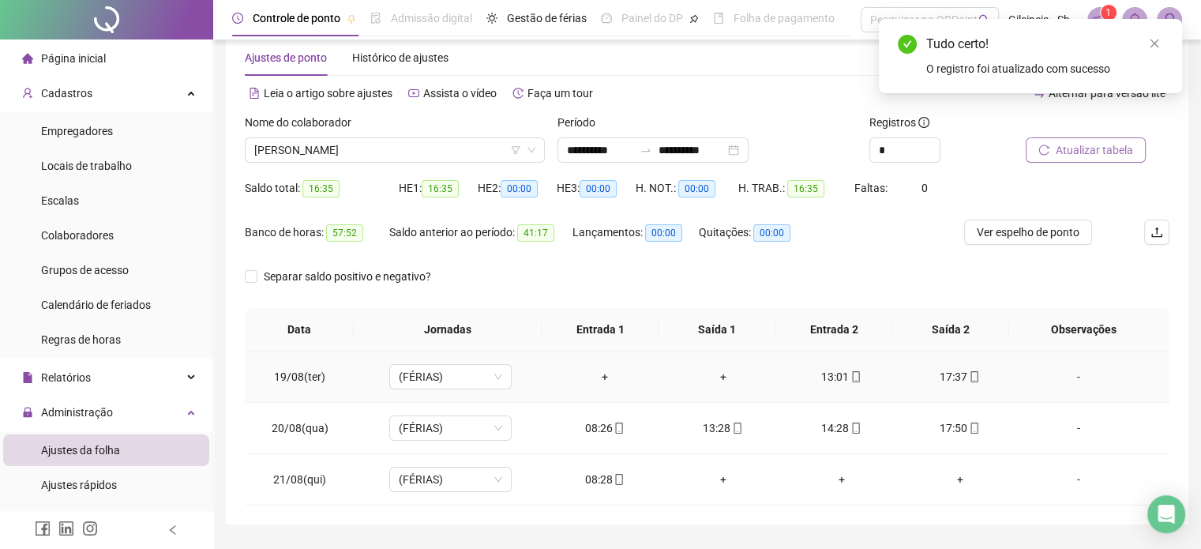
click at [819, 379] on div "13:01" at bounding box center [841, 376] width 93 height 17
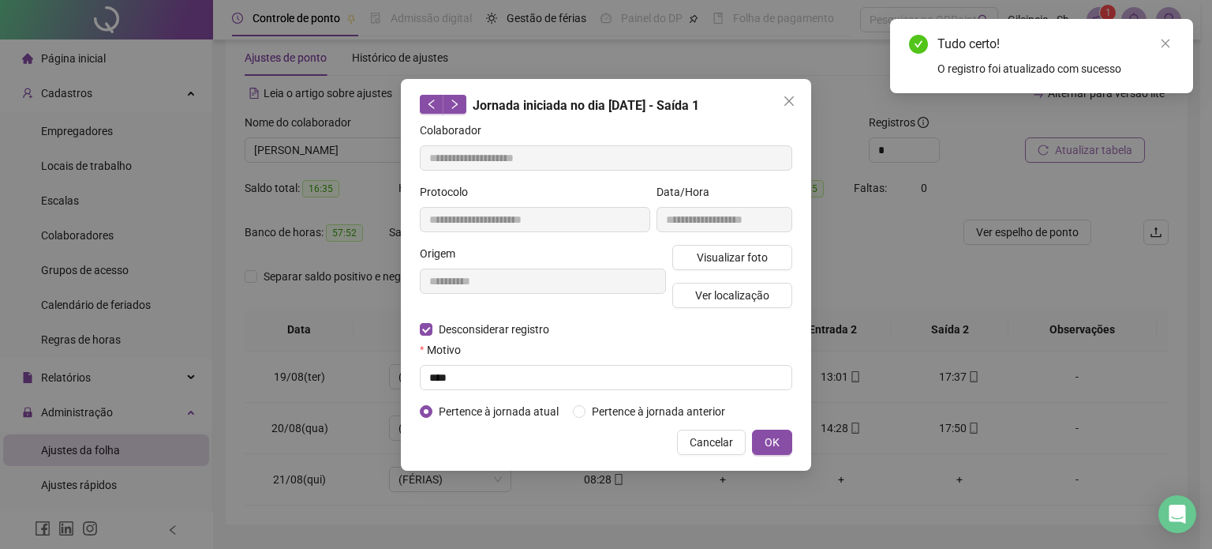
type input "**********"
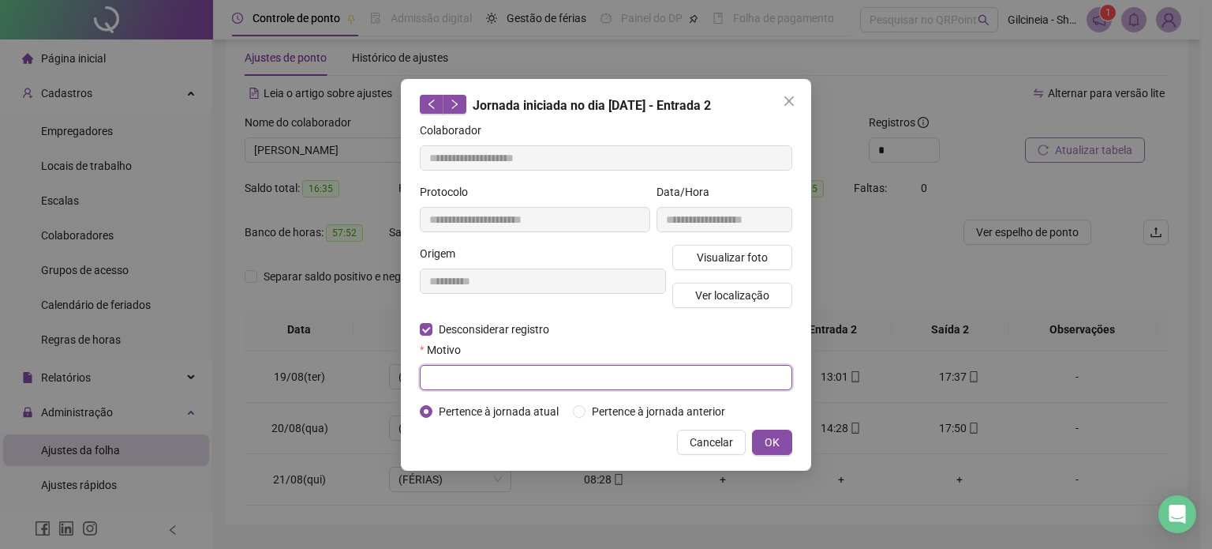
click at [480, 381] on input "text" at bounding box center [606, 377] width 373 height 25
type input "****"
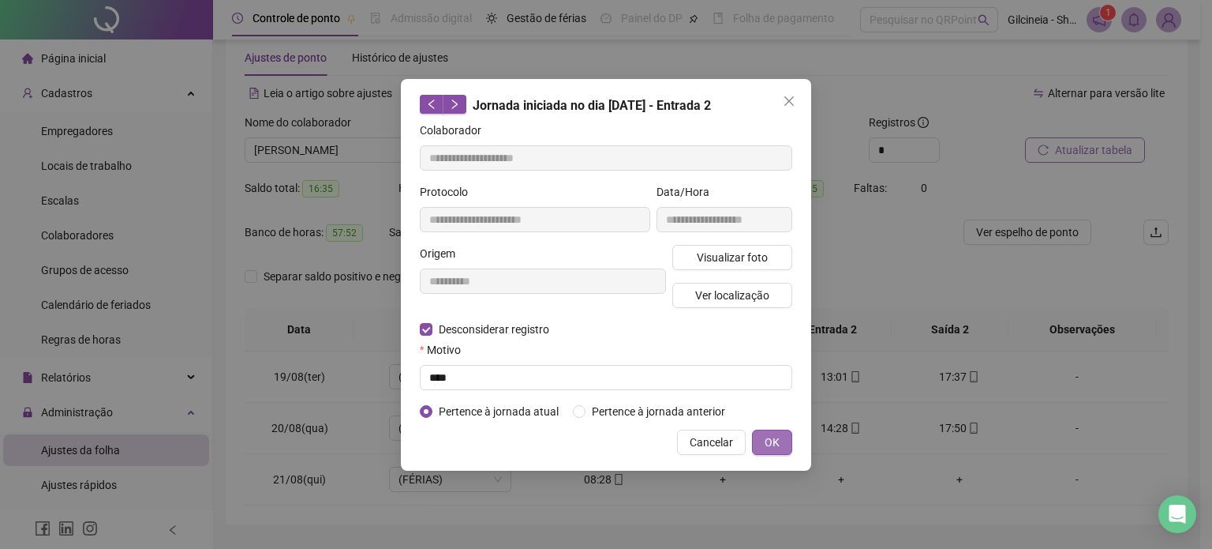
click at [772, 444] on span "OK" at bounding box center [772, 441] width 15 height 17
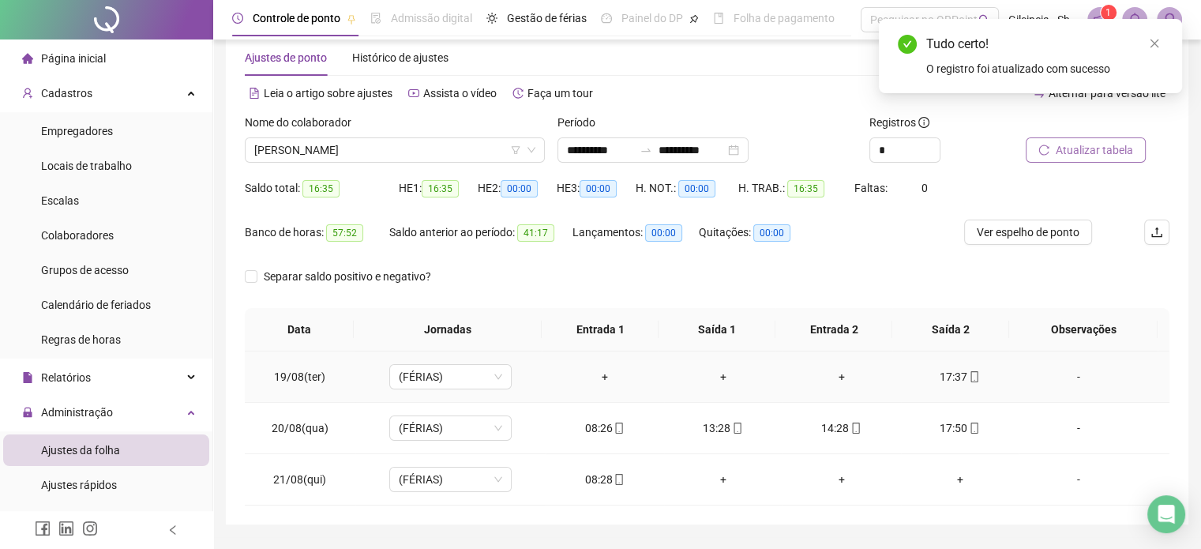
click at [946, 377] on div "17:37" at bounding box center [959, 376] width 93 height 17
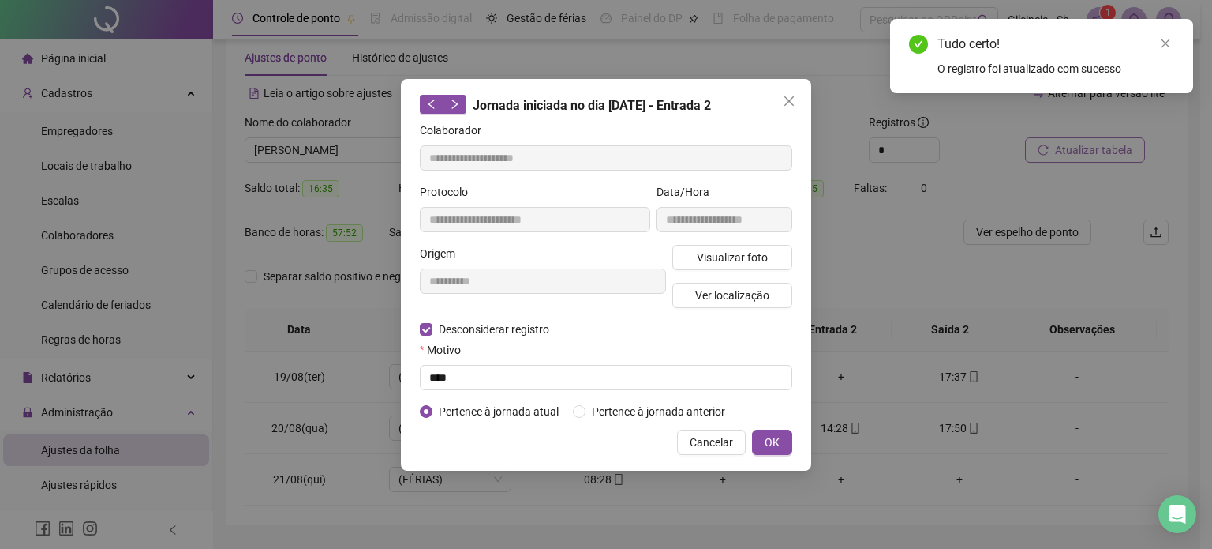
type input "**********"
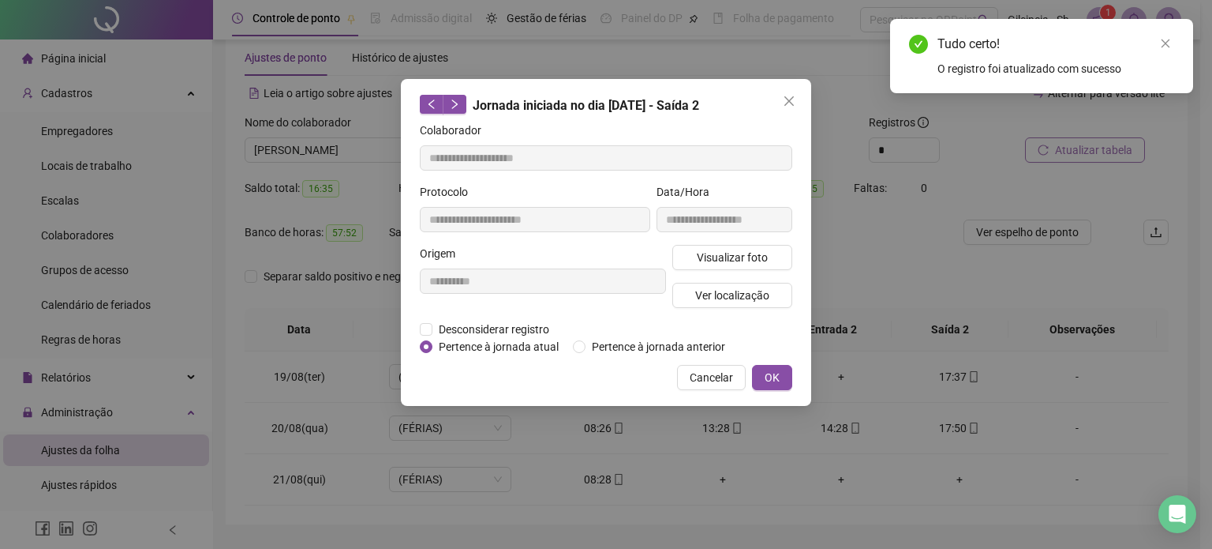
click at [429, 315] on div "**********" at bounding box center [543, 283] width 253 height 76
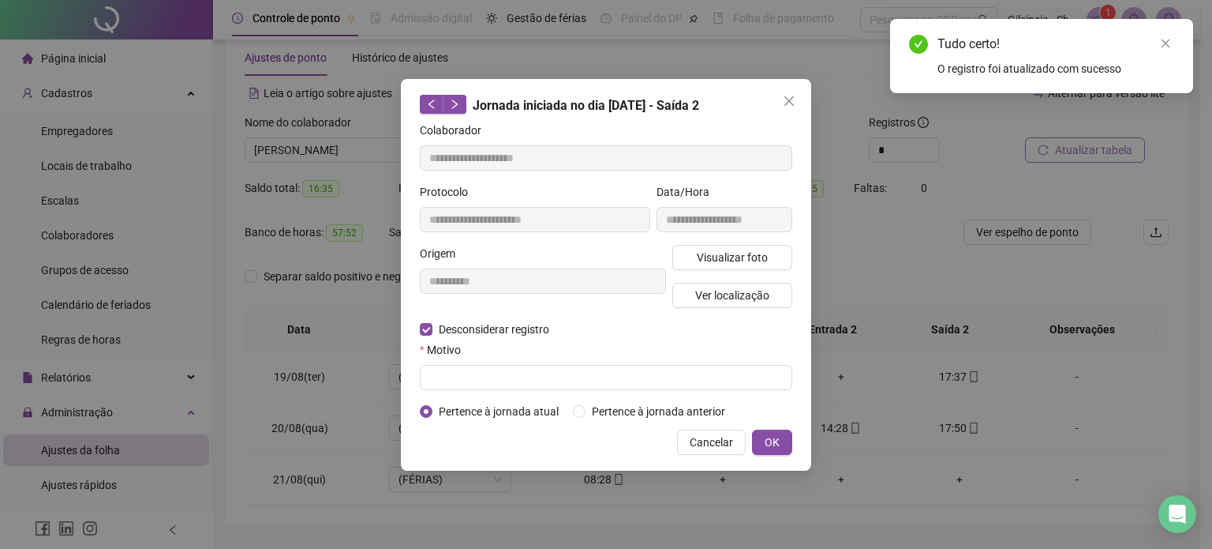
click at [464, 393] on form "**********" at bounding box center [606, 271] width 373 height 298
drag, startPoint x: 464, startPoint y: 390, endPoint x: 461, endPoint y: 376, distance: 14.6
click at [461, 376] on form "**********" at bounding box center [606, 271] width 373 height 298
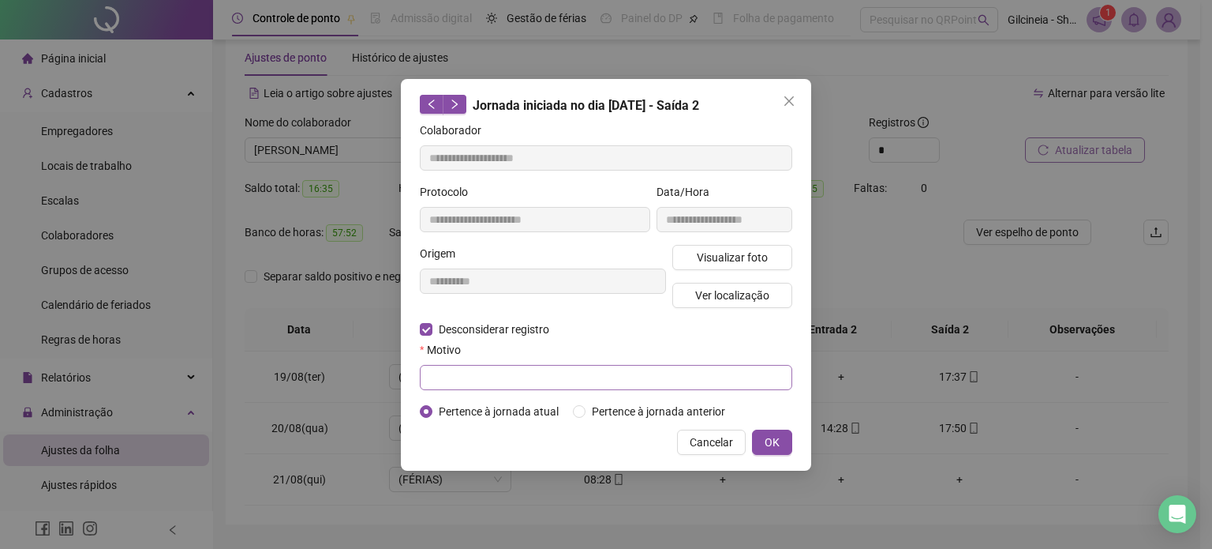
click at [461, 376] on input "text" at bounding box center [606, 377] width 373 height 25
type input "****"
click at [768, 444] on span "OK" at bounding box center [772, 441] width 15 height 17
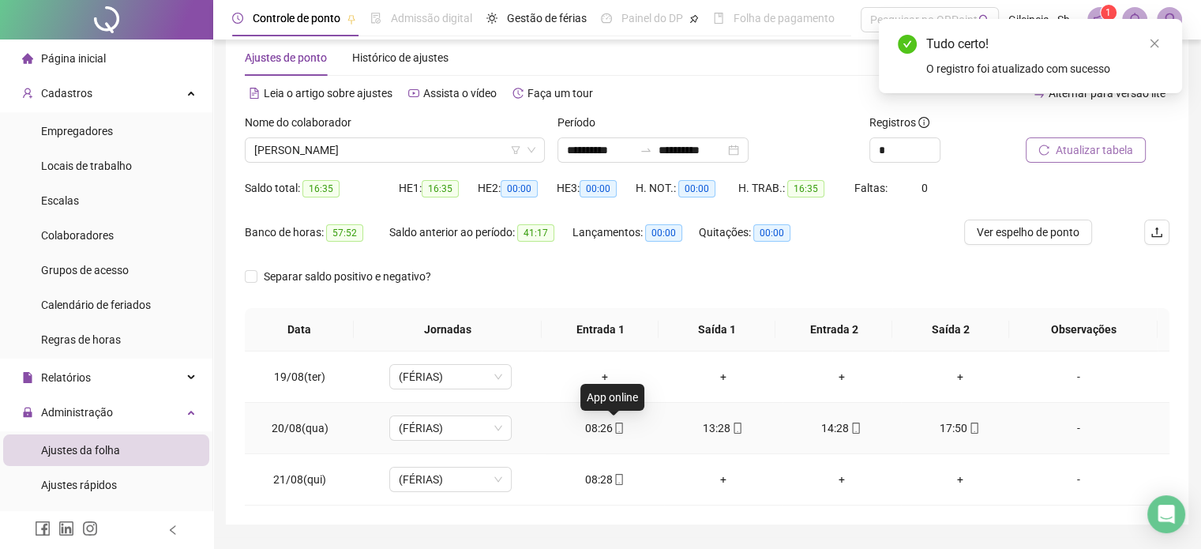
click at [616, 432] on icon "mobile" at bounding box center [618, 427] width 11 height 11
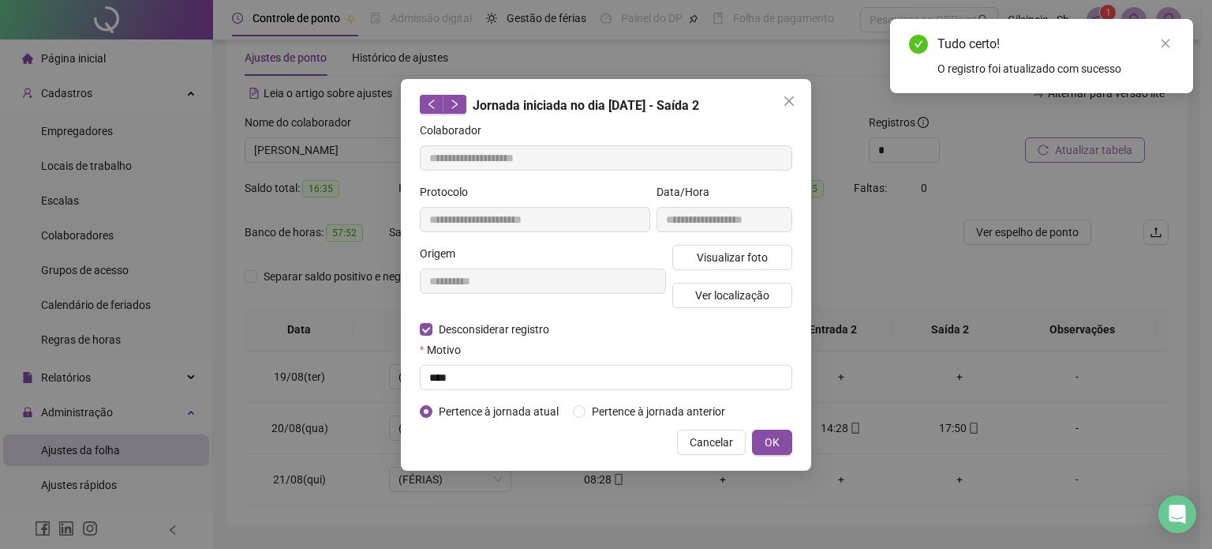
type input "**********"
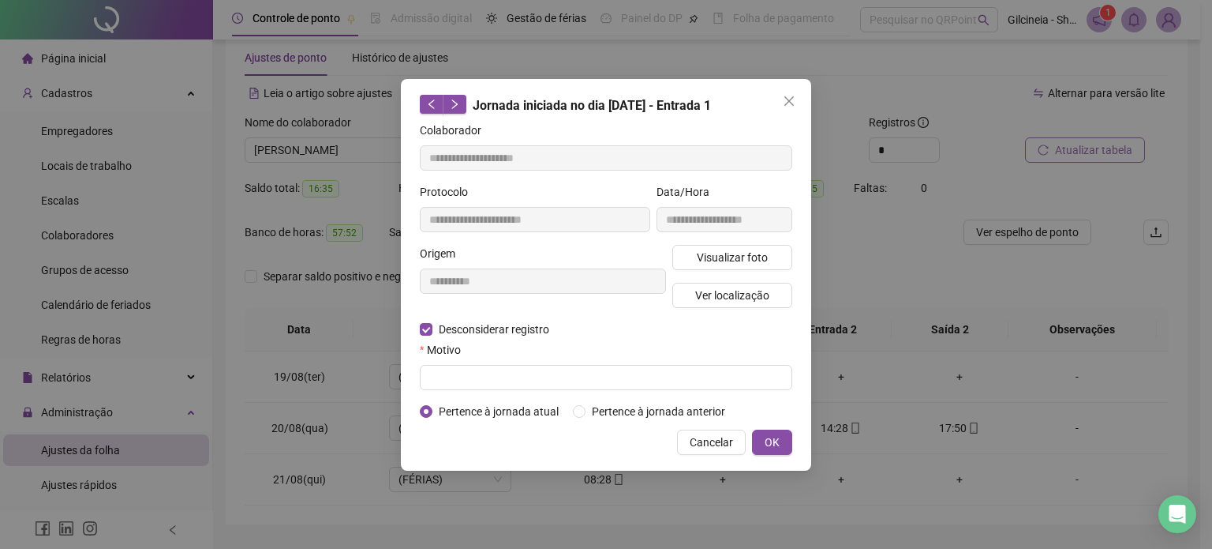
click at [464, 392] on form "**********" at bounding box center [606, 271] width 373 height 298
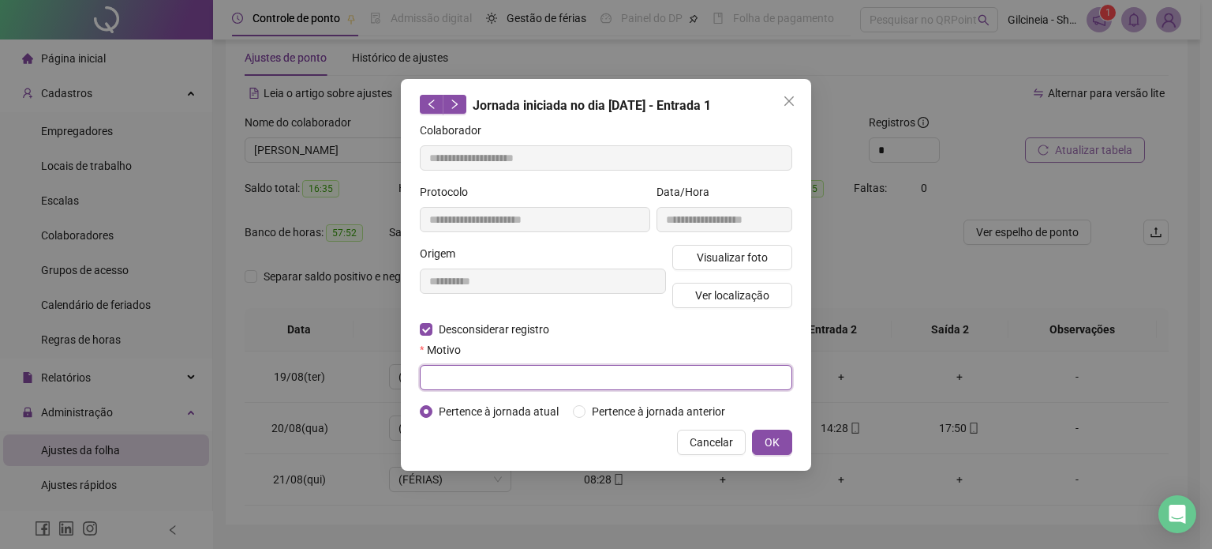
click at [464, 382] on input "text" at bounding box center [606, 377] width 373 height 25
type input "****"
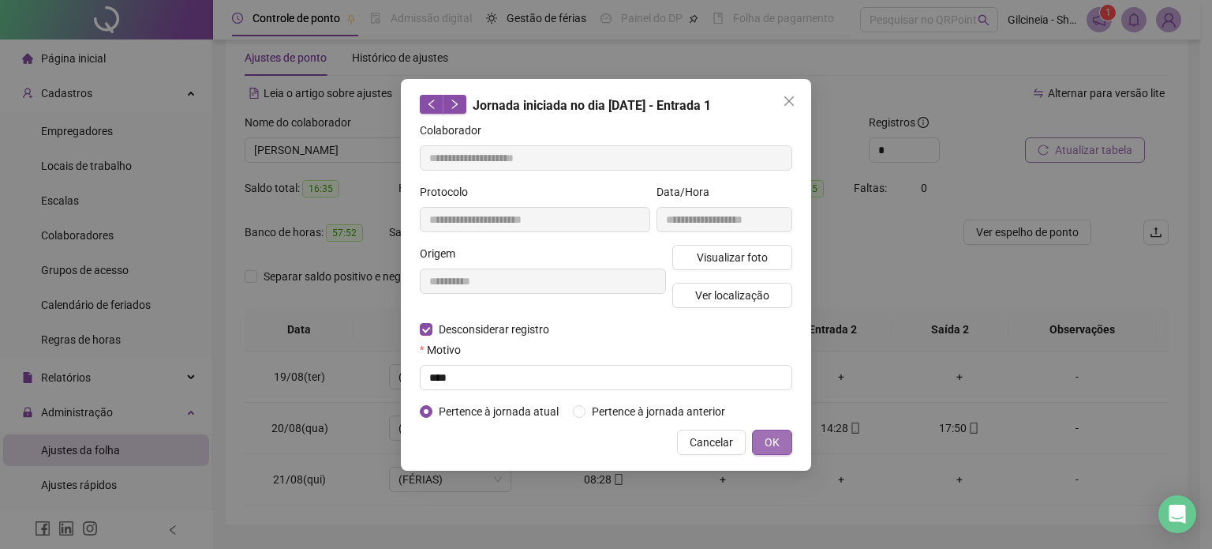
click at [772, 443] on span "OK" at bounding box center [772, 441] width 15 height 17
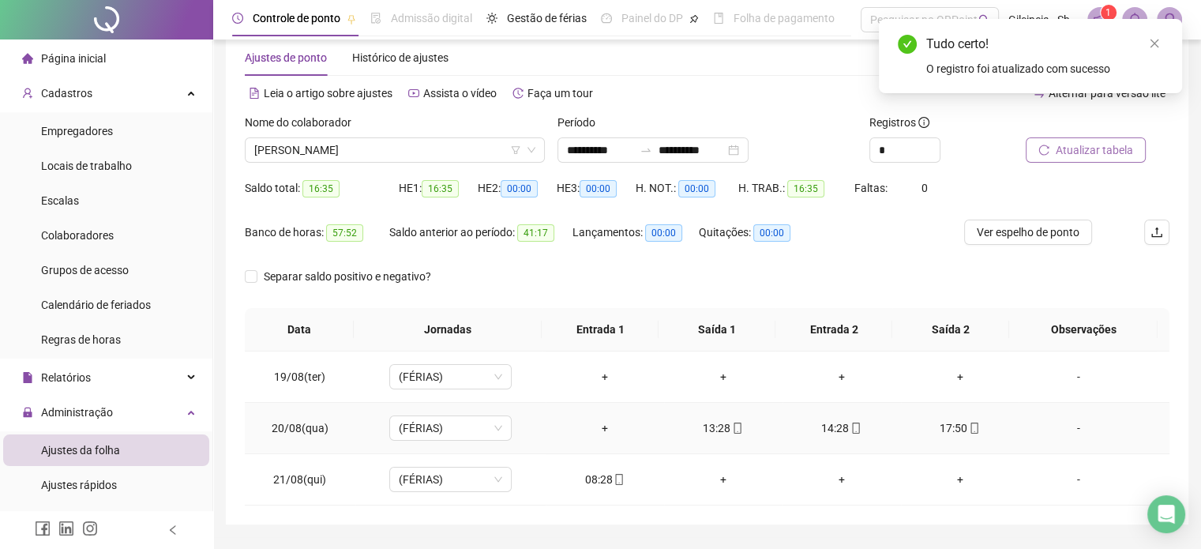
click at [717, 433] on div "13:28" at bounding box center [722, 427] width 93 height 17
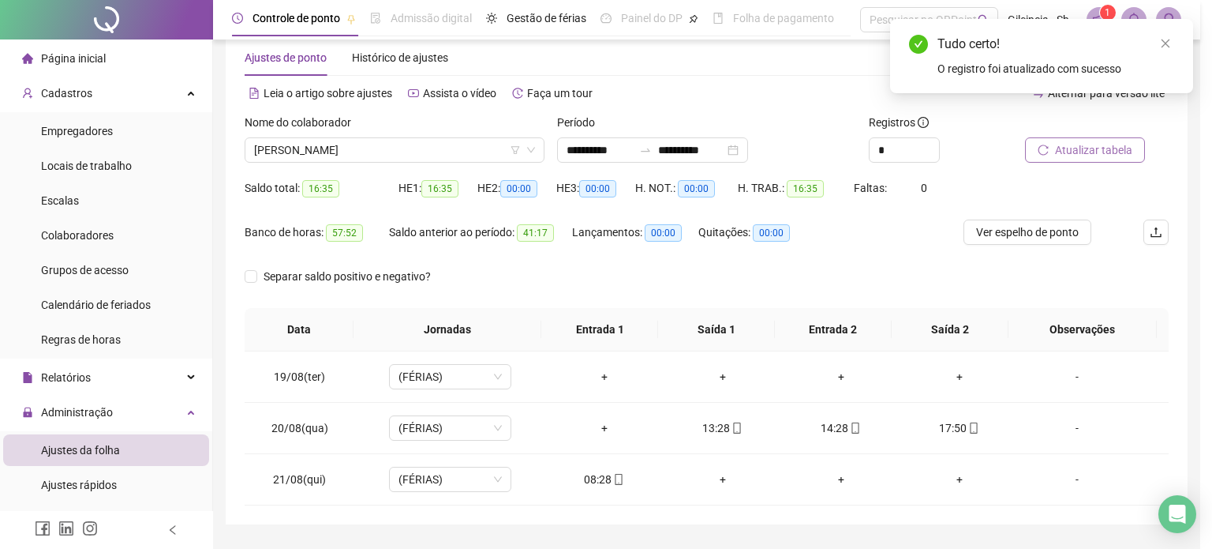
type input "**********"
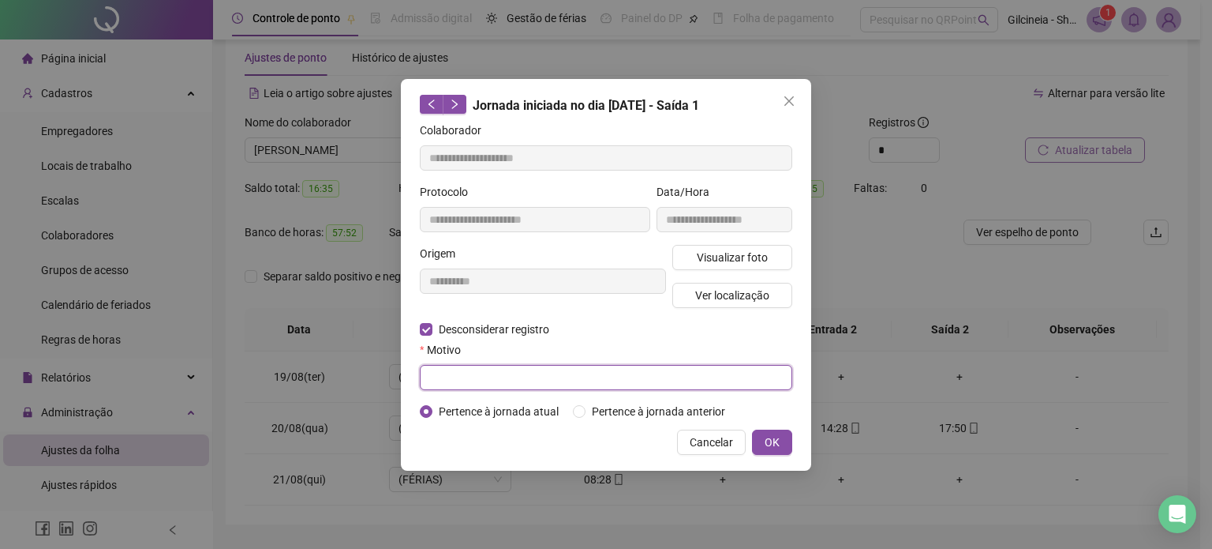
click at [470, 383] on input "text" at bounding box center [606, 377] width 373 height 25
type input "****"
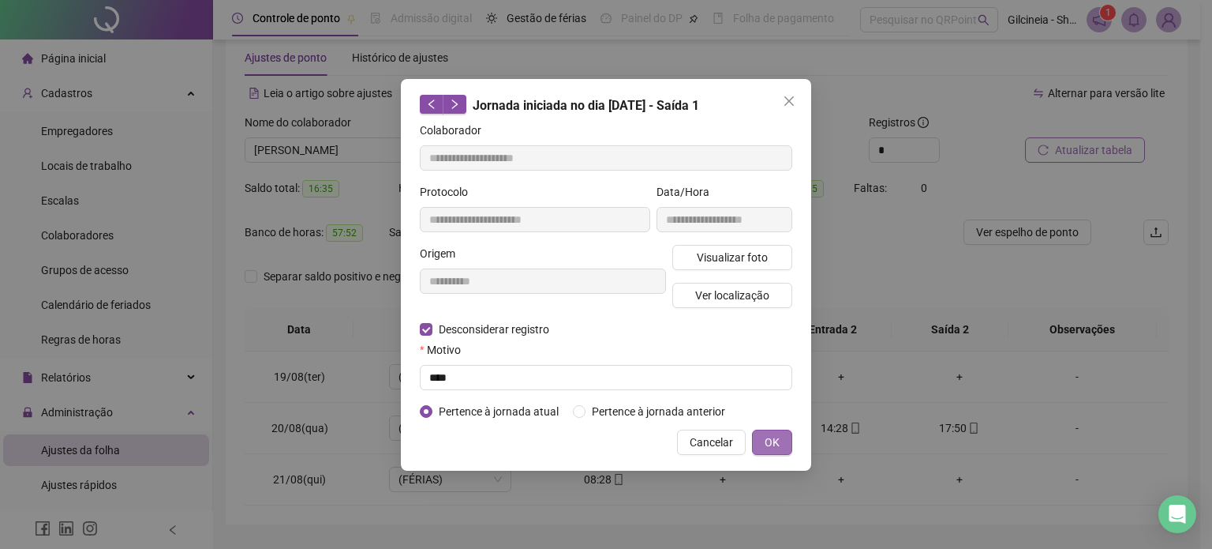
click at [774, 448] on span "OK" at bounding box center [772, 441] width 15 height 17
click at [778, 448] on span "OK" at bounding box center [772, 441] width 15 height 17
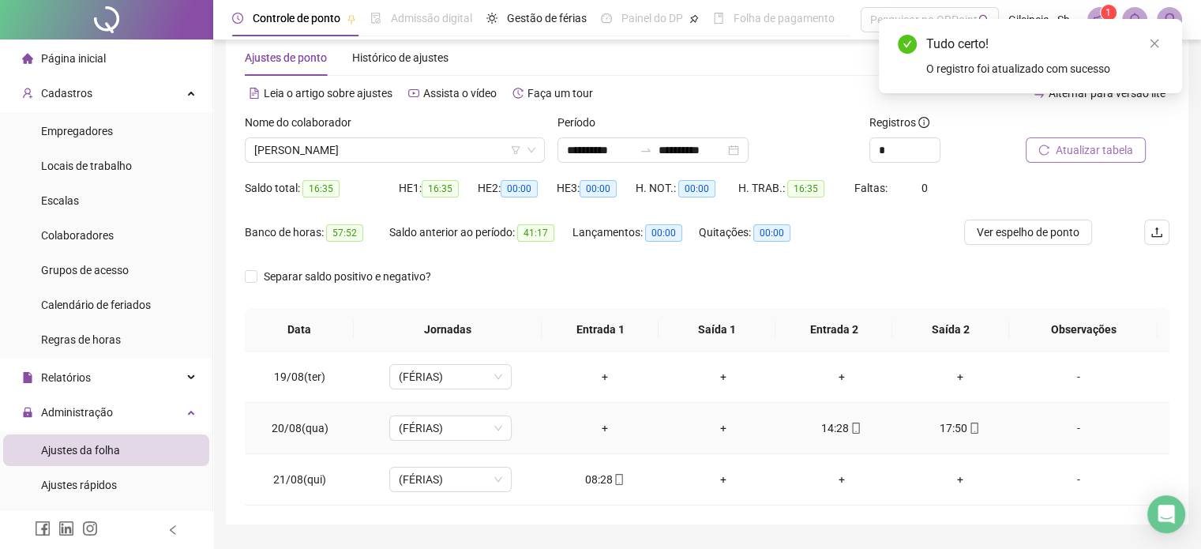
click at [831, 430] on div "14:28" at bounding box center [841, 427] width 93 height 17
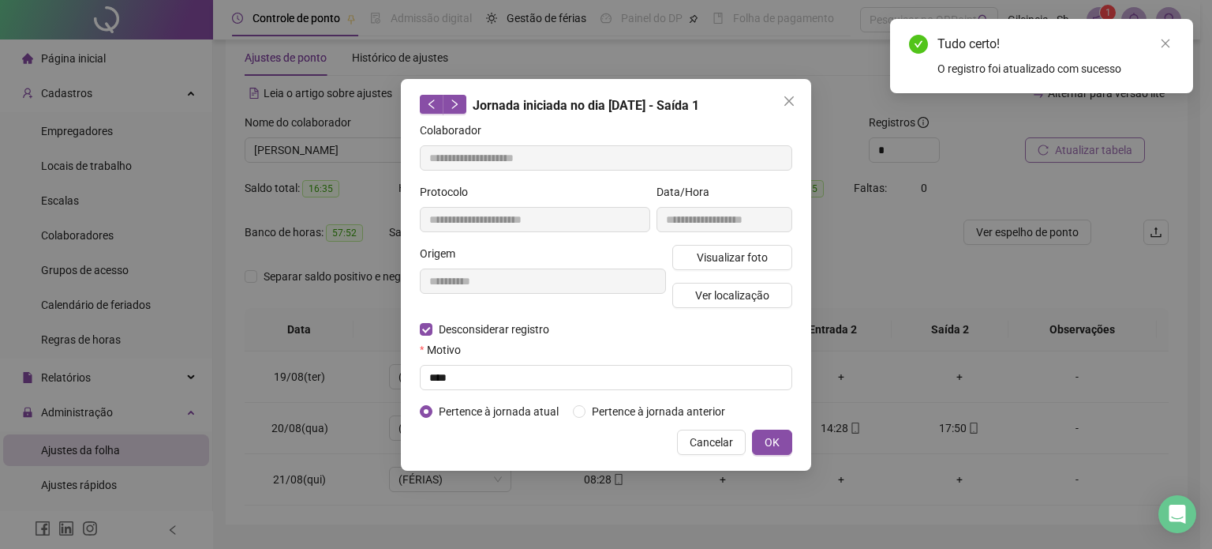
type input "**********"
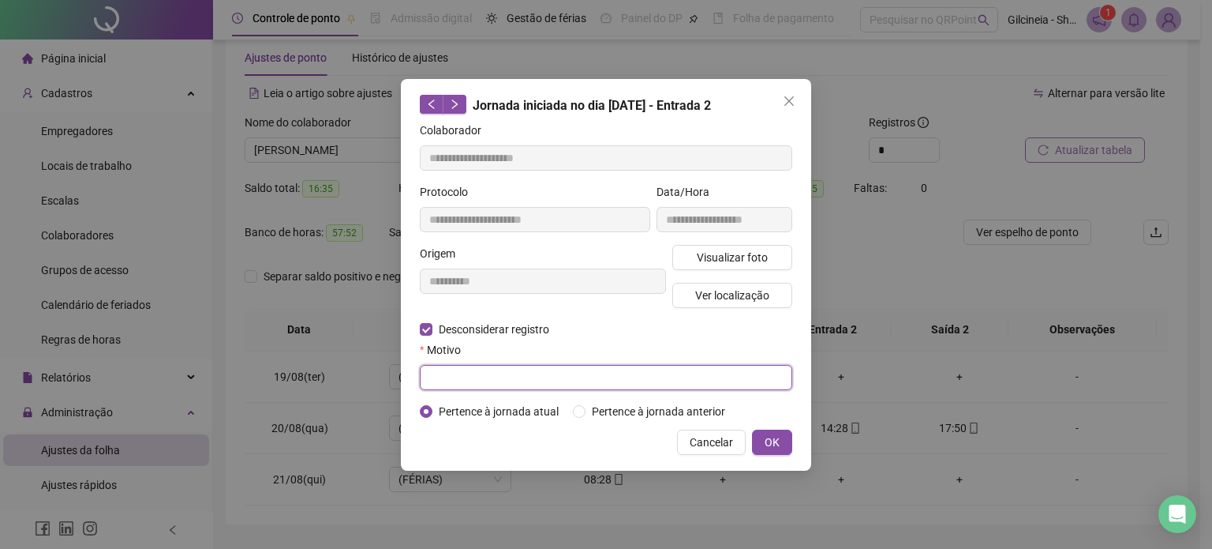
click at [464, 379] on input "text" at bounding box center [606, 377] width 373 height 25
type input "****"
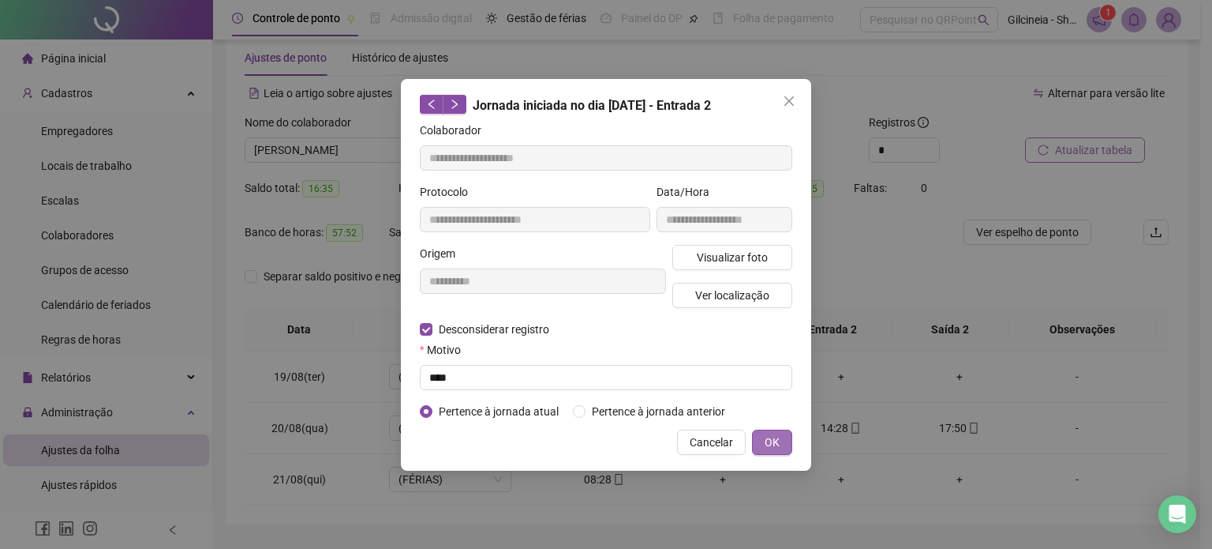
click at [780, 448] on span "OK" at bounding box center [772, 441] width 15 height 17
click at [759, 435] on button "OK" at bounding box center [772, 441] width 40 height 25
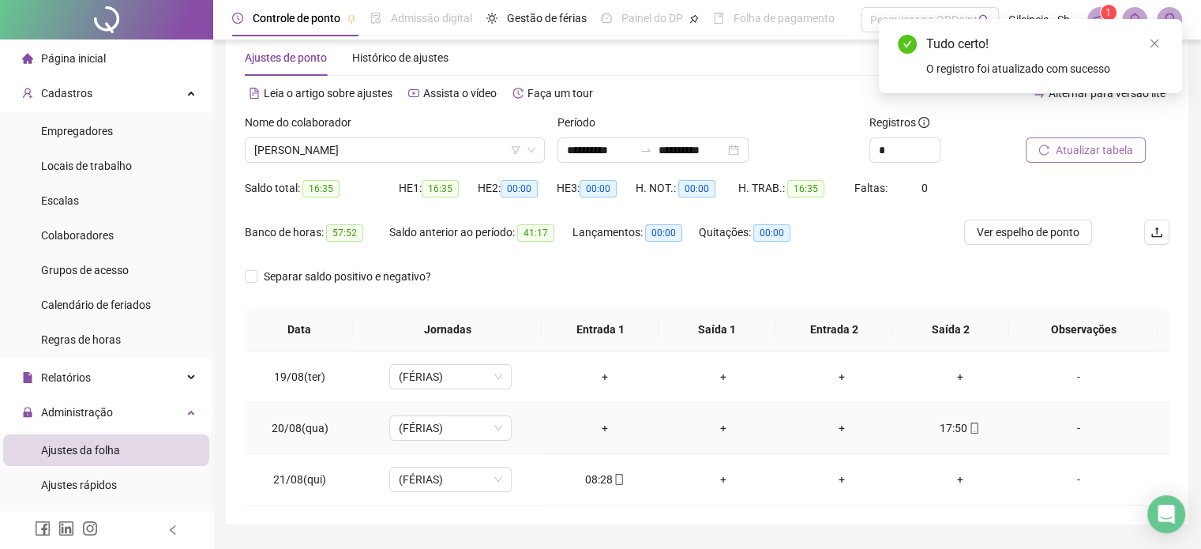
click at [945, 427] on div "17:50" at bounding box center [959, 427] width 93 height 17
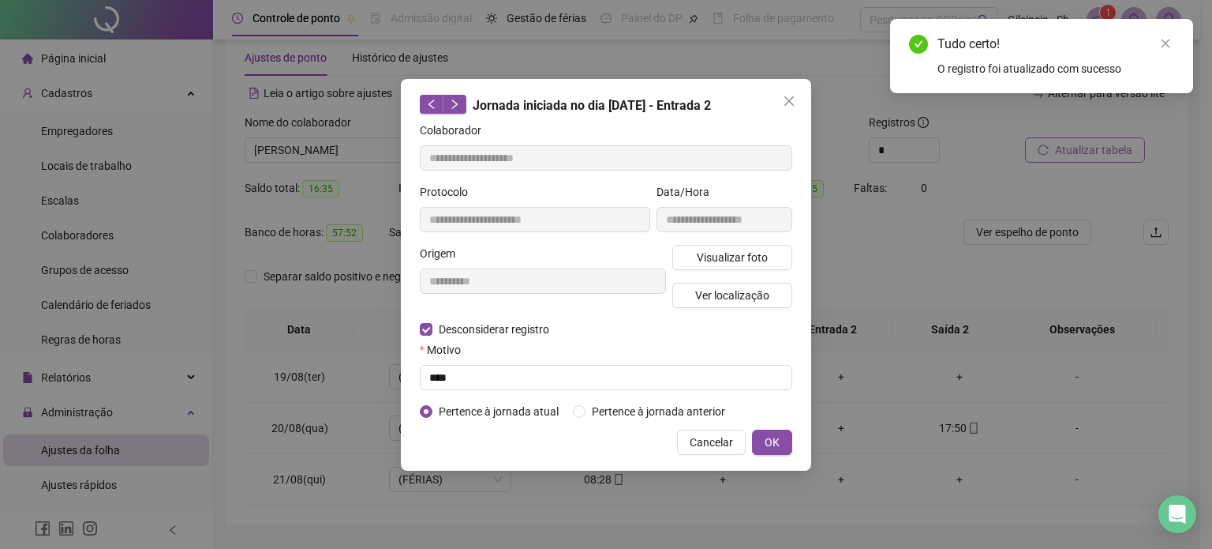
type input "**********"
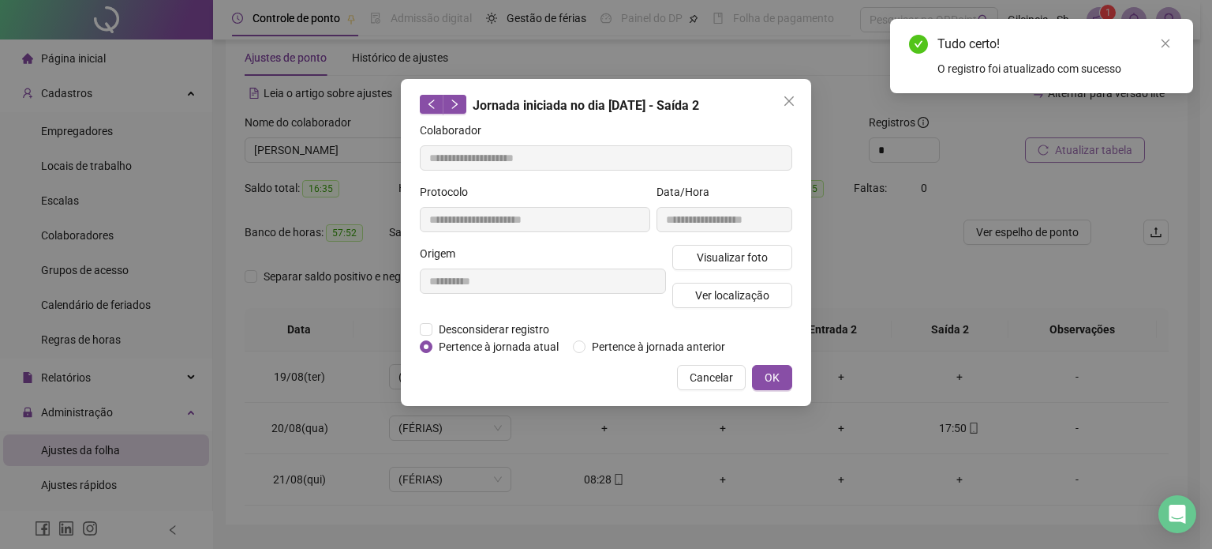
click at [417, 312] on div "**********" at bounding box center [543, 283] width 253 height 76
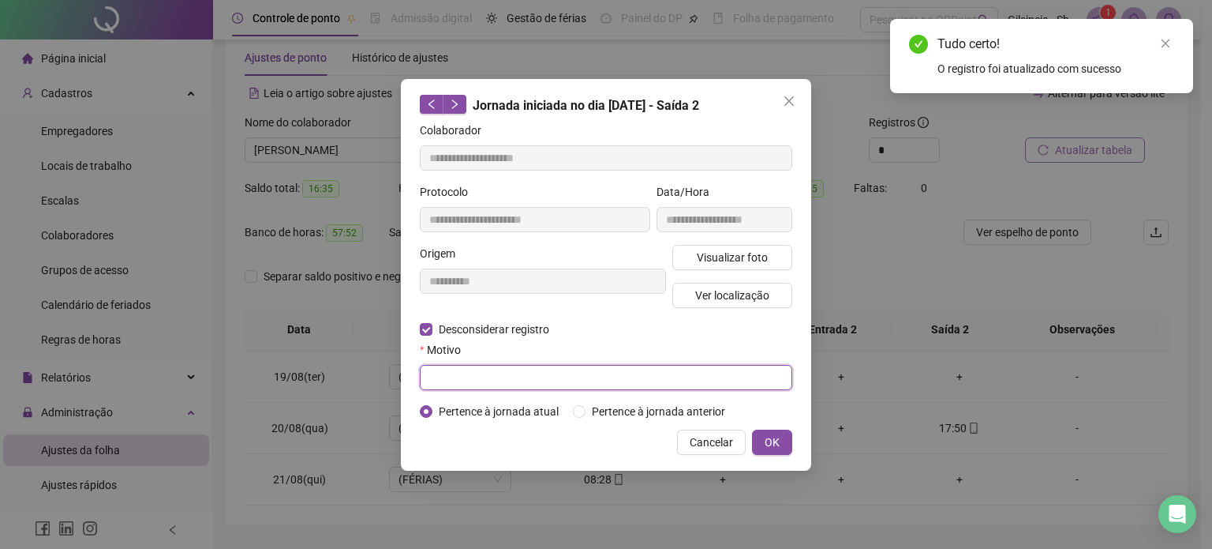
click at [449, 383] on input "text" at bounding box center [606, 377] width 373 height 25
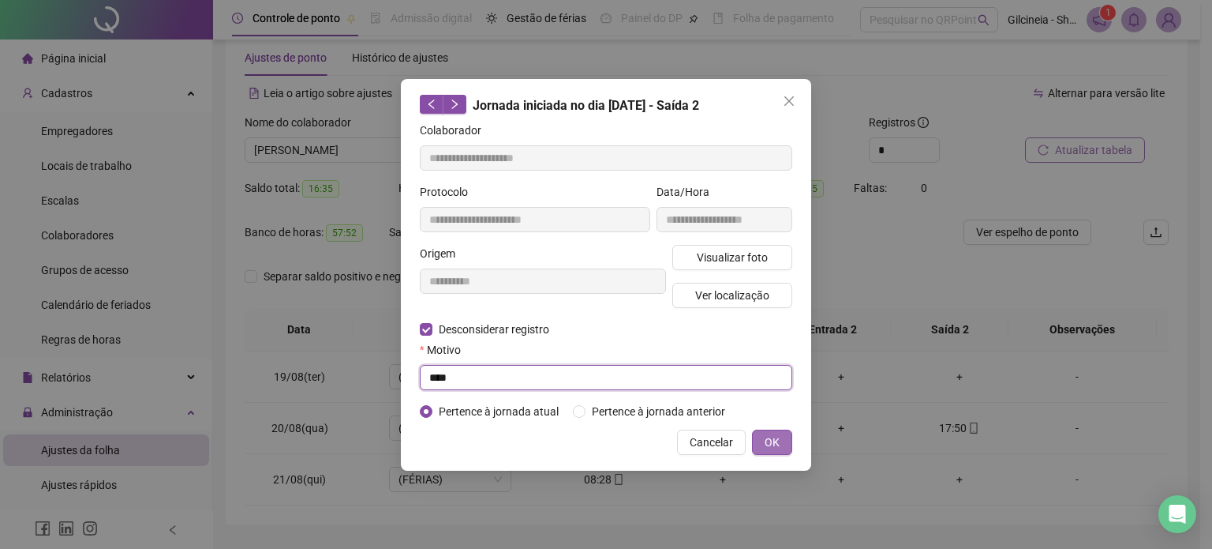
type input "****"
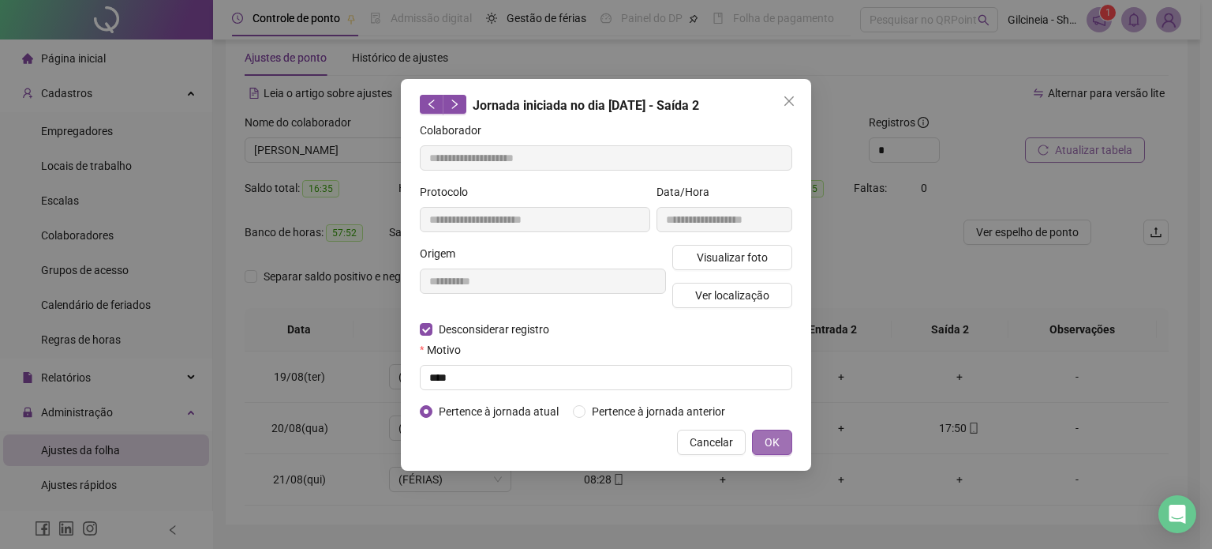
click at [764, 432] on button "OK" at bounding box center [772, 441] width 40 height 25
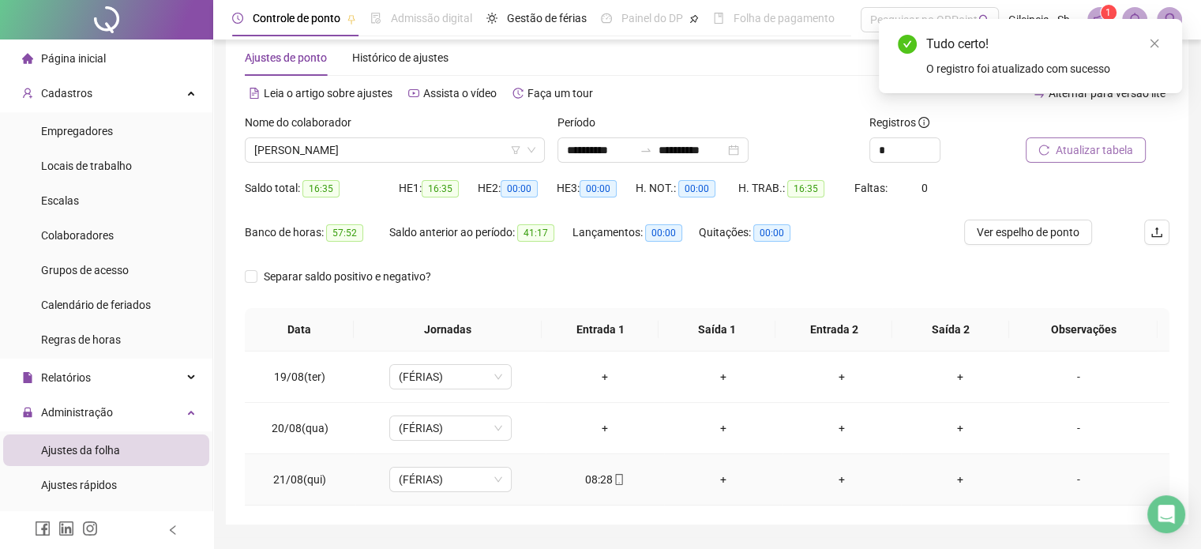
click at [602, 476] on div "08:28" at bounding box center [604, 478] width 93 height 17
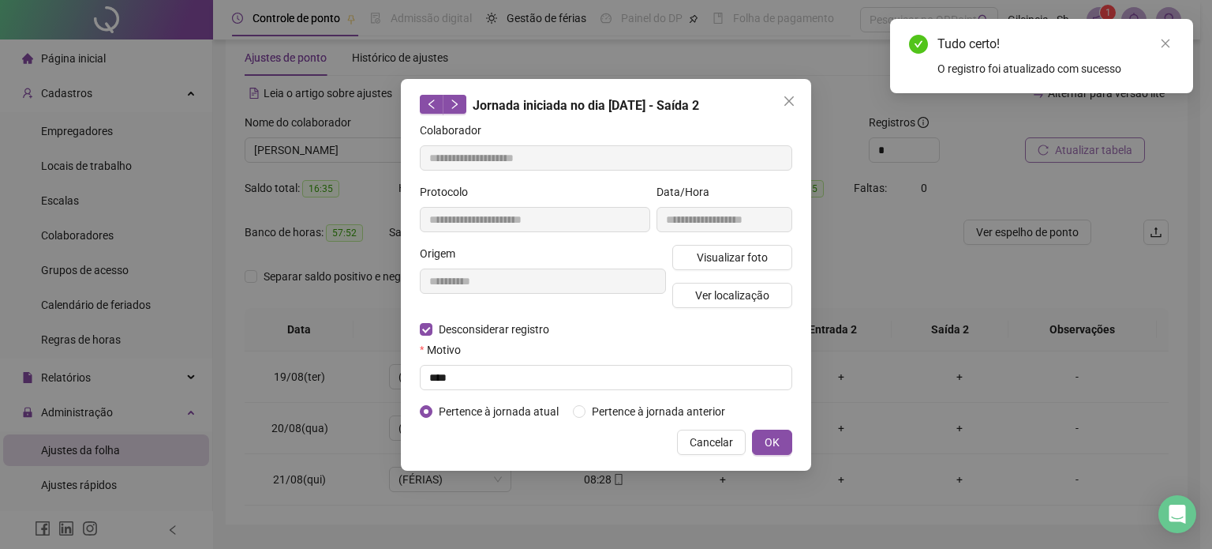
type input "**********"
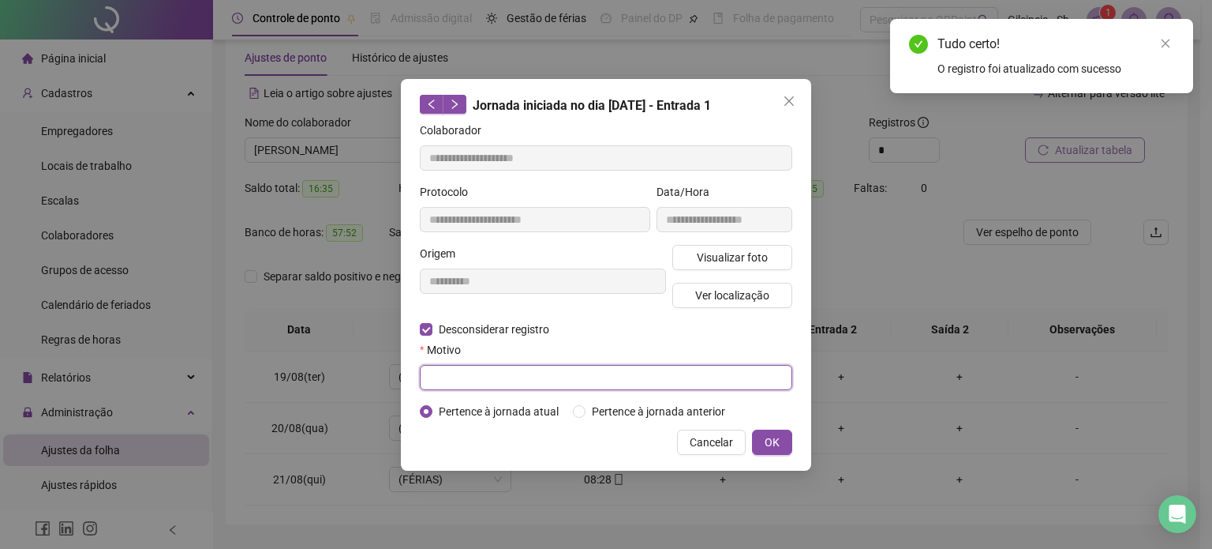
click at [456, 381] on input "text" at bounding box center [606, 377] width 373 height 25
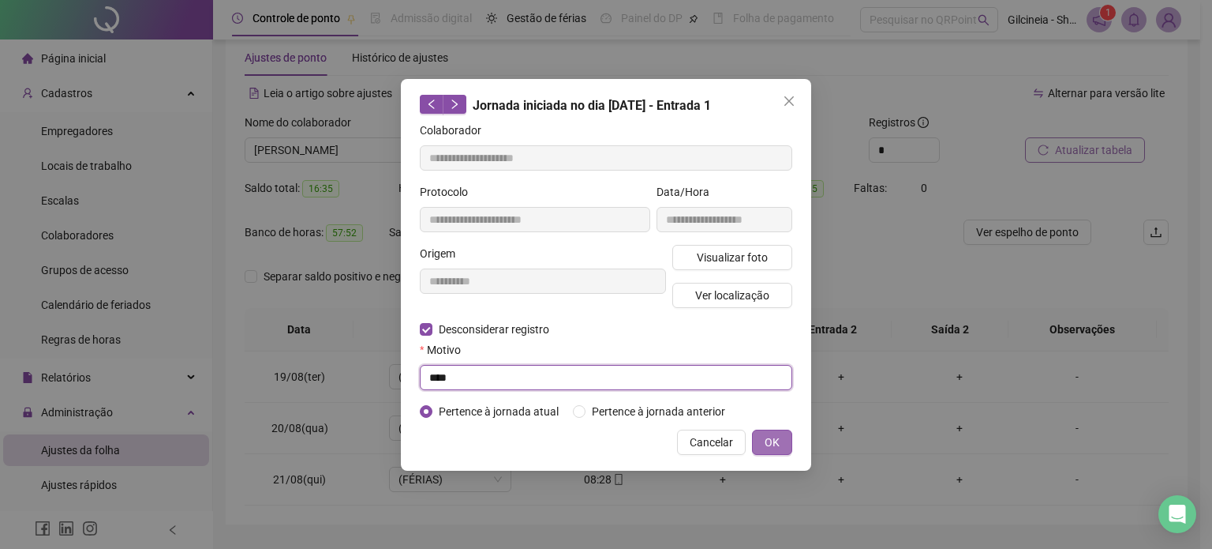
type input "****"
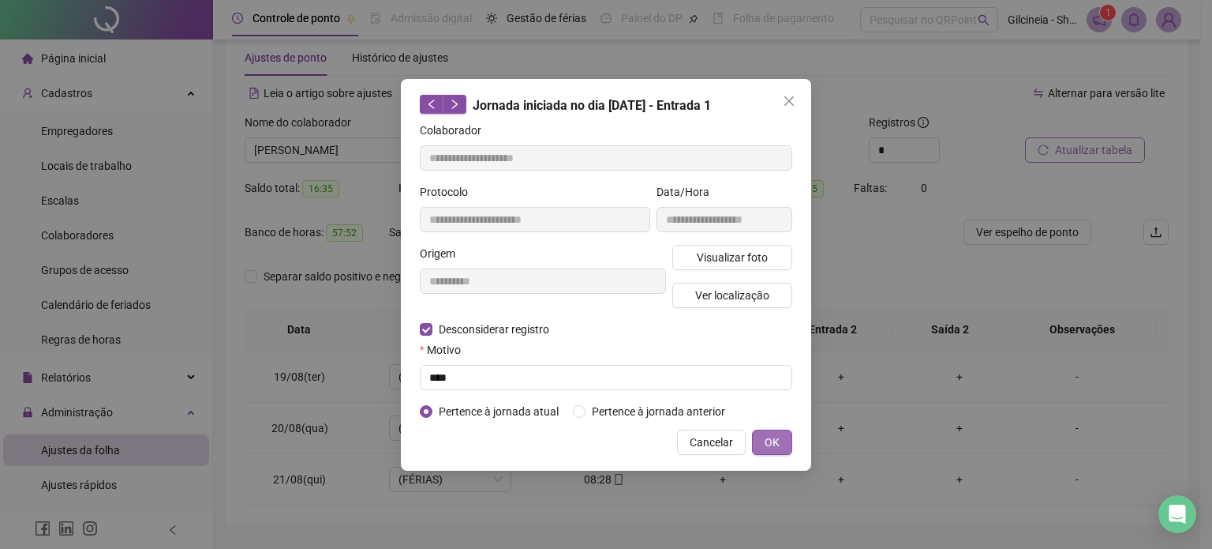
click at [781, 443] on button "OK" at bounding box center [772, 441] width 40 height 25
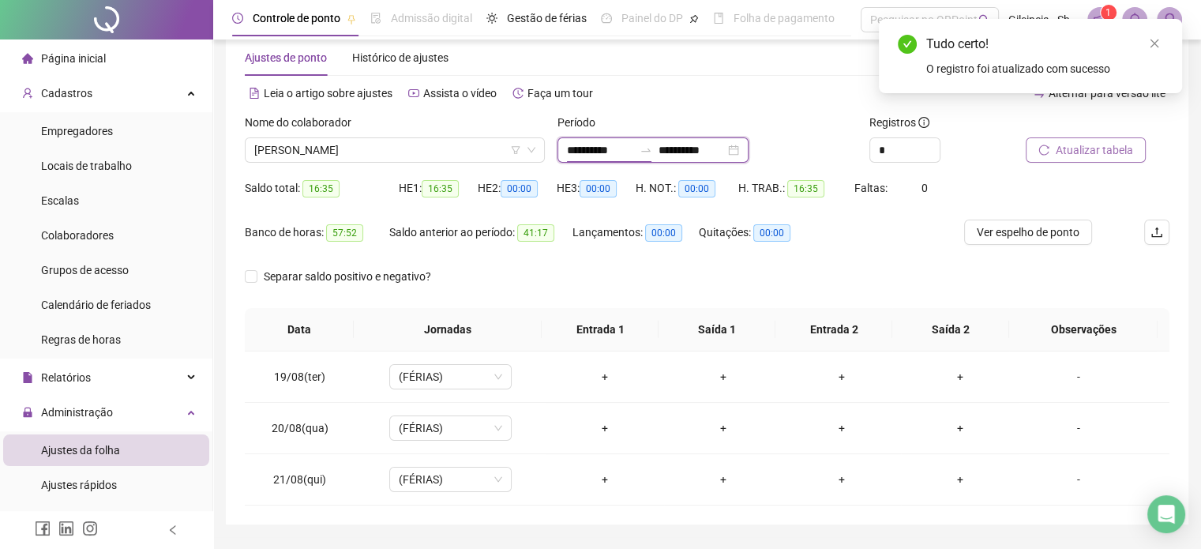
click at [624, 147] on input "**********" at bounding box center [600, 149] width 66 height 17
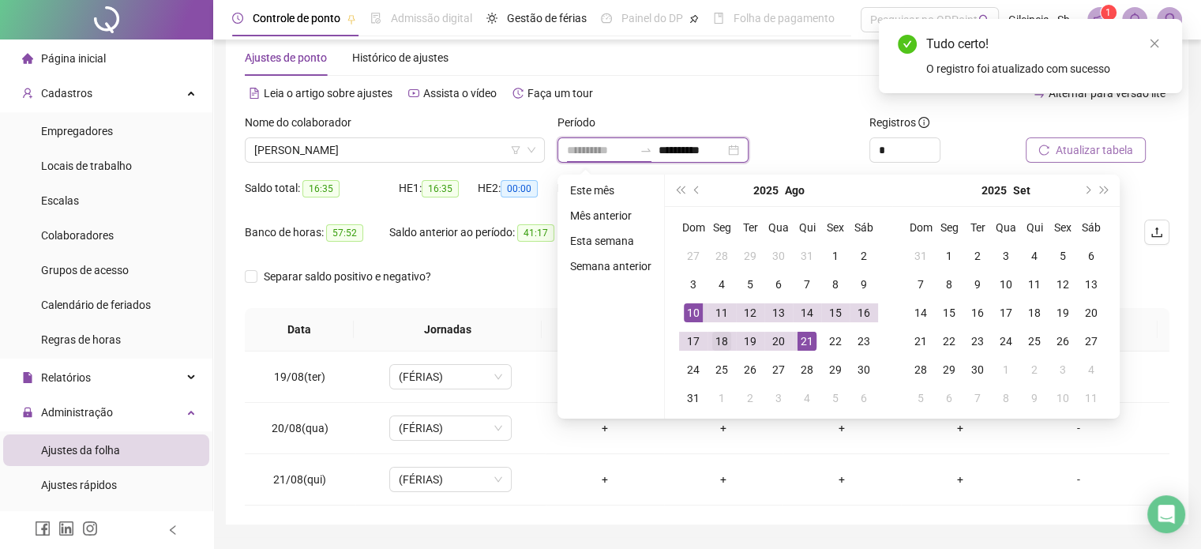
type input "**********"
click at [721, 349] on div "18" at bounding box center [721, 341] width 19 height 19
type input "**********"
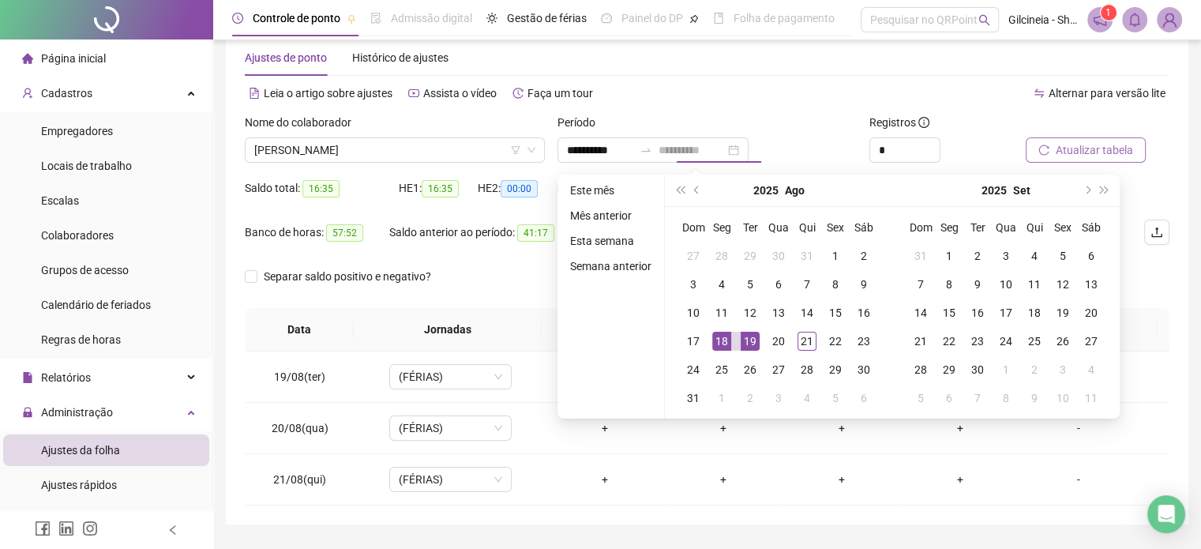
click at [747, 334] on div "19" at bounding box center [749, 341] width 19 height 19
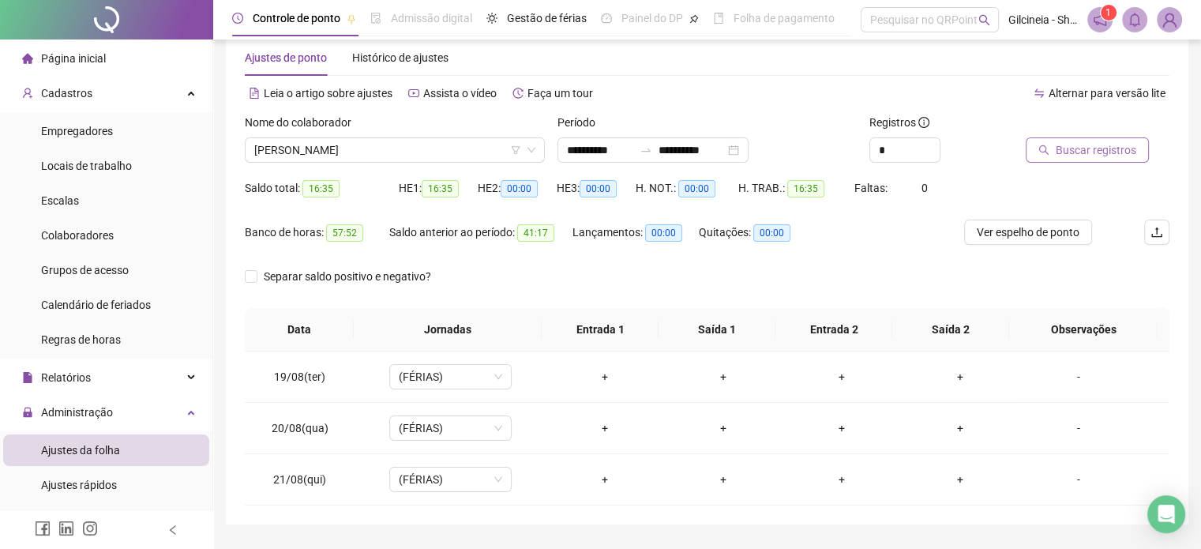
click at [1115, 156] on span "Buscar registros" at bounding box center [1095, 149] width 81 height 17
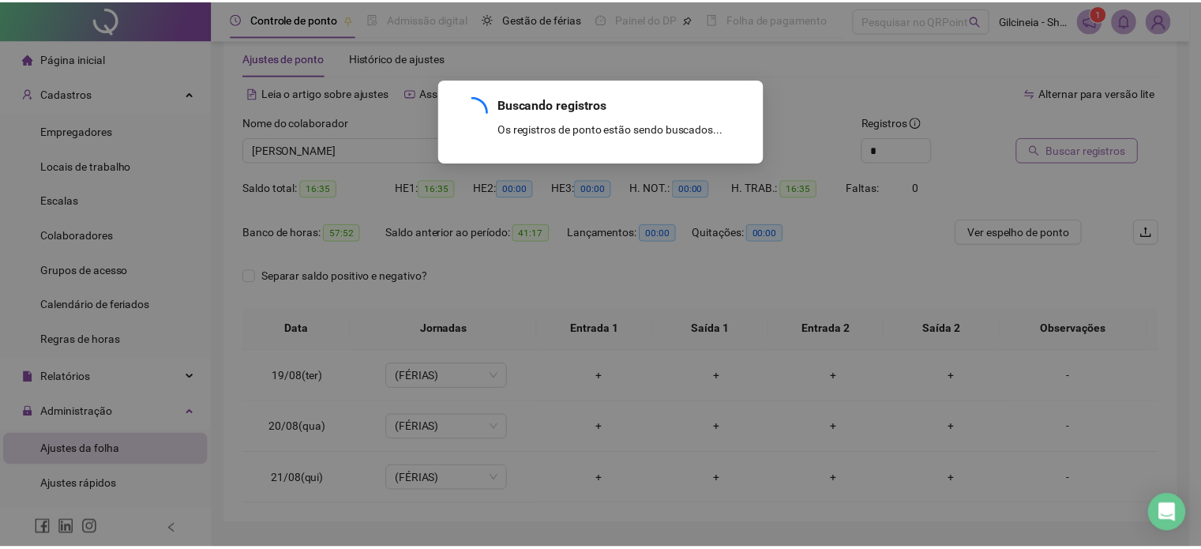
scroll to position [23, 0]
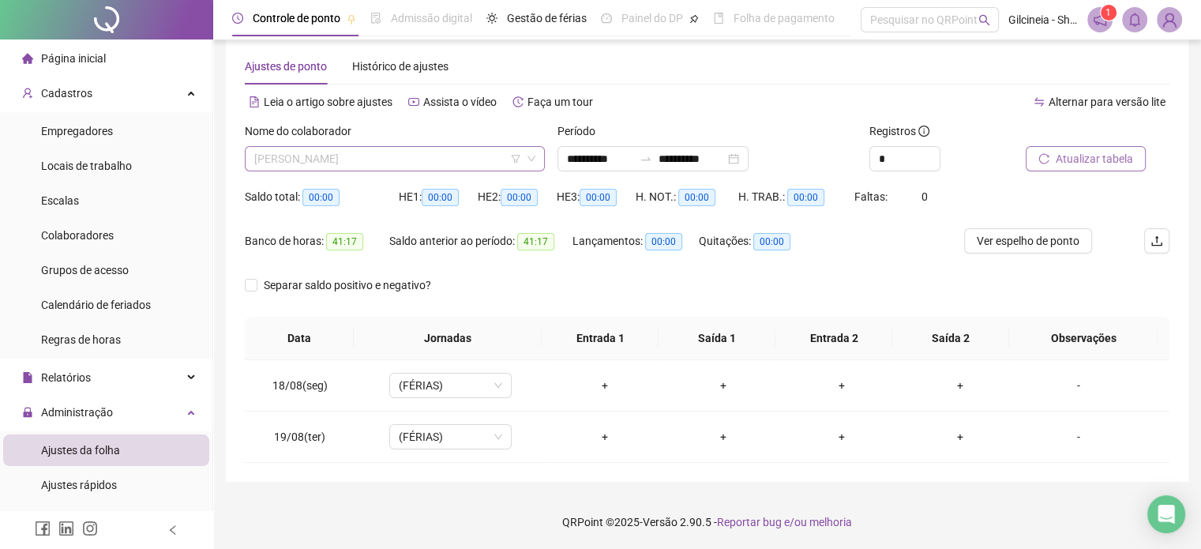
click at [407, 156] on span "[PERSON_NAME]" at bounding box center [394, 159] width 281 height 24
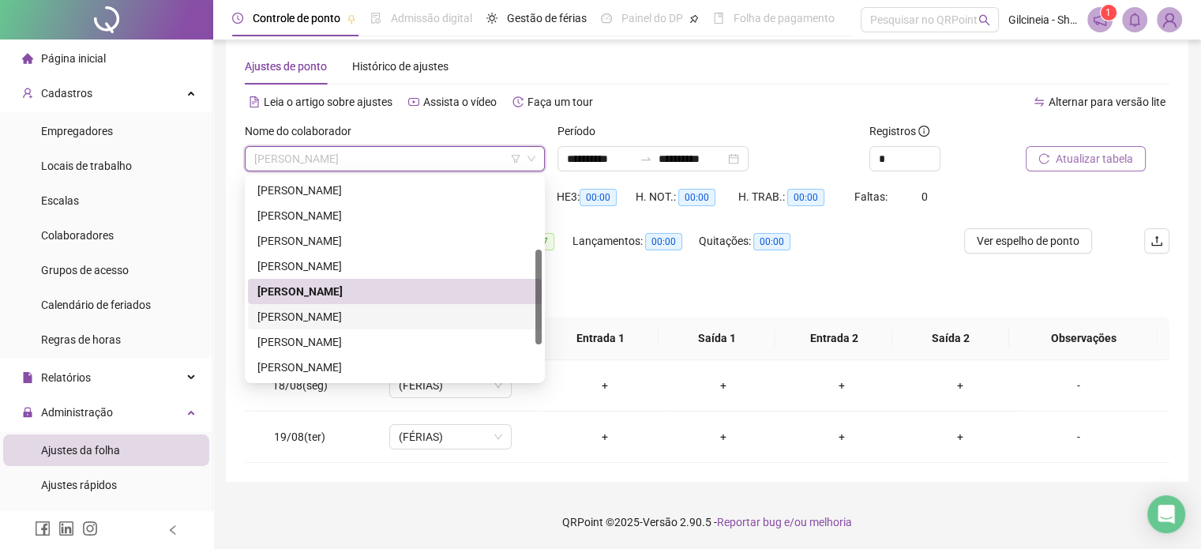
click at [403, 318] on div "[PERSON_NAME]" at bounding box center [394, 316] width 275 height 17
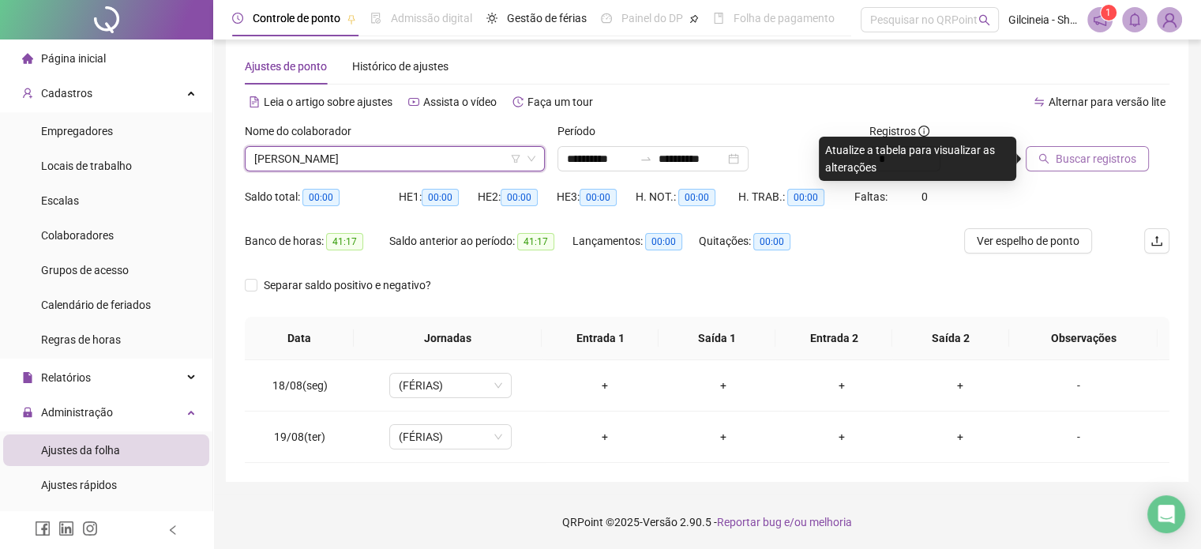
click at [1093, 154] on span "Buscar registros" at bounding box center [1095, 158] width 81 height 17
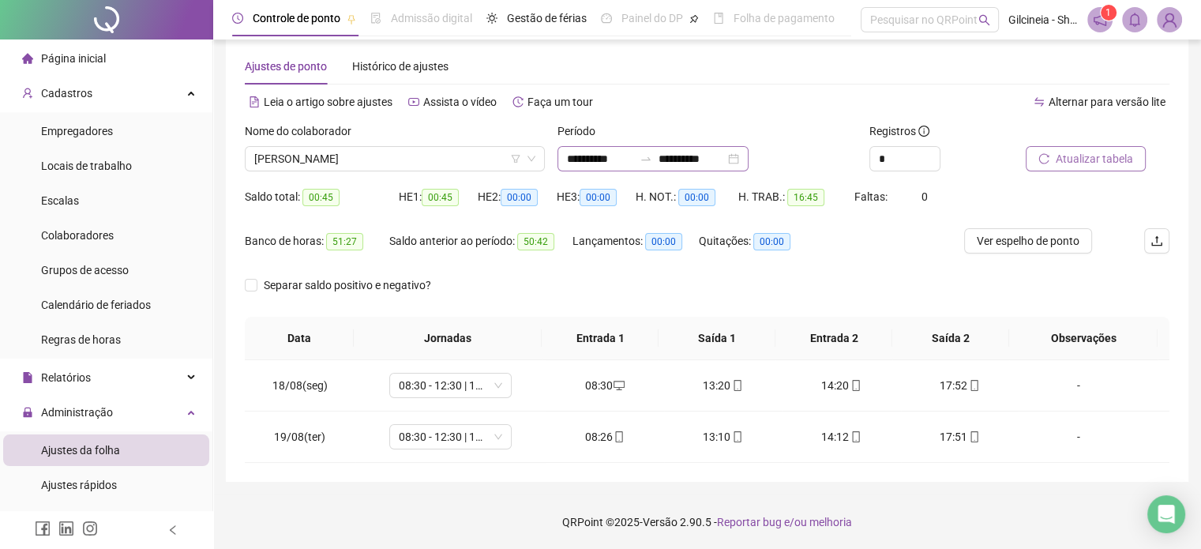
click at [652, 158] on icon "swap-right" at bounding box center [645, 158] width 13 height 13
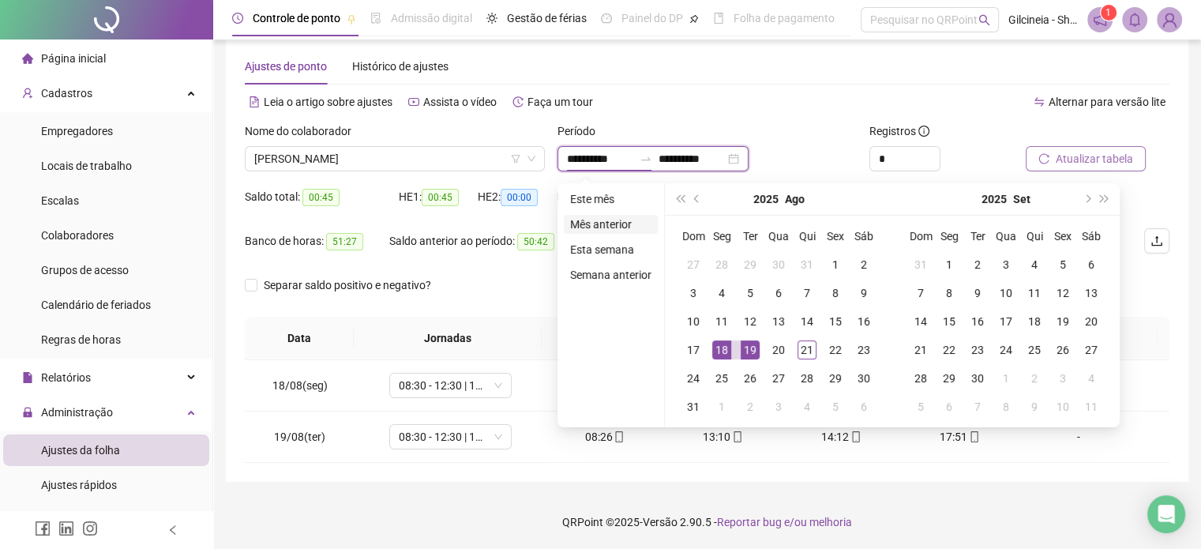
type input "**********"
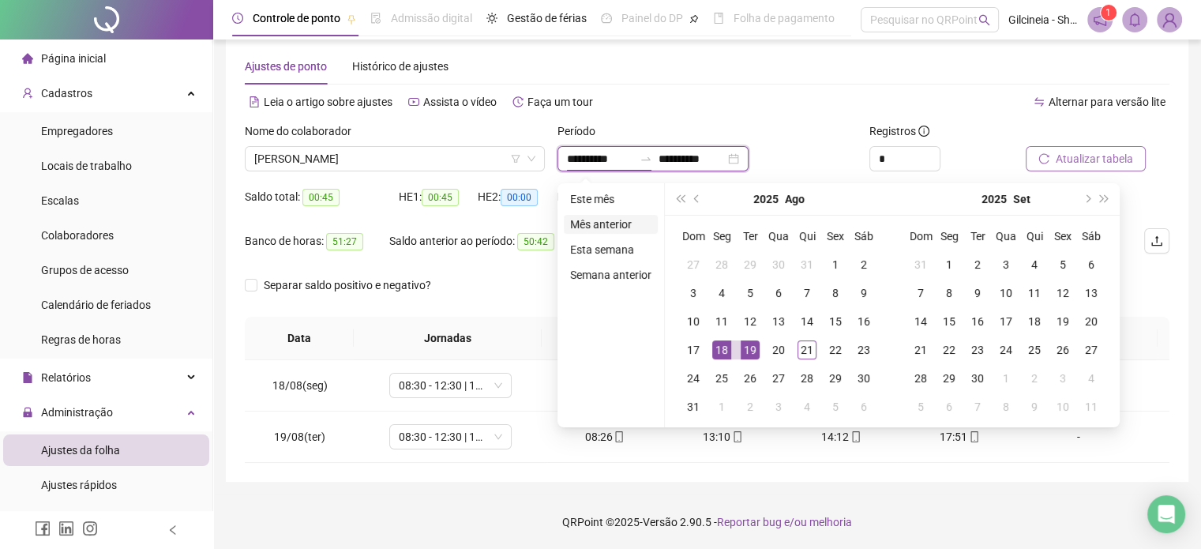
type input "**********"
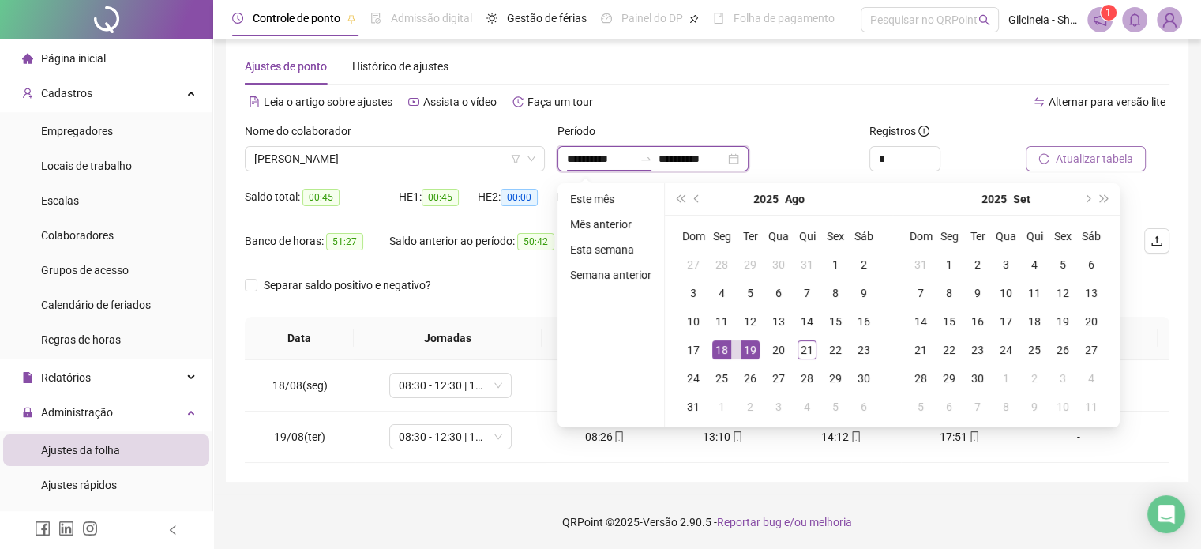
type input "**********"
click at [749, 355] on div "19" at bounding box center [749, 349] width 19 height 19
type input "**********"
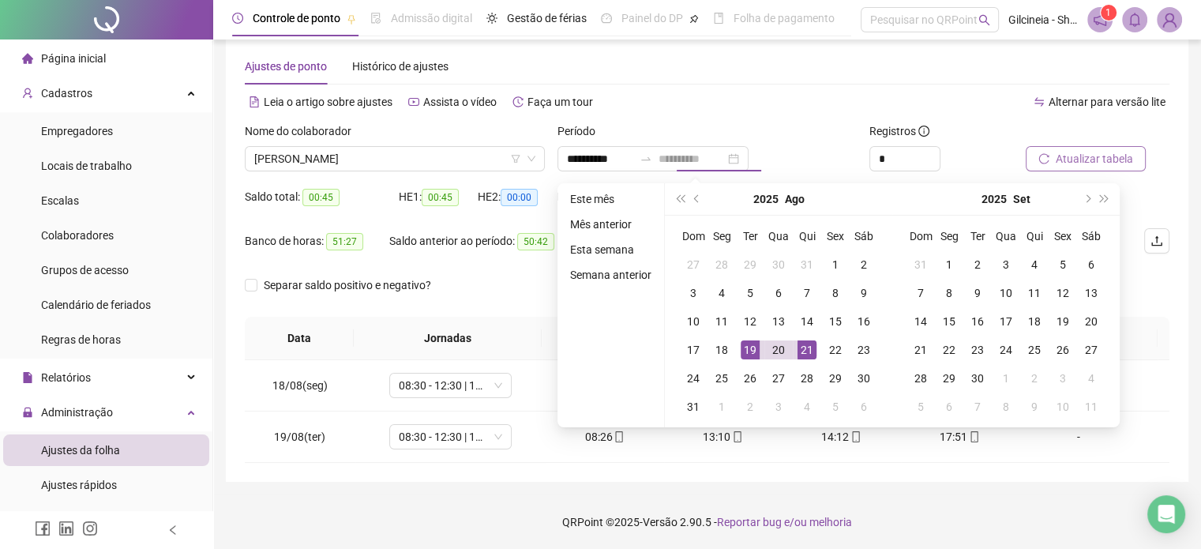
click at [802, 353] on div "21" at bounding box center [806, 349] width 19 height 19
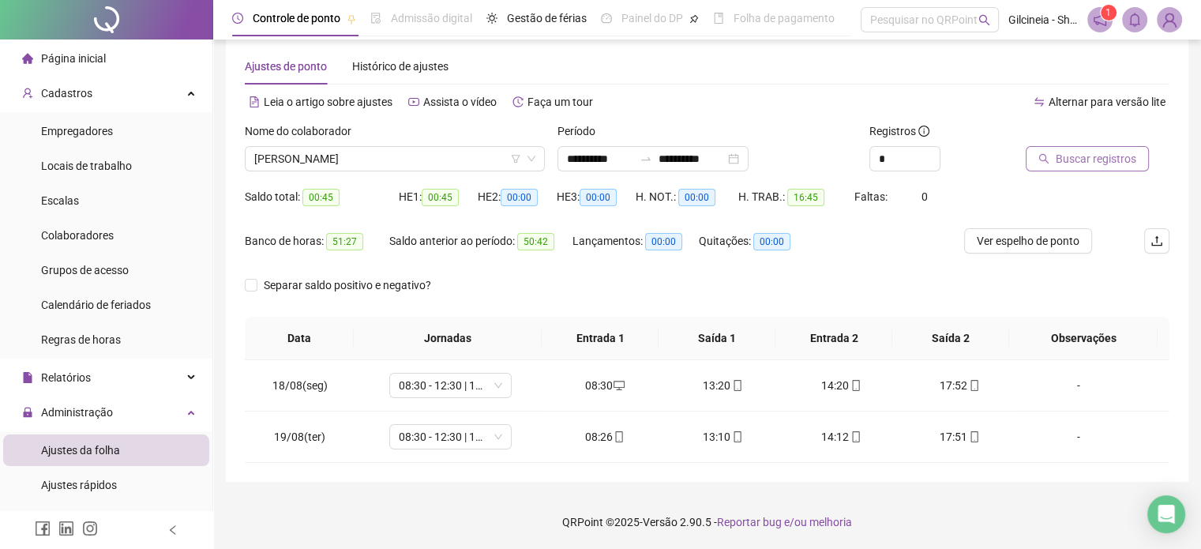
click at [1087, 152] on span "Buscar registros" at bounding box center [1095, 158] width 81 height 17
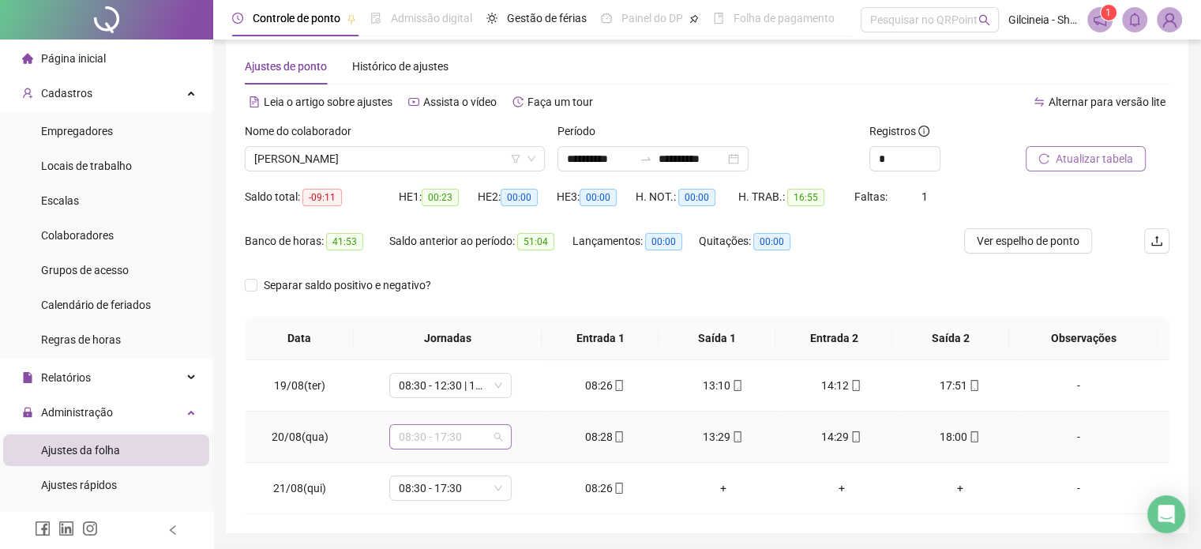
drag, startPoint x: 470, startPoint y: 437, endPoint x: 480, endPoint y: 440, distance: 10.0
click at [470, 436] on span "08:30 - 17:30" at bounding box center [450, 437] width 103 height 24
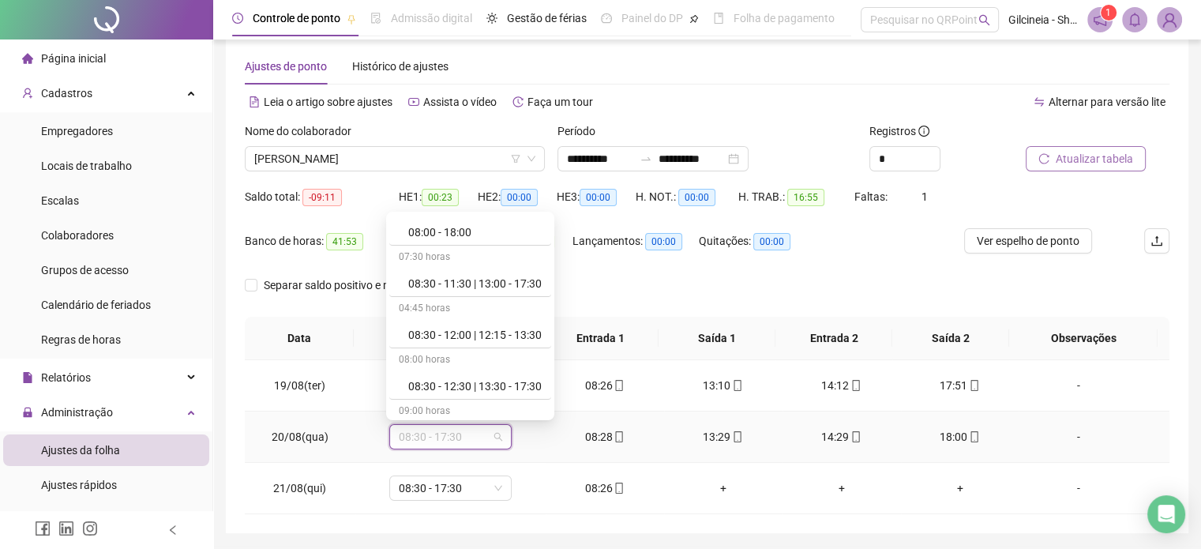
scroll to position [442, 0]
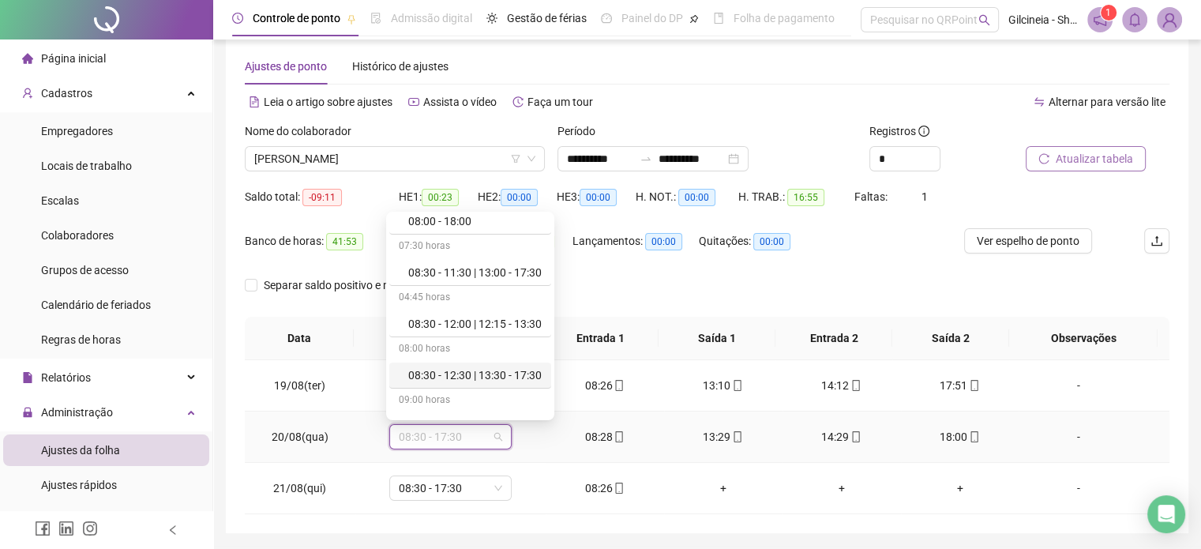
click at [518, 368] on div "08:30 - 12:30 | 13:30 - 17:30" at bounding box center [474, 374] width 133 height 17
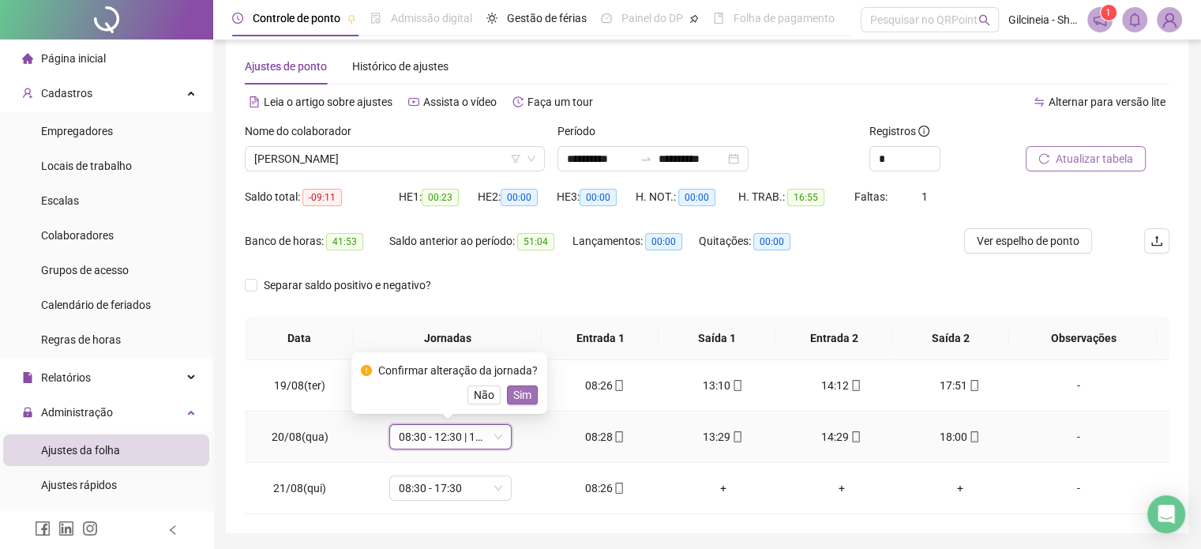
click at [523, 395] on span "Sim" at bounding box center [522, 394] width 18 height 17
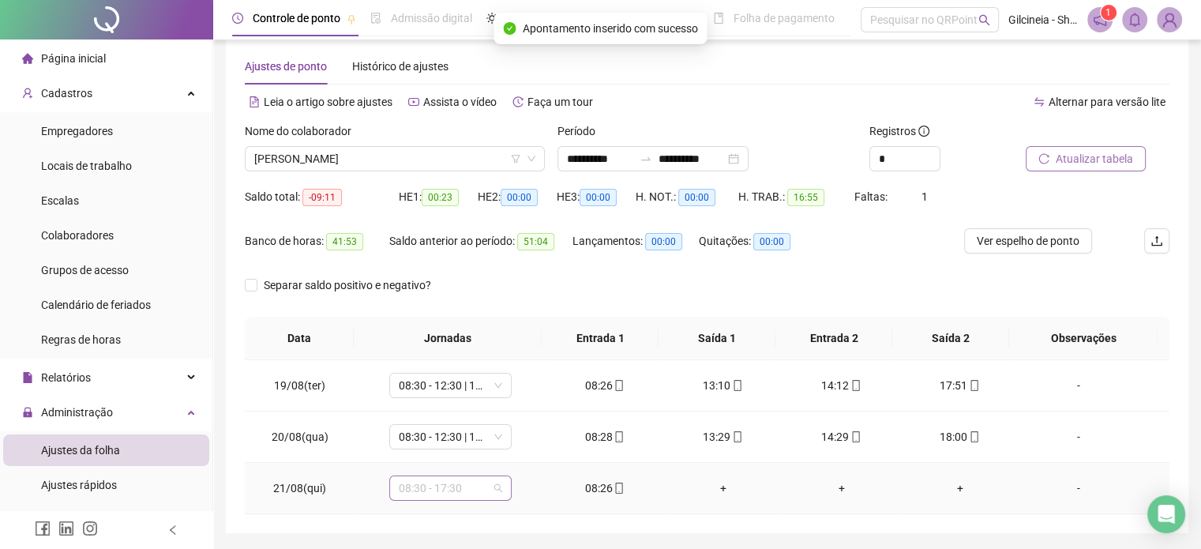
click at [477, 483] on span "08:30 - 17:30" at bounding box center [450, 488] width 103 height 24
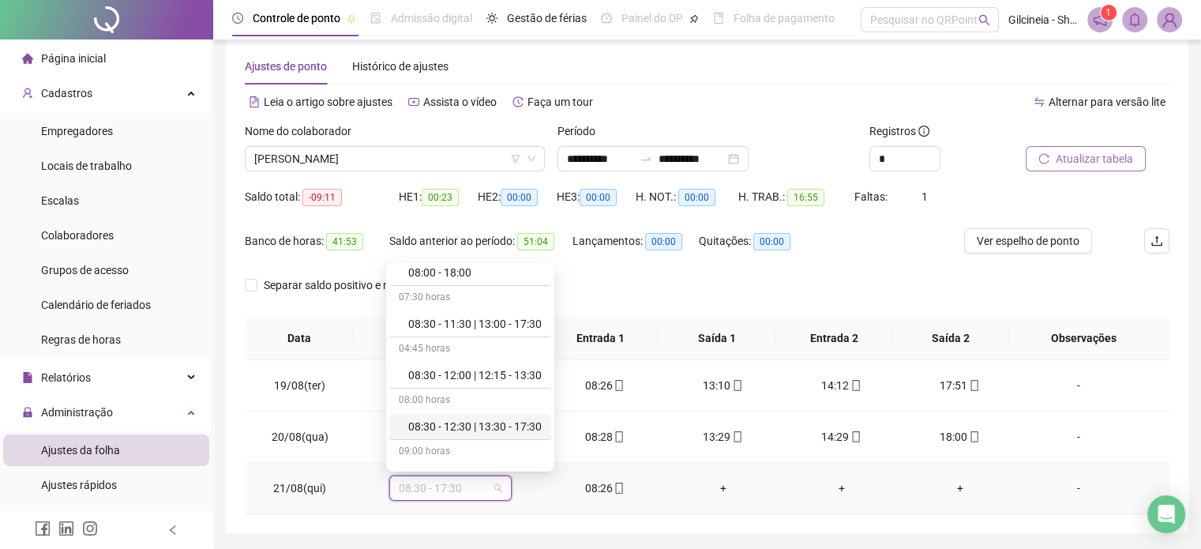
click at [530, 421] on div "08:30 - 12:30 | 13:30 - 17:30" at bounding box center [474, 426] width 133 height 17
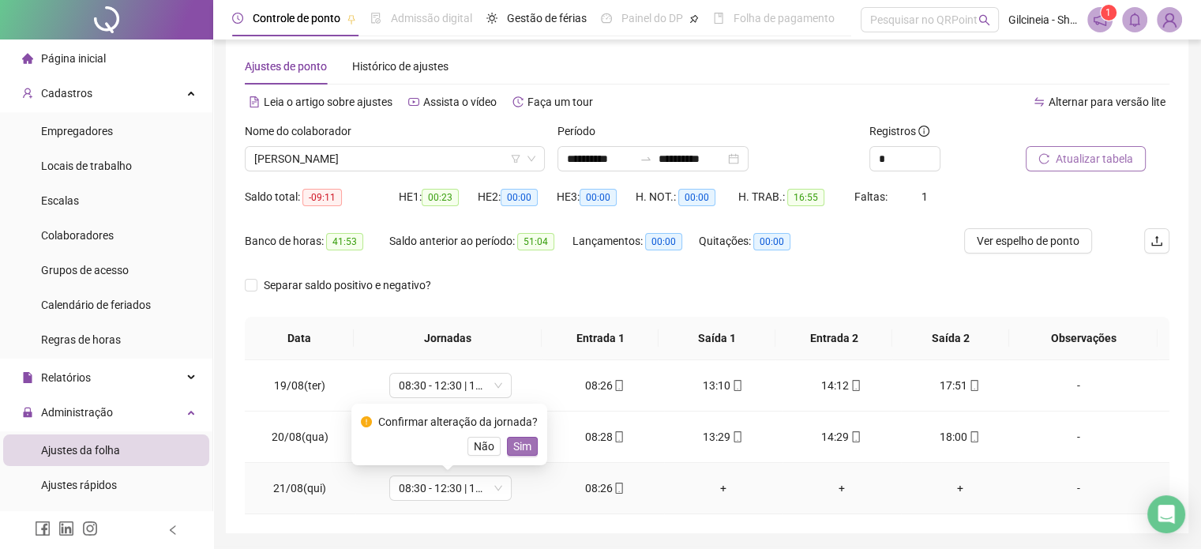
click at [531, 448] on button "Sim" at bounding box center [522, 446] width 31 height 19
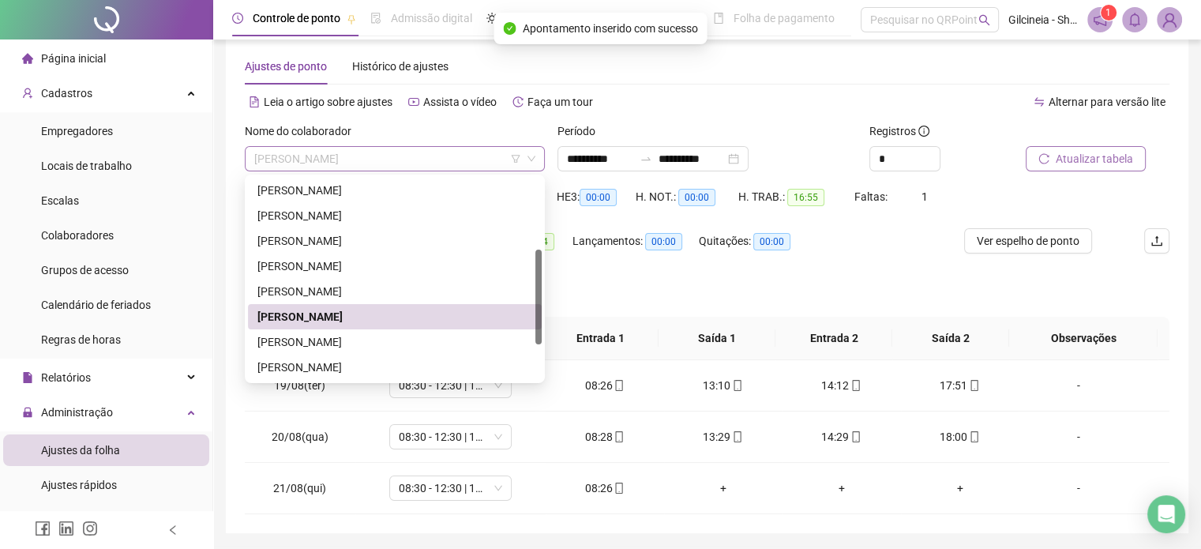
click at [463, 167] on span "[PERSON_NAME]" at bounding box center [394, 159] width 281 height 24
click at [422, 344] on div "[PERSON_NAME]" at bounding box center [394, 341] width 275 height 17
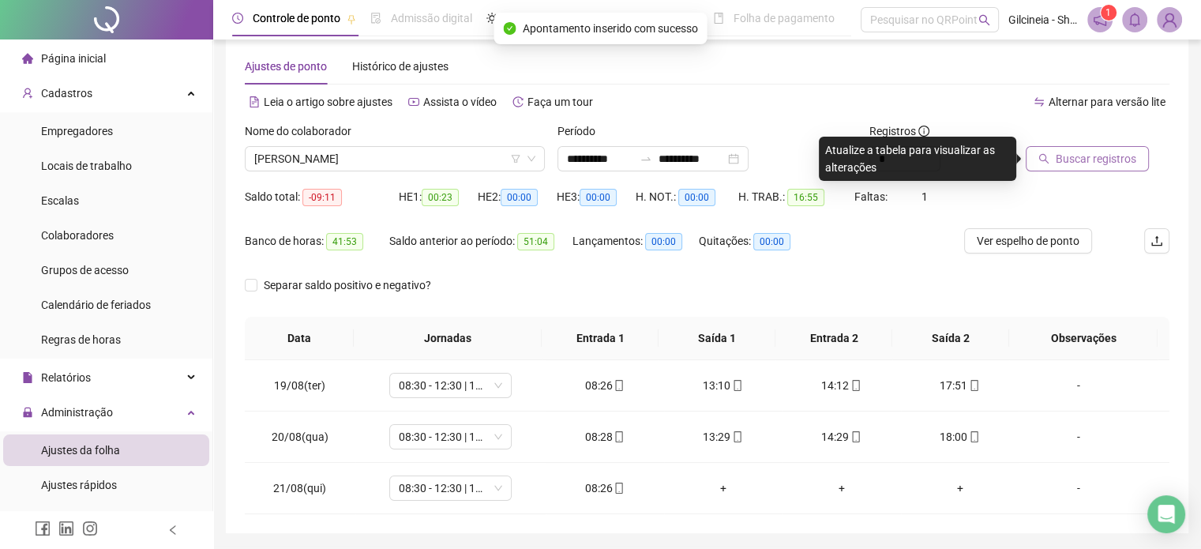
click at [1089, 165] on span "Buscar registros" at bounding box center [1095, 158] width 81 height 17
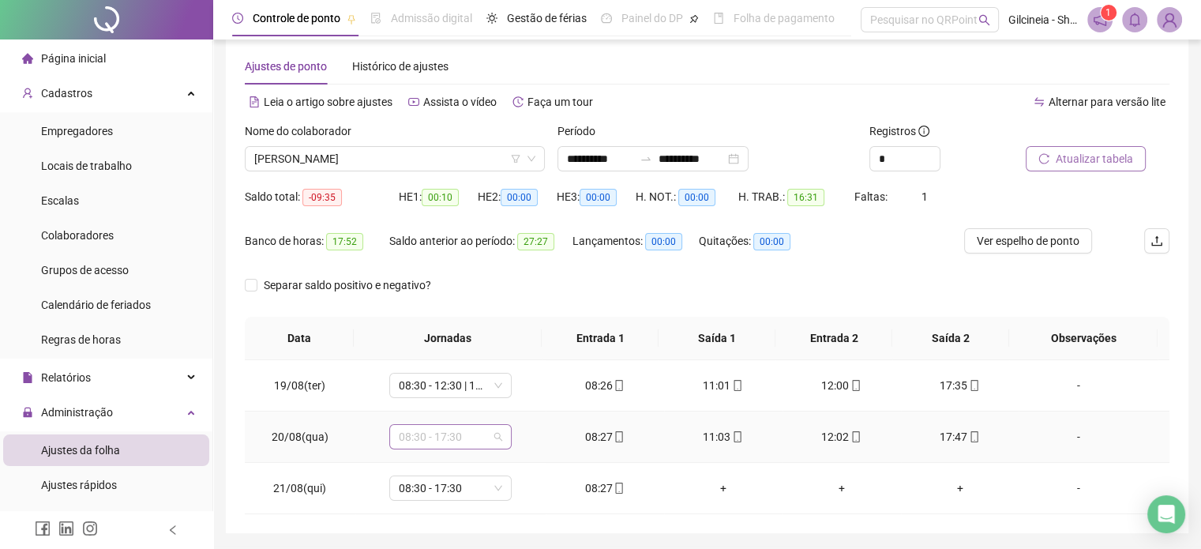
click at [475, 432] on span "08:30 - 17:30" at bounding box center [450, 437] width 103 height 24
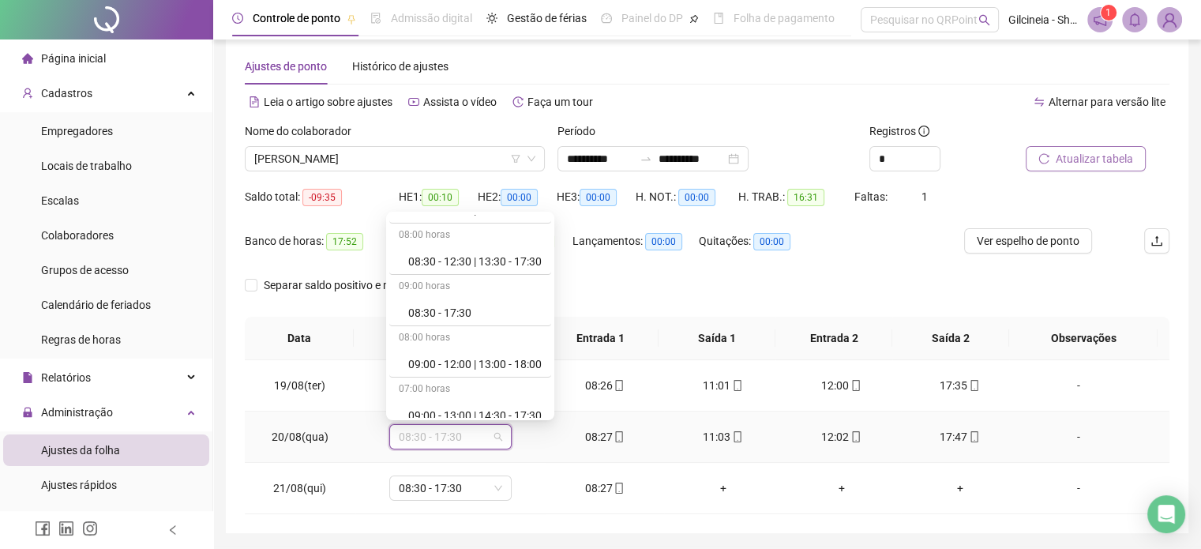
scroll to position [547, 0]
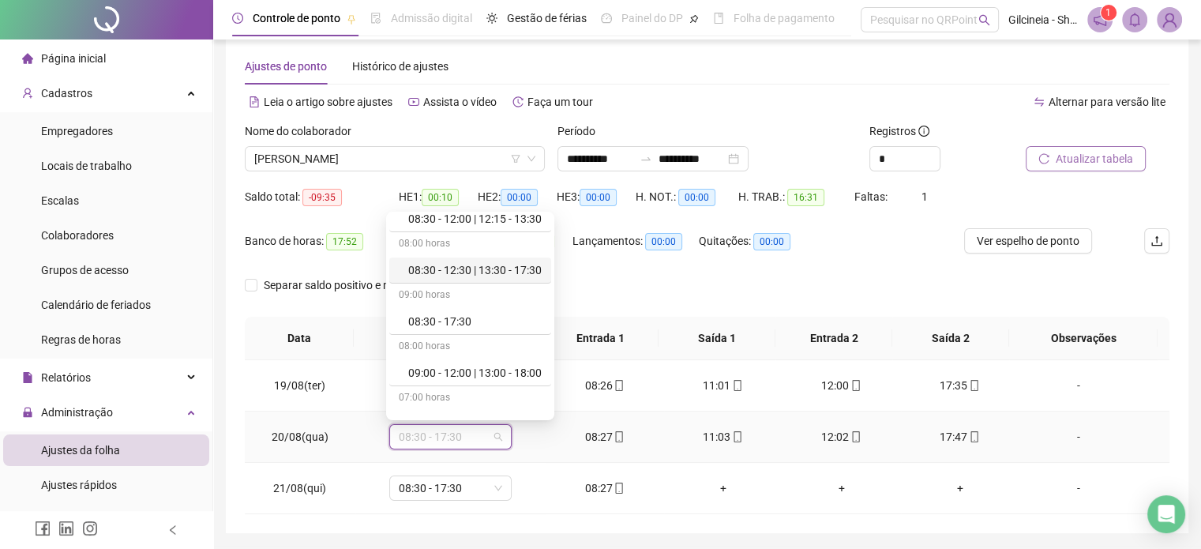
click at [503, 276] on div "08:30 - 12:30 | 13:30 - 17:30" at bounding box center [470, 270] width 162 height 26
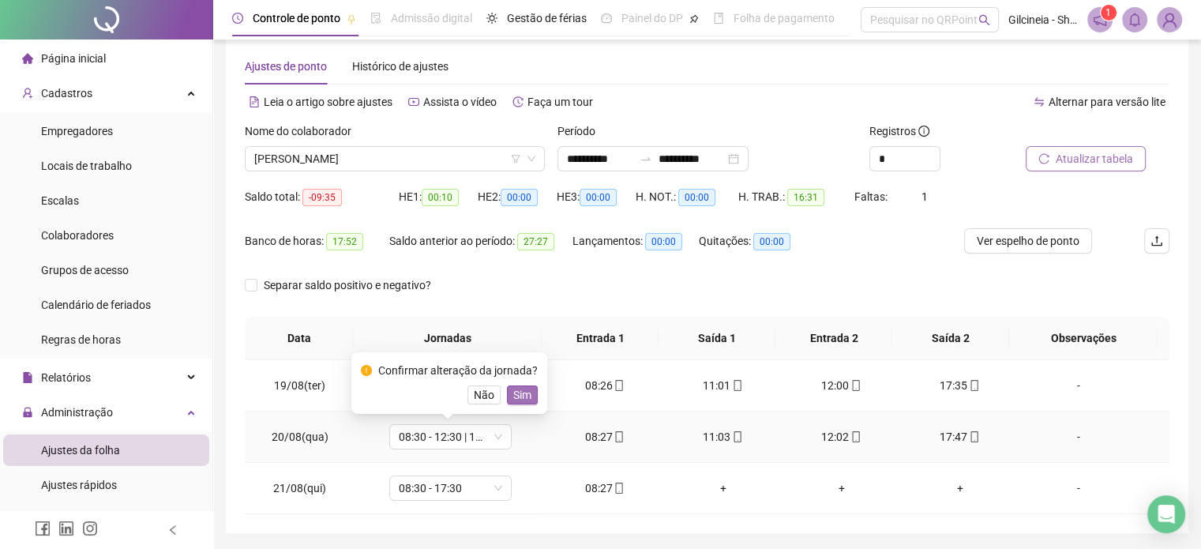
click at [518, 400] on span "Sim" at bounding box center [522, 394] width 18 height 17
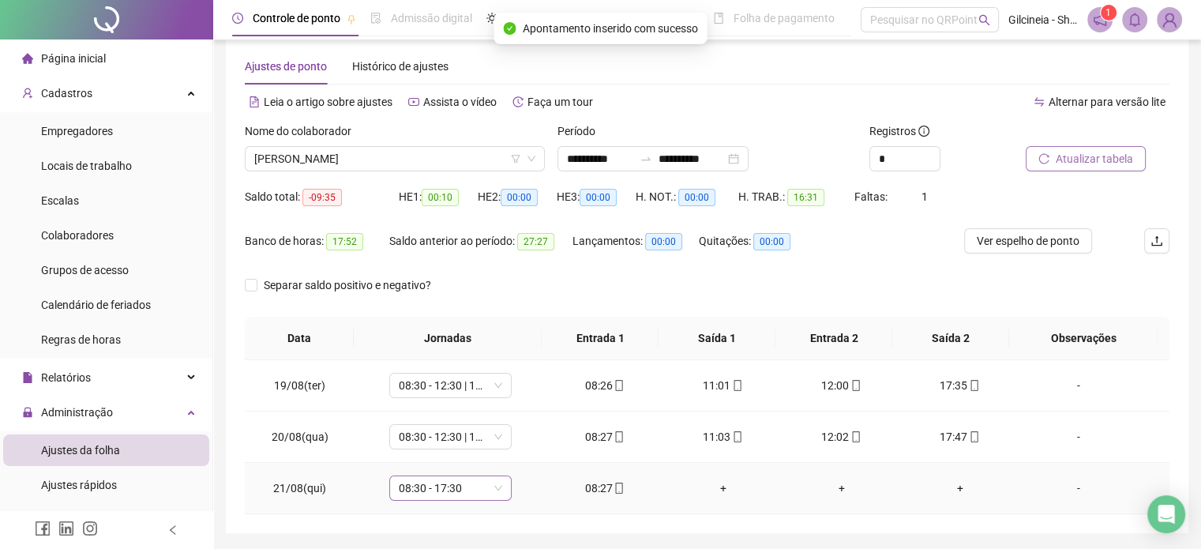
click at [477, 489] on span "08:30 - 17:30" at bounding box center [450, 488] width 103 height 24
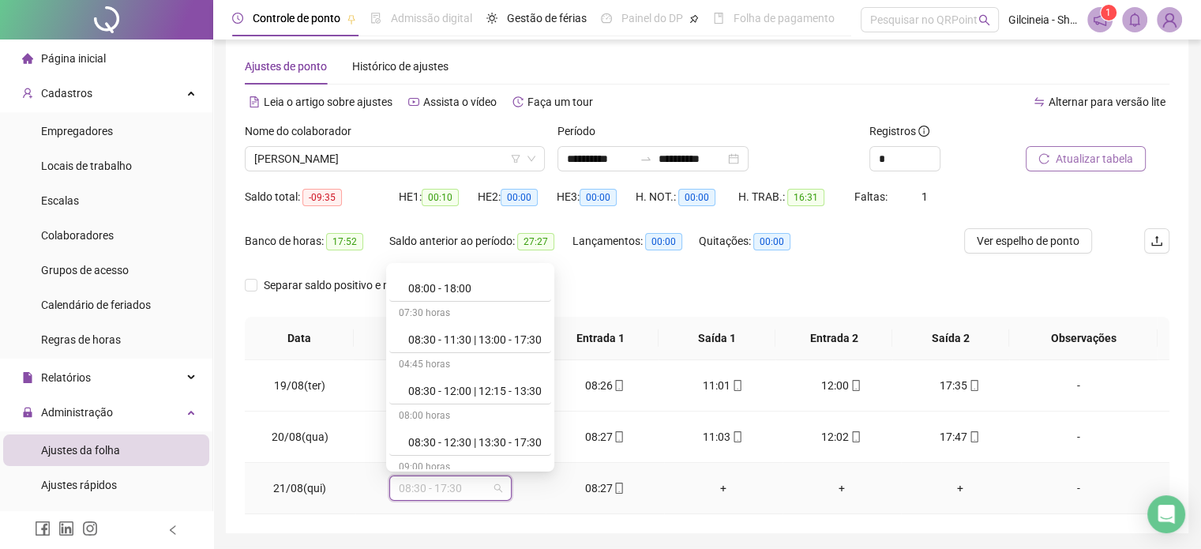
scroll to position [442, 0]
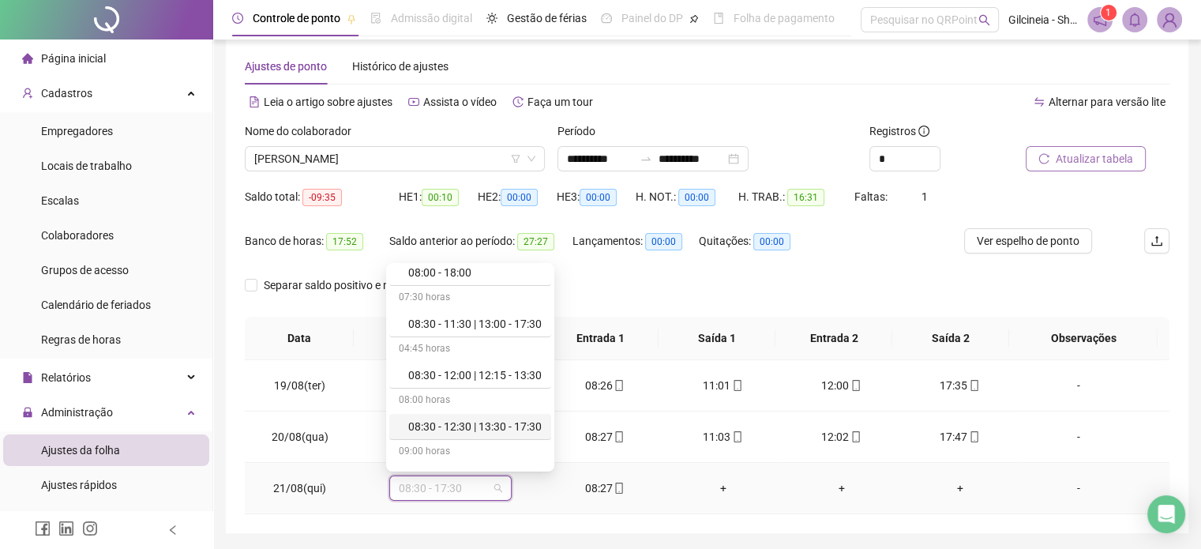
click at [521, 430] on div "08:30 - 12:30 | 13:30 - 17:30" at bounding box center [474, 426] width 133 height 17
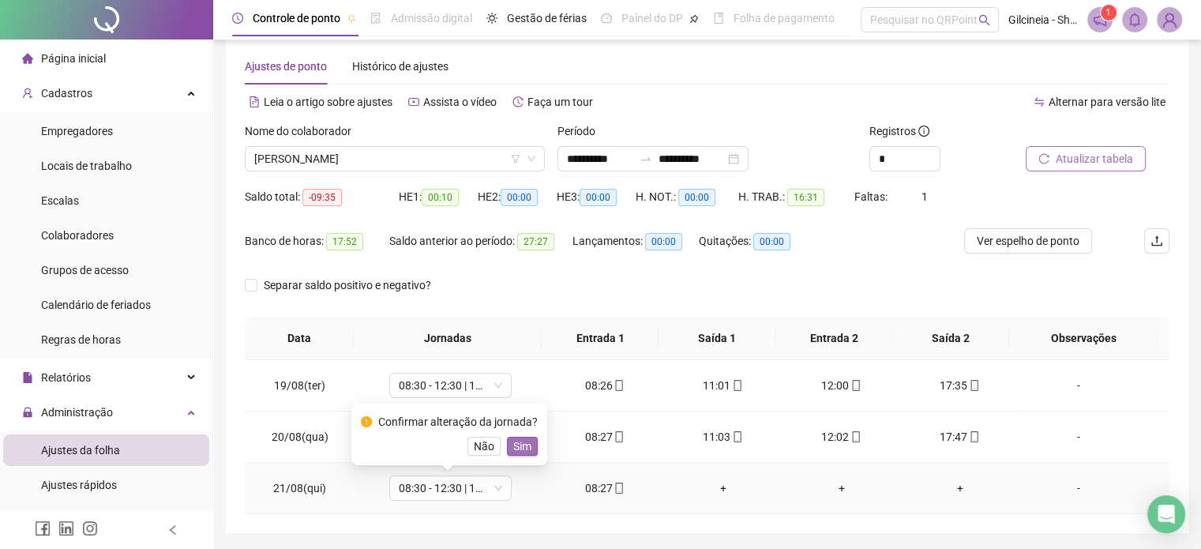
click at [513, 444] on span "Sim" at bounding box center [522, 445] width 18 height 17
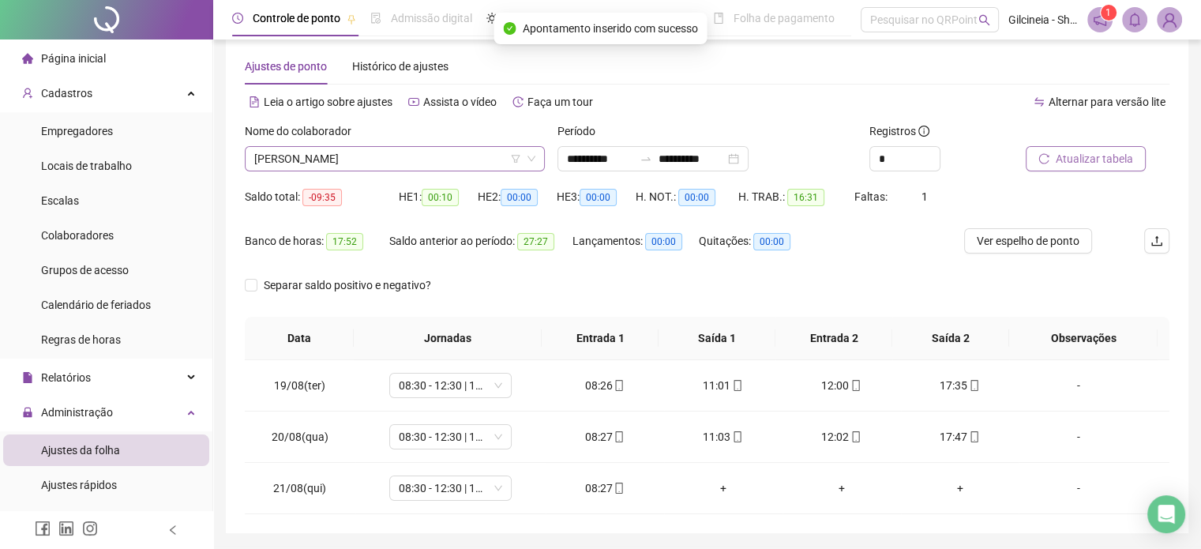
click at [474, 167] on span "[PERSON_NAME]" at bounding box center [394, 159] width 281 height 24
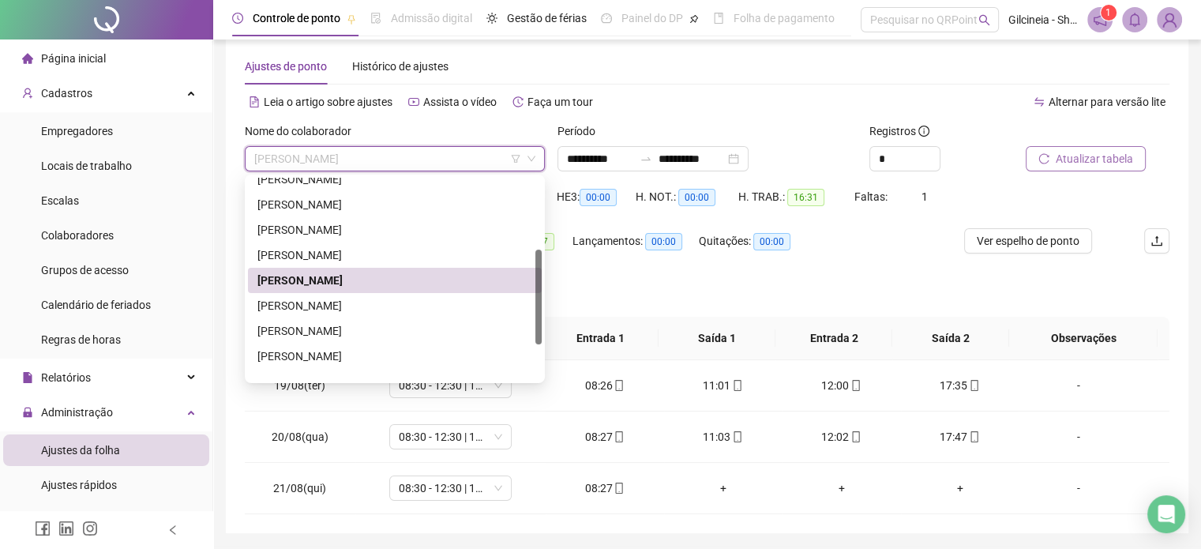
scroll to position [227, 0]
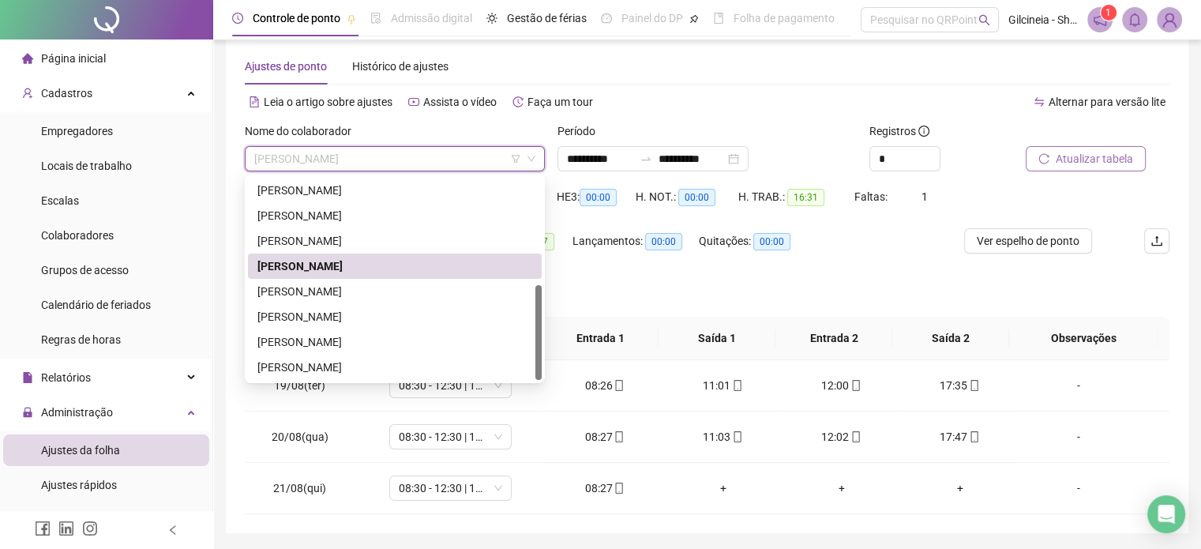
drag, startPoint x: 537, startPoint y: 324, endPoint x: 530, endPoint y: 361, distance: 36.9
click at [540, 364] on div at bounding box center [538, 332] width 6 height 95
click at [417, 290] on div "[PERSON_NAME]" at bounding box center [394, 291] width 275 height 17
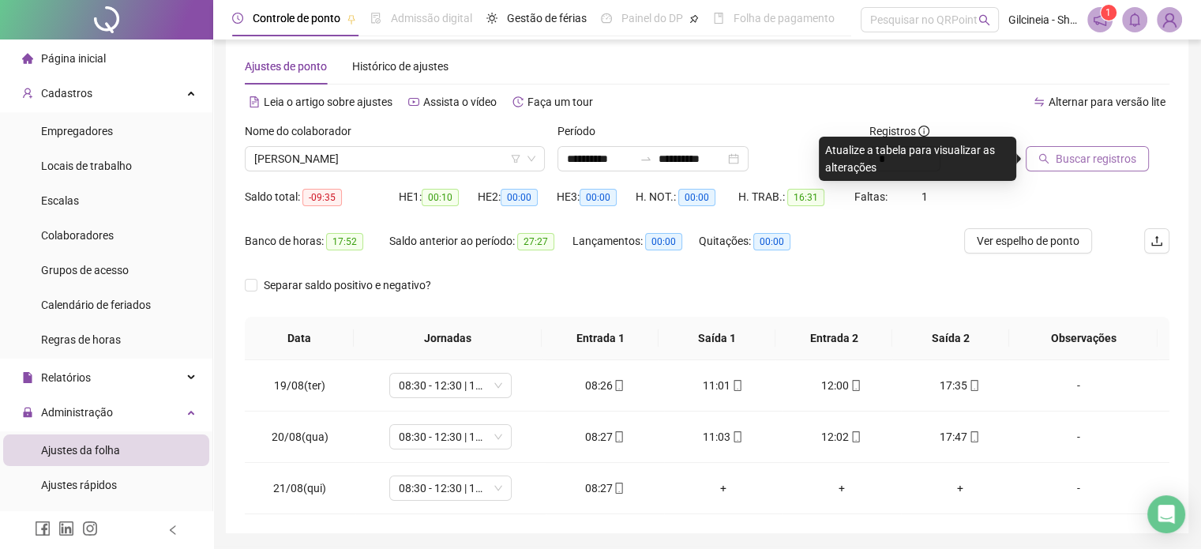
click at [1131, 163] on span "Buscar registros" at bounding box center [1095, 158] width 81 height 17
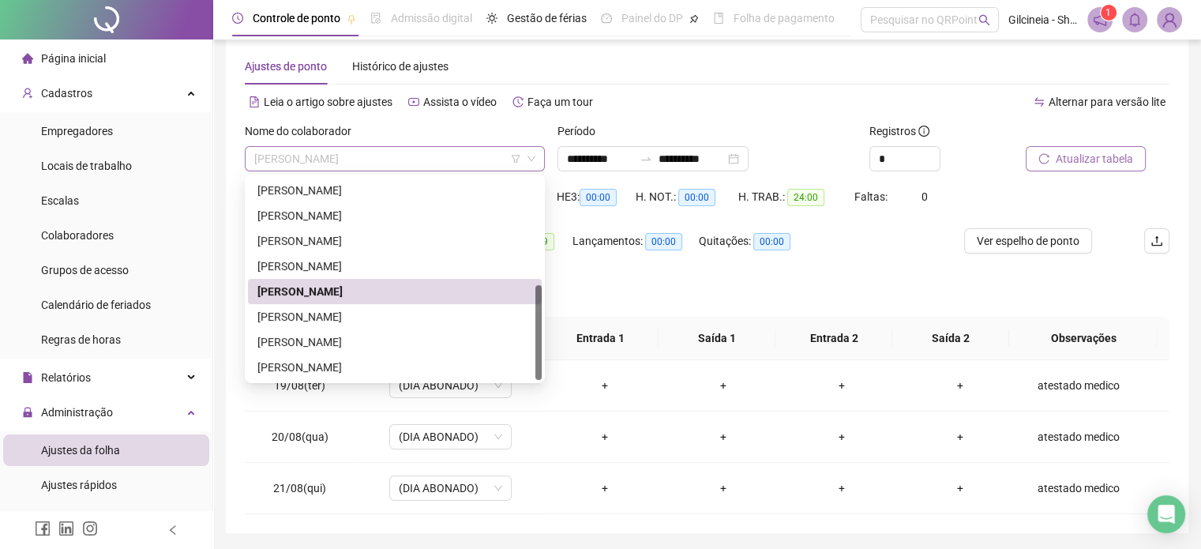
click at [433, 162] on span "[PERSON_NAME]" at bounding box center [394, 159] width 281 height 24
click at [384, 306] on div "[PERSON_NAME]" at bounding box center [395, 316] width 294 height 25
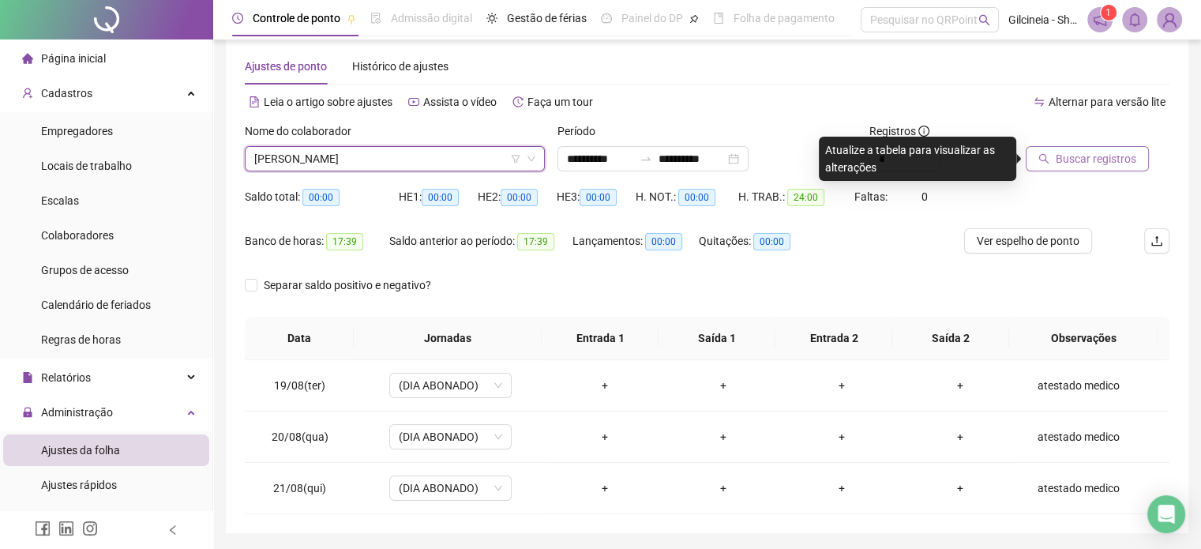
click at [1110, 157] on span "Buscar registros" at bounding box center [1095, 158] width 81 height 17
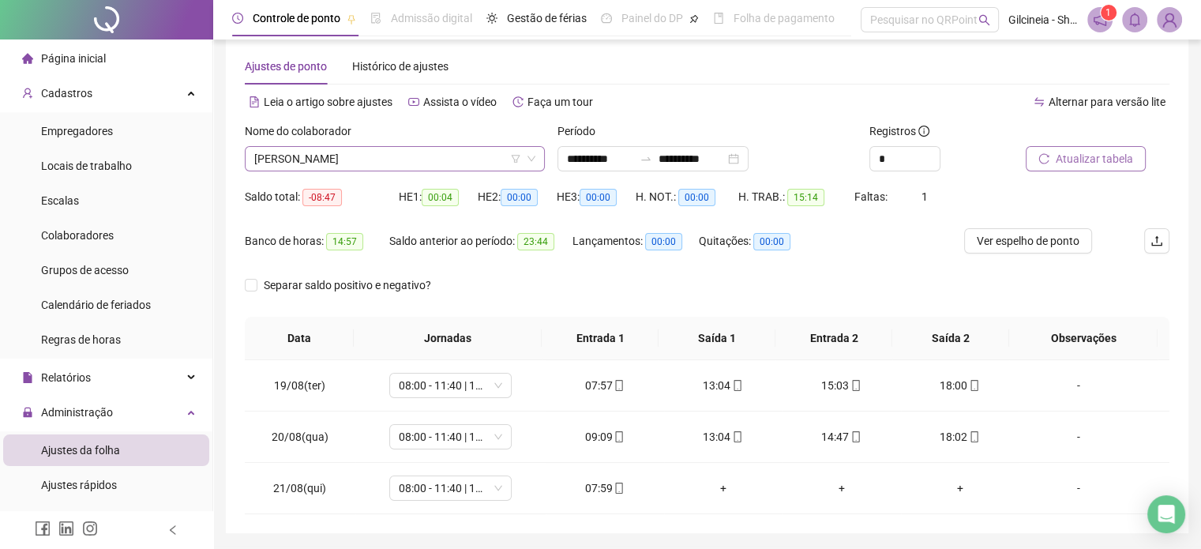
click at [445, 167] on span "[PERSON_NAME]" at bounding box center [394, 159] width 281 height 24
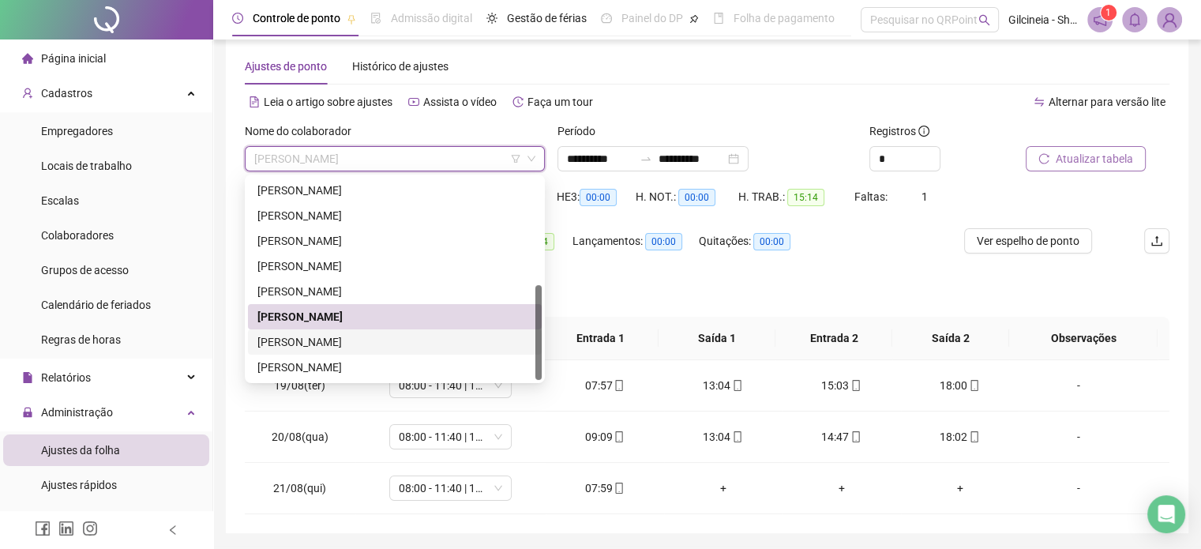
click at [414, 337] on div "[PERSON_NAME]" at bounding box center [394, 341] width 275 height 17
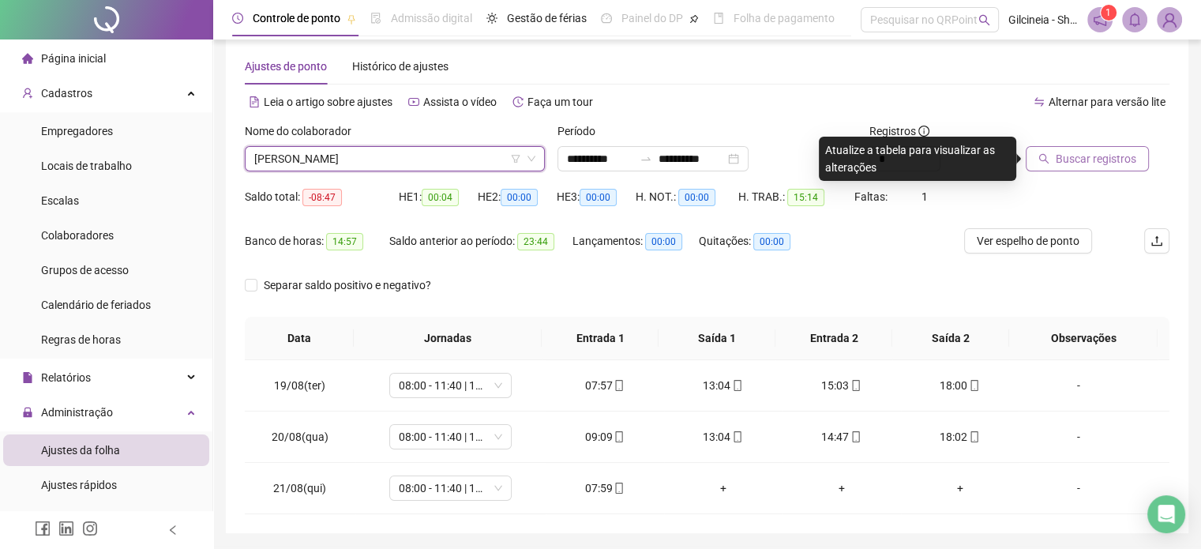
click at [1058, 161] on span "Buscar registros" at bounding box center [1095, 158] width 81 height 17
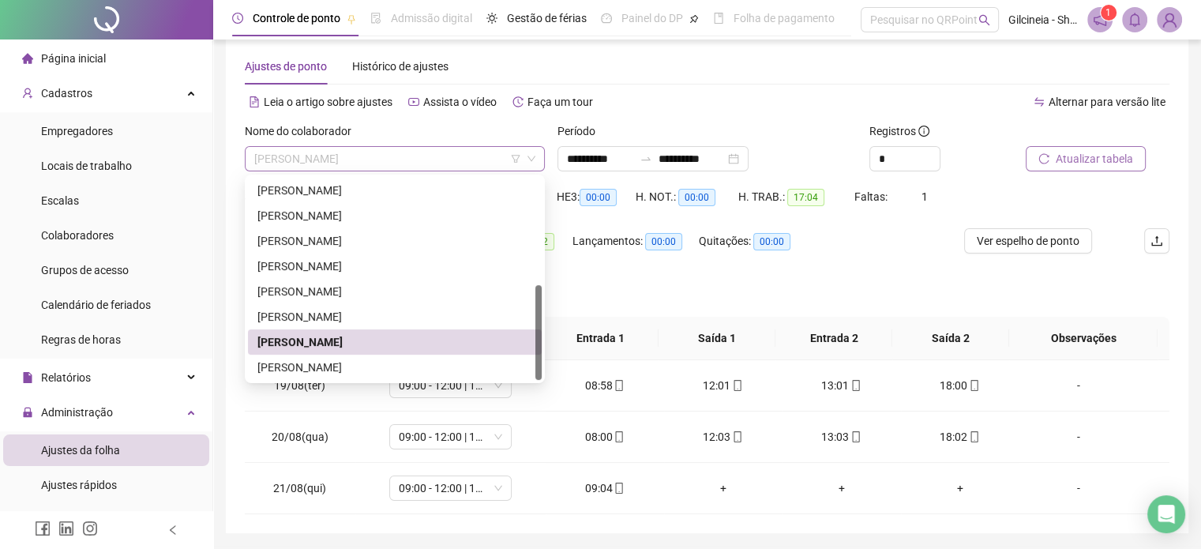
click at [459, 153] on span "[PERSON_NAME]" at bounding box center [394, 159] width 281 height 24
click at [412, 365] on div "[PERSON_NAME]" at bounding box center [394, 366] width 275 height 17
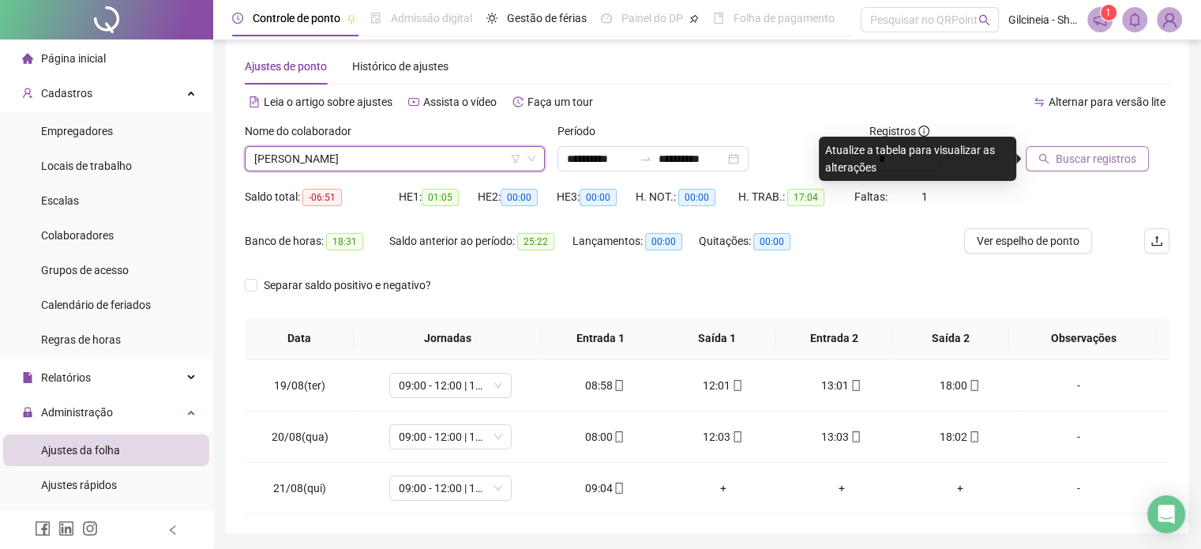
click at [1071, 163] on span "Buscar registros" at bounding box center [1095, 158] width 81 height 17
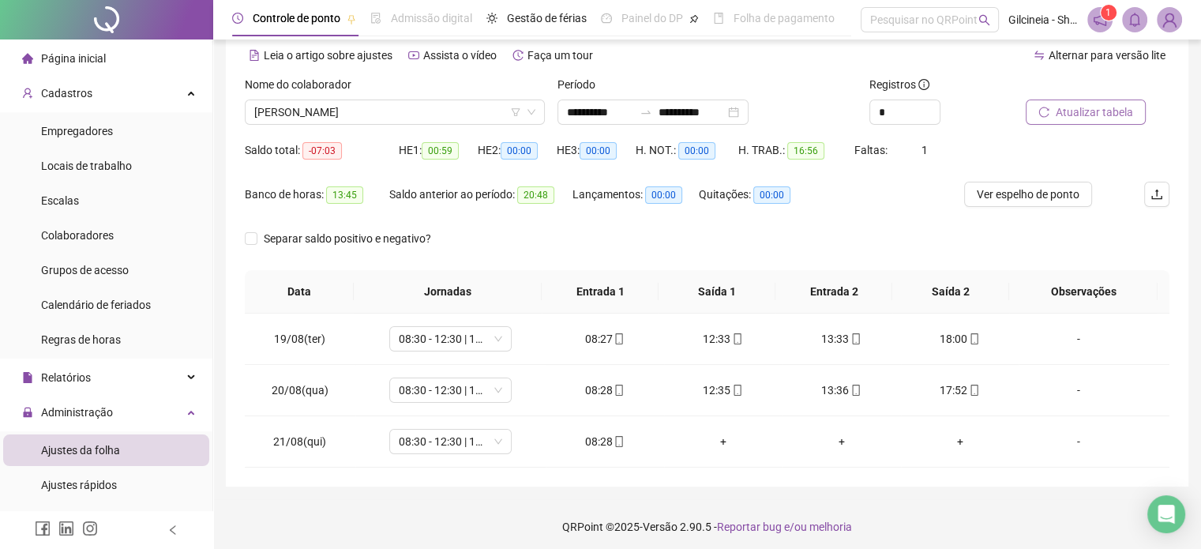
scroll to position [0, 0]
